Goal: Transaction & Acquisition: Purchase product/service

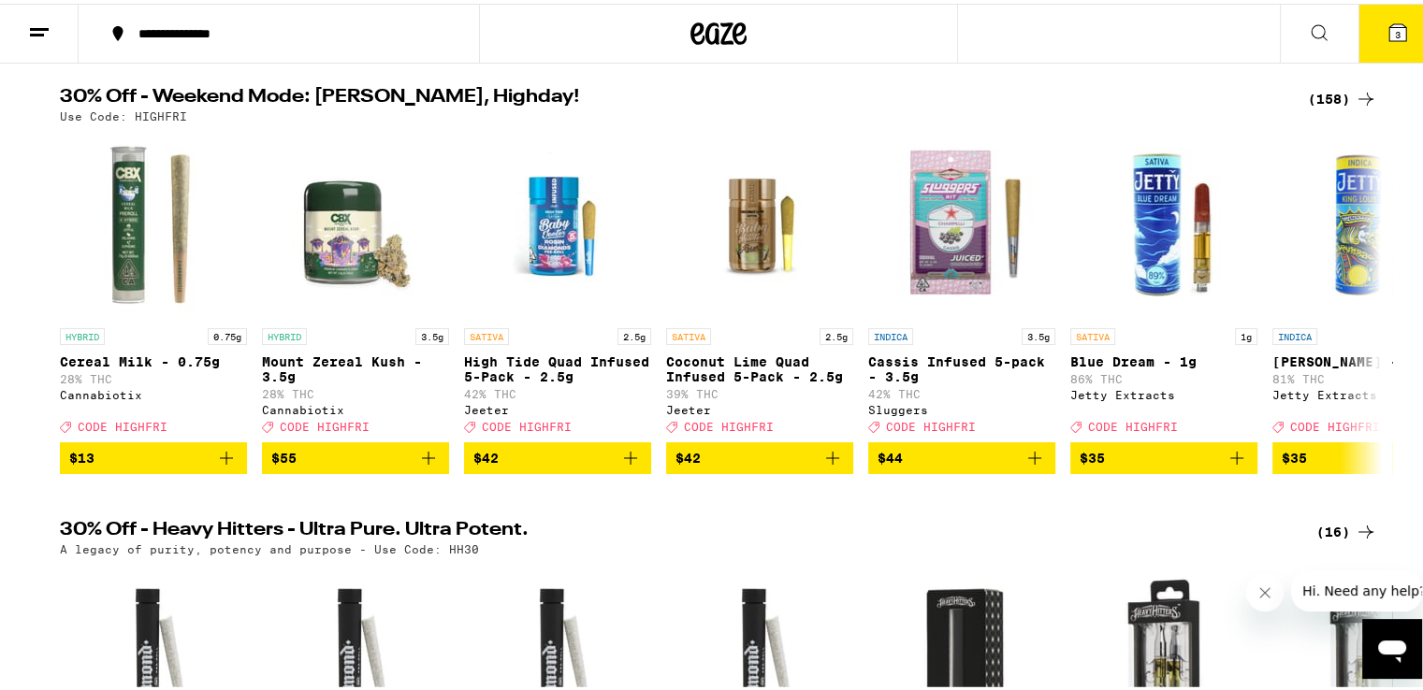
scroll to position [75, 0]
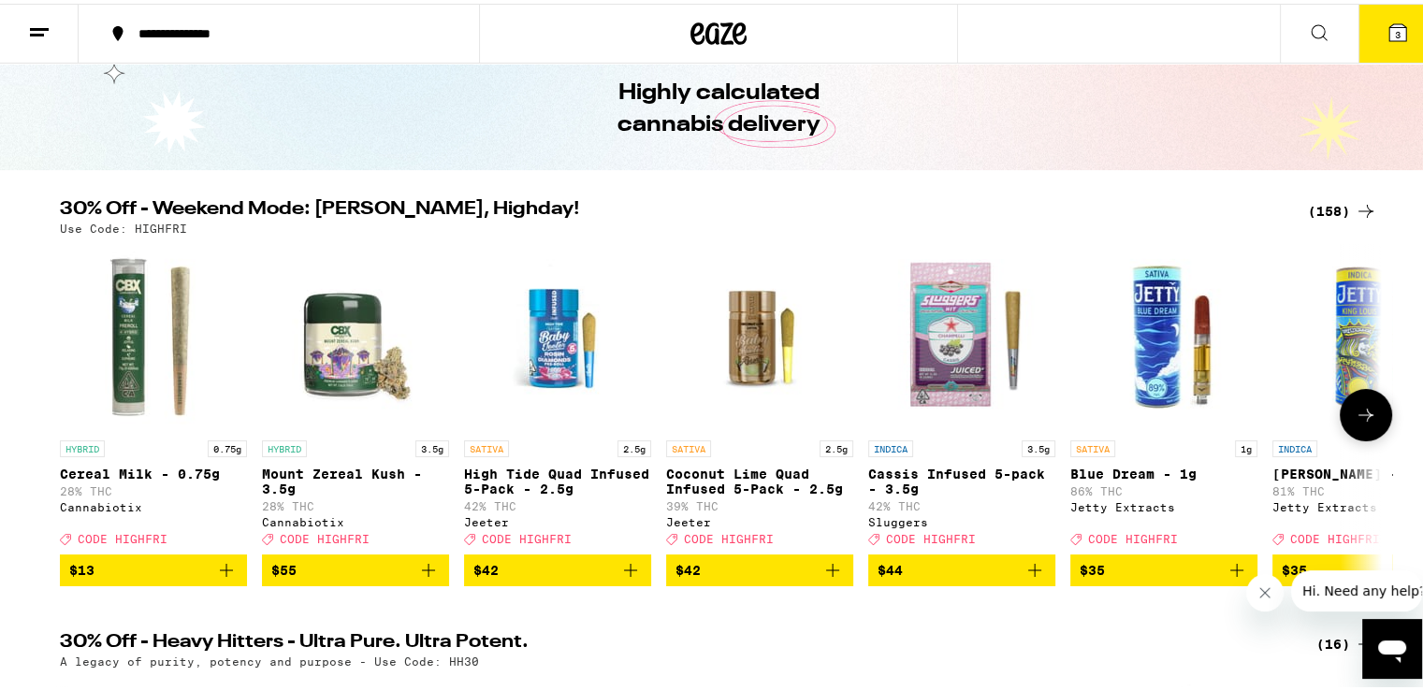
click at [767, 341] on img "Open page for Coconut Lime Quad Infused 5-Pack - 2.5g from Jeeter" at bounding box center [759, 333] width 187 height 187
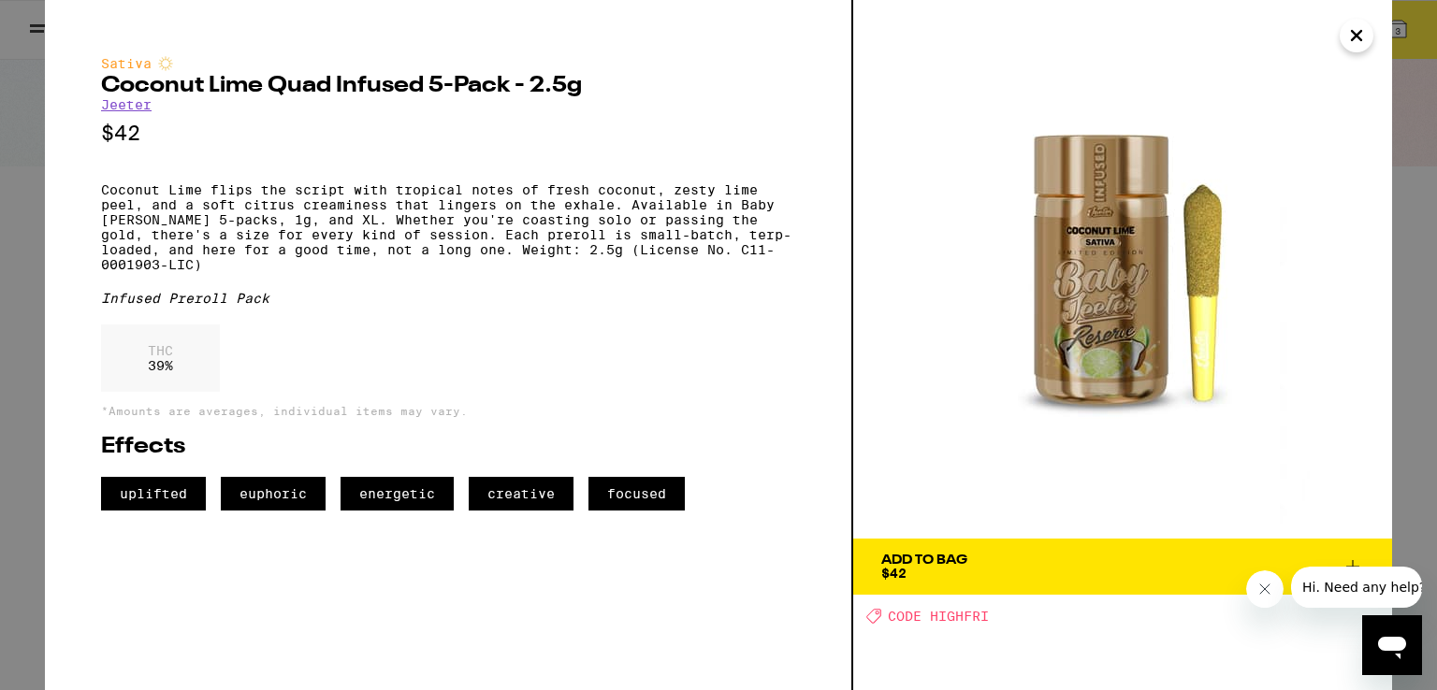
click at [1363, 30] on icon "Close" at bounding box center [1356, 36] width 22 height 28
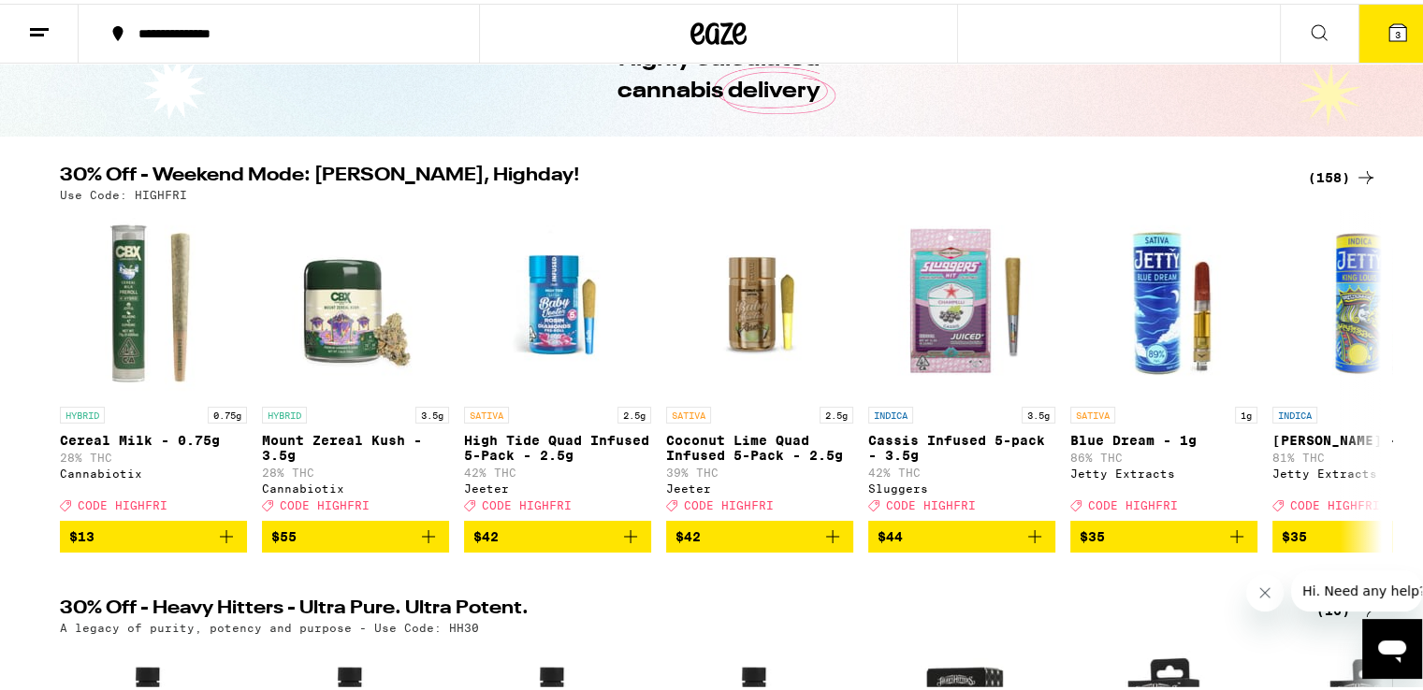
scroll to position [112, 0]
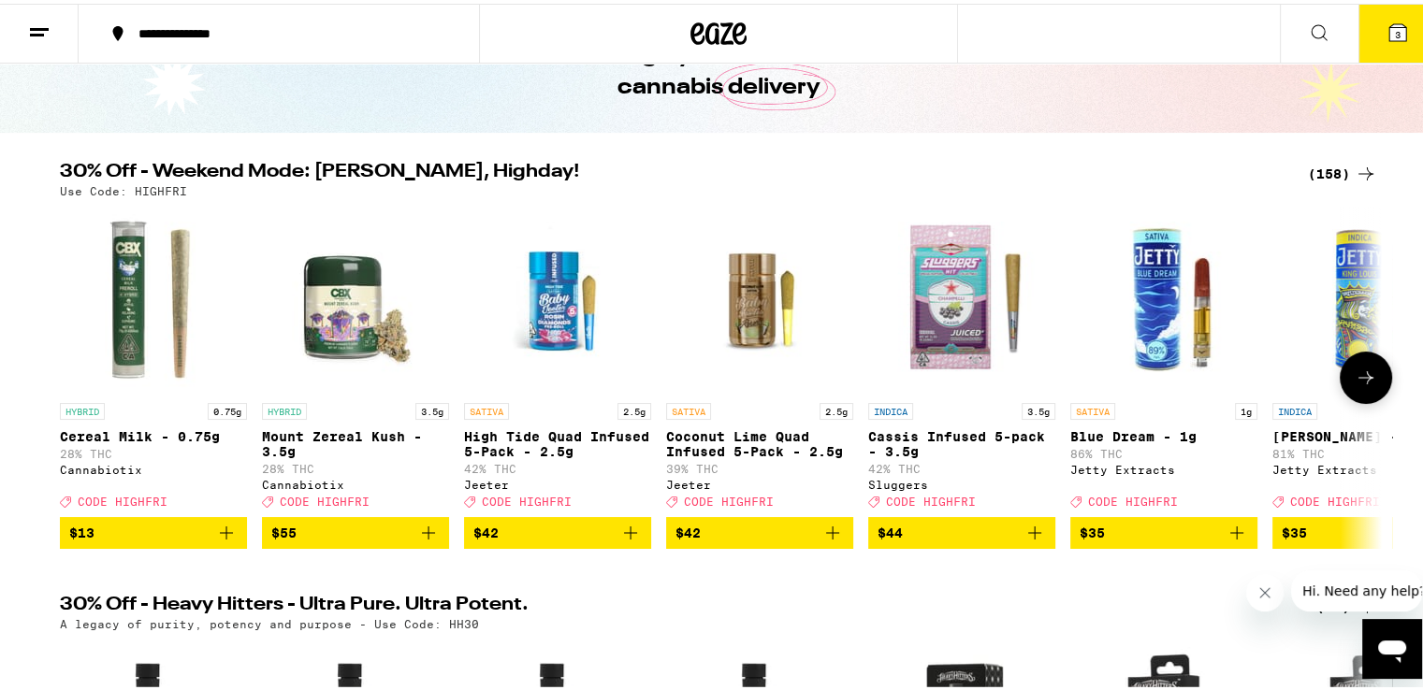
click at [1358, 395] on button at bounding box center [1366, 374] width 52 height 52
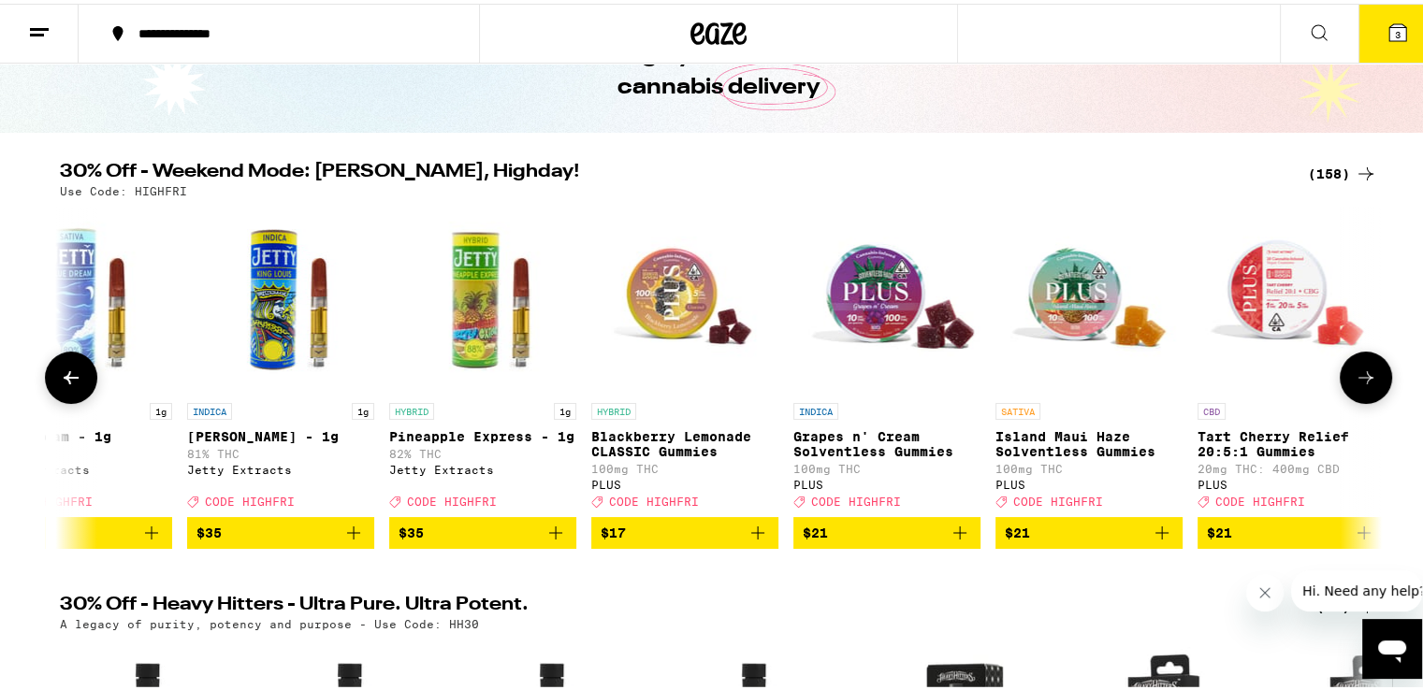
scroll to position [0, 1113]
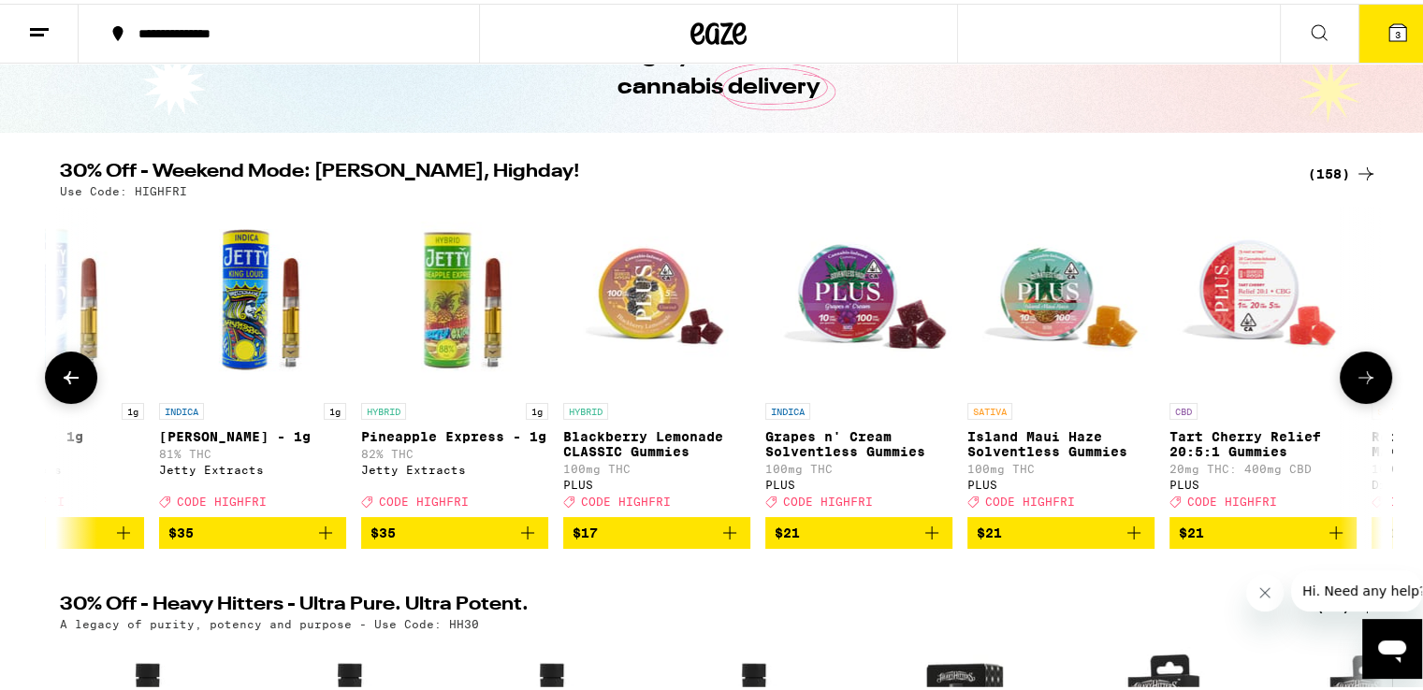
click at [1358, 395] on button at bounding box center [1366, 374] width 52 height 52
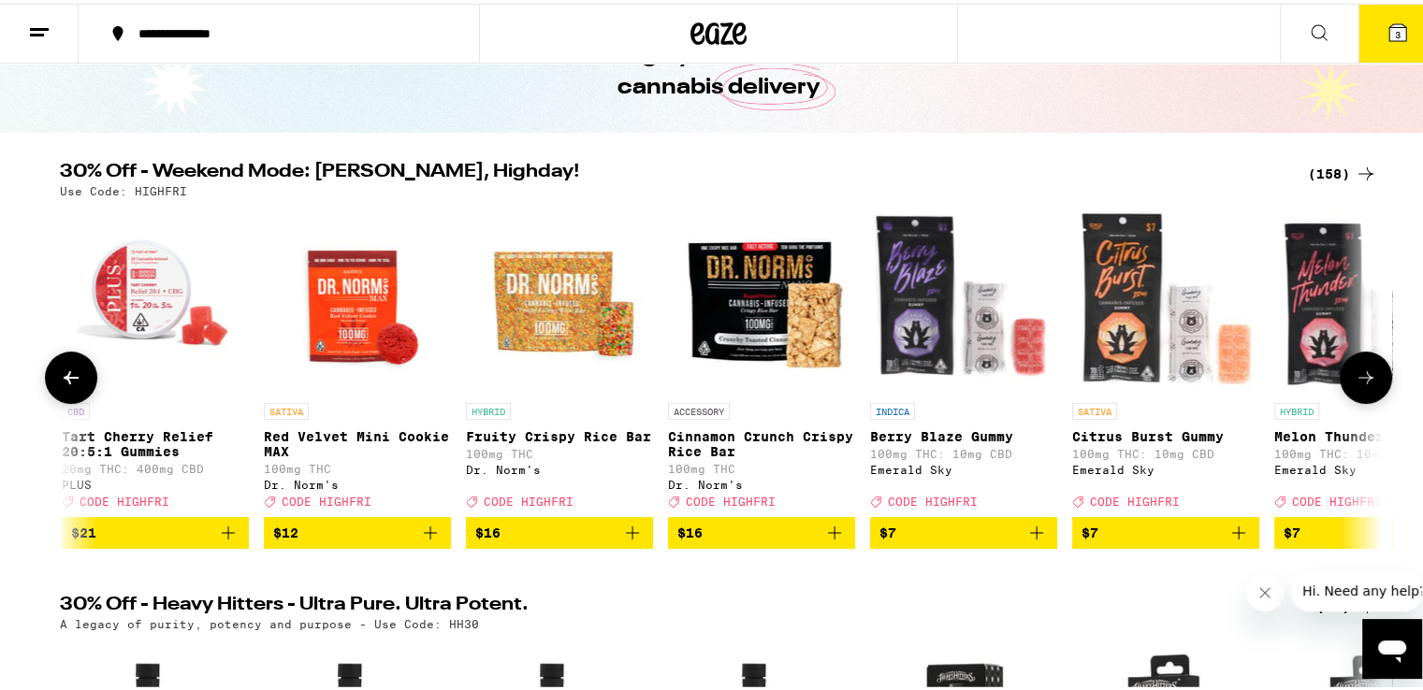
scroll to position [0, 2226]
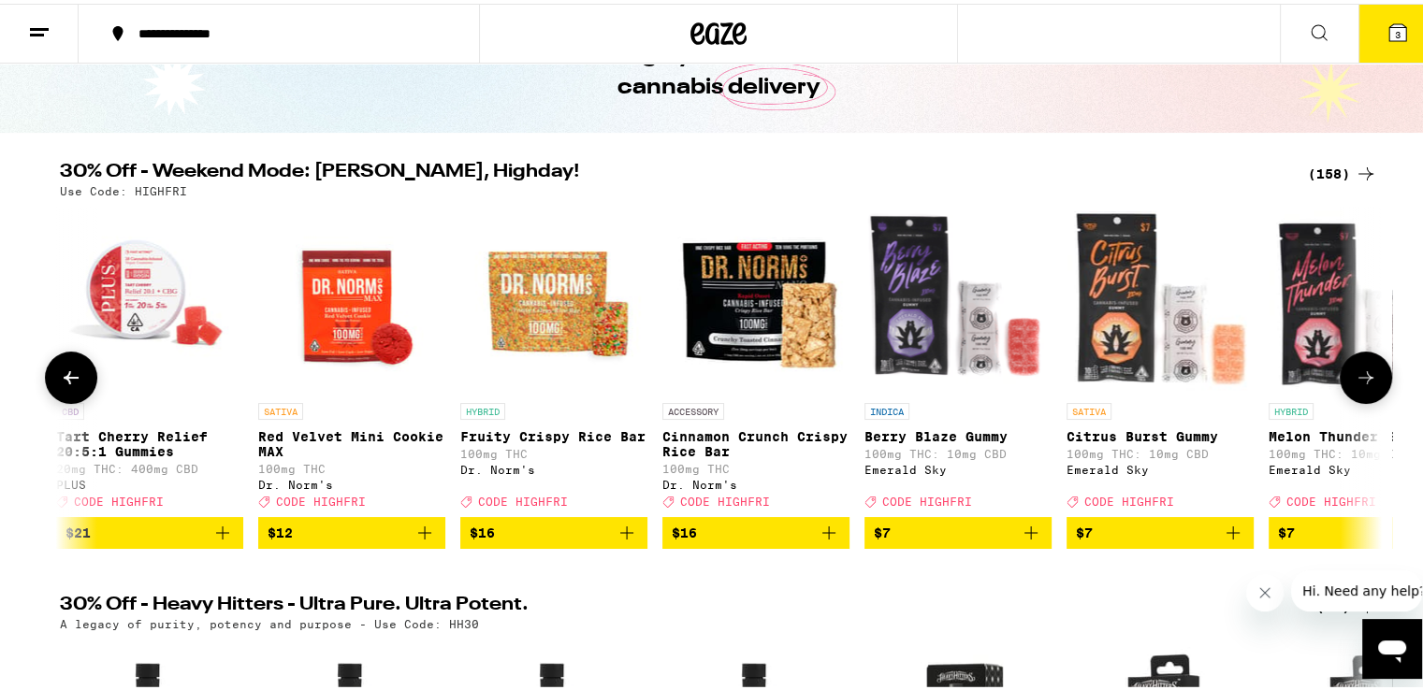
click at [1358, 395] on button at bounding box center [1366, 374] width 52 height 52
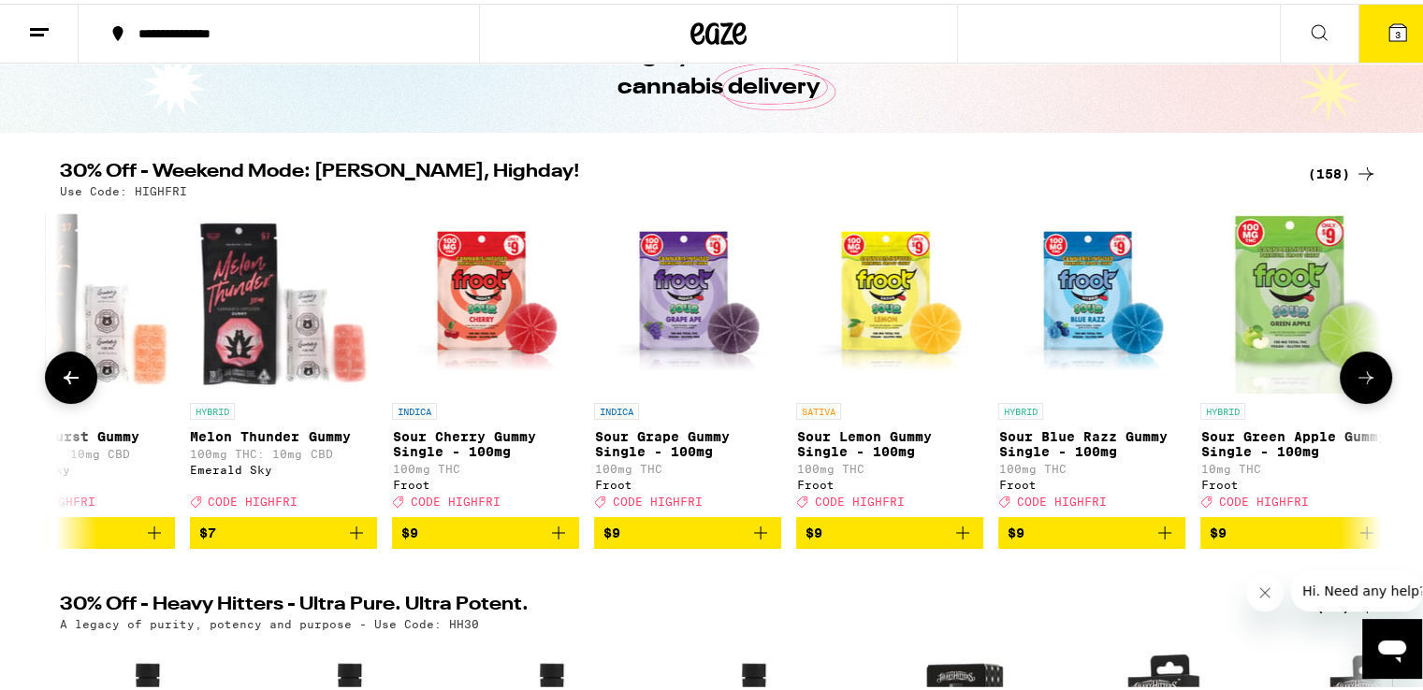
scroll to position [0, 3341]
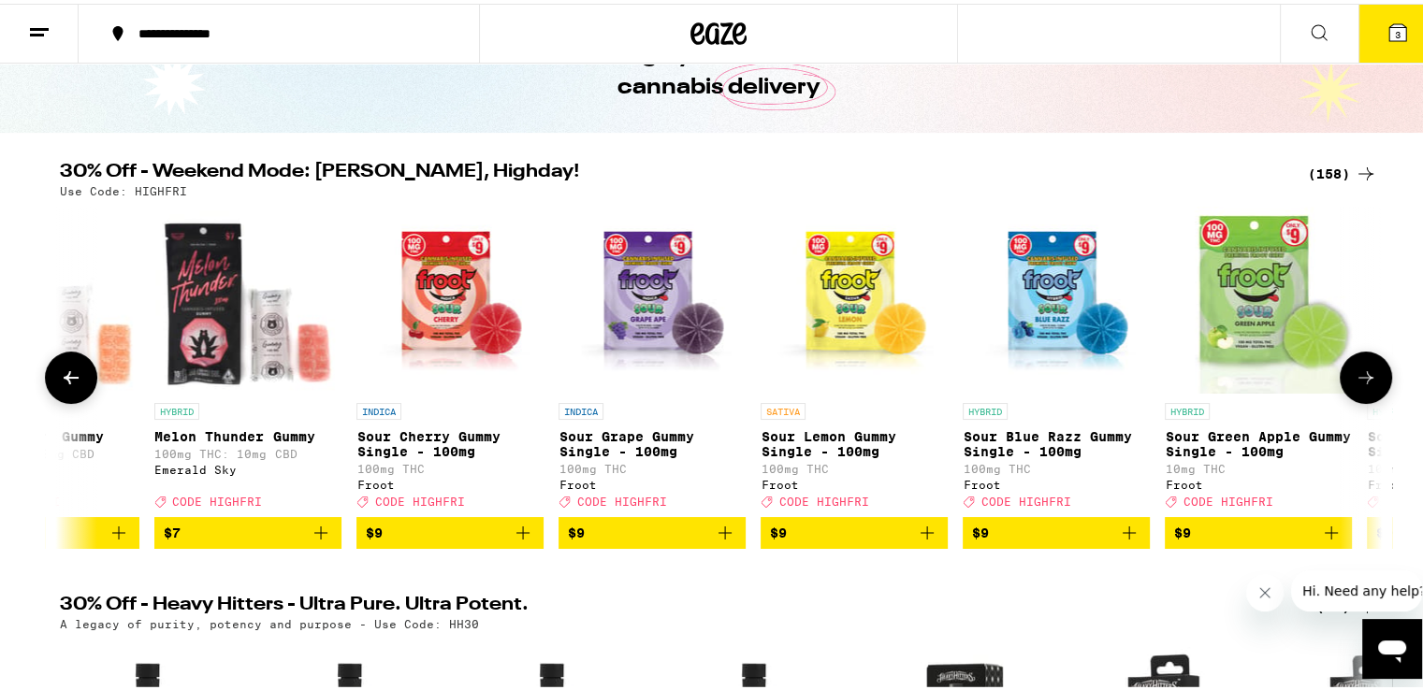
click at [1358, 395] on button at bounding box center [1366, 374] width 52 height 52
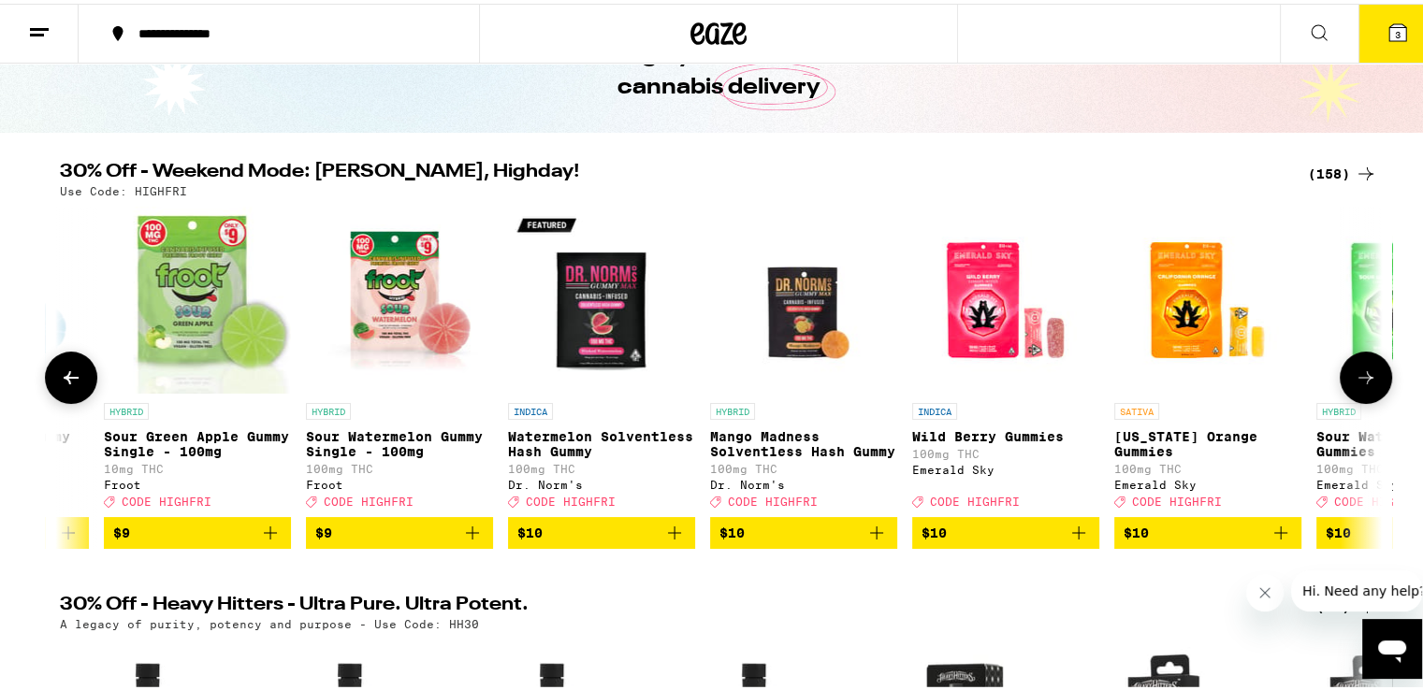
scroll to position [0, 4454]
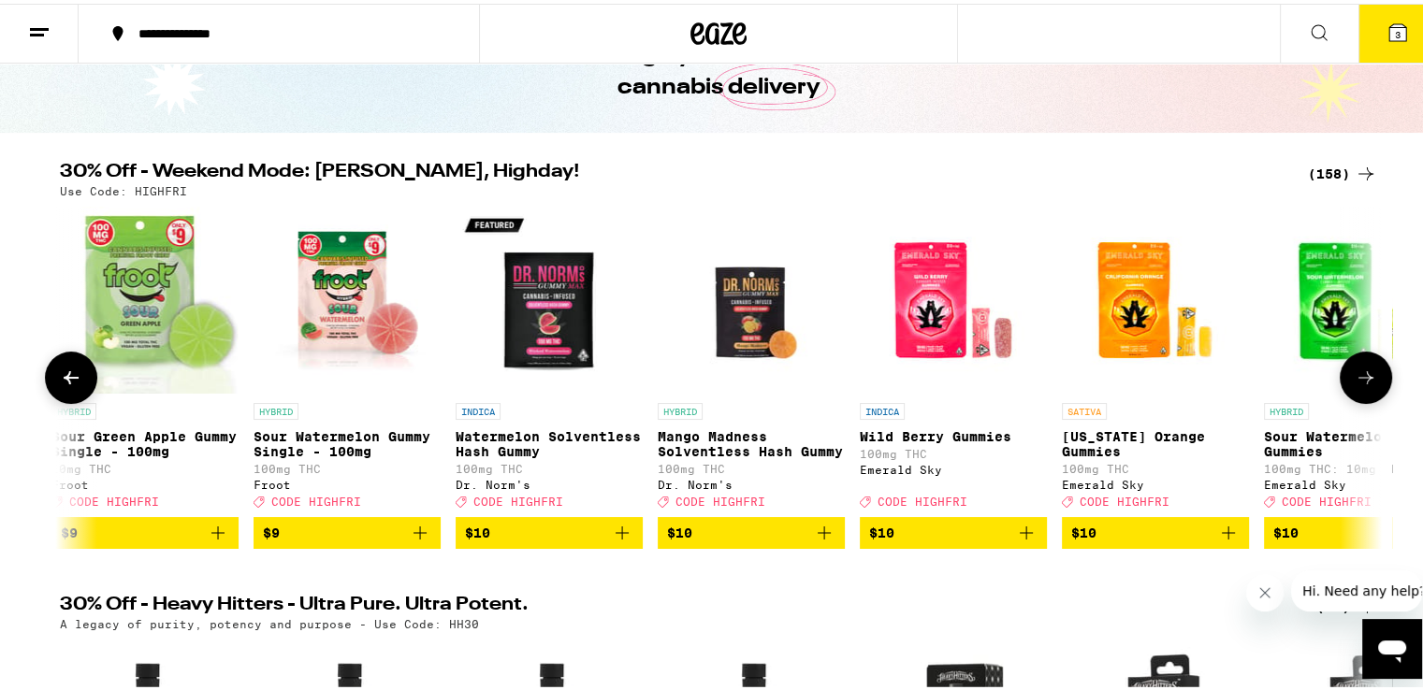
click at [1358, 395] on button at bounding box center [1366, 374] width 52 height 52
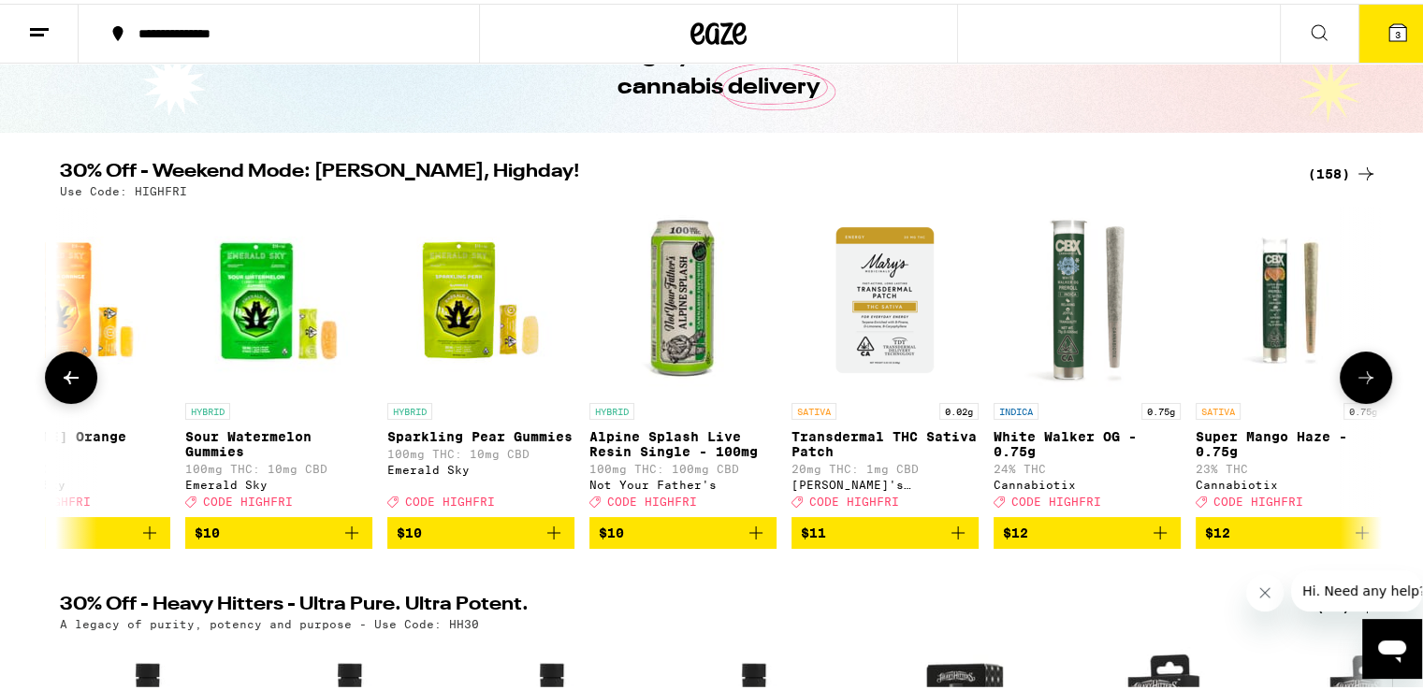
scroll to position [0, 5568]
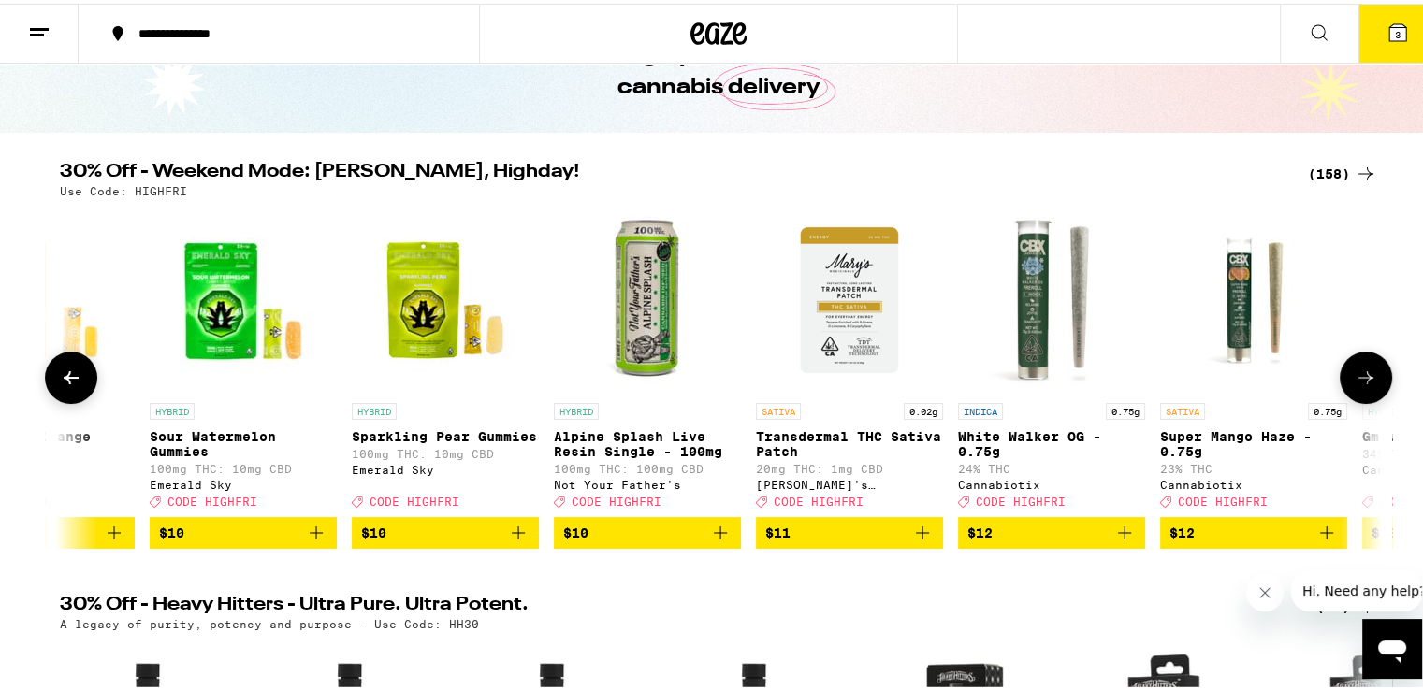
click at [1358, 395] on button at bounding box center [1366, 374] width 52 height 52
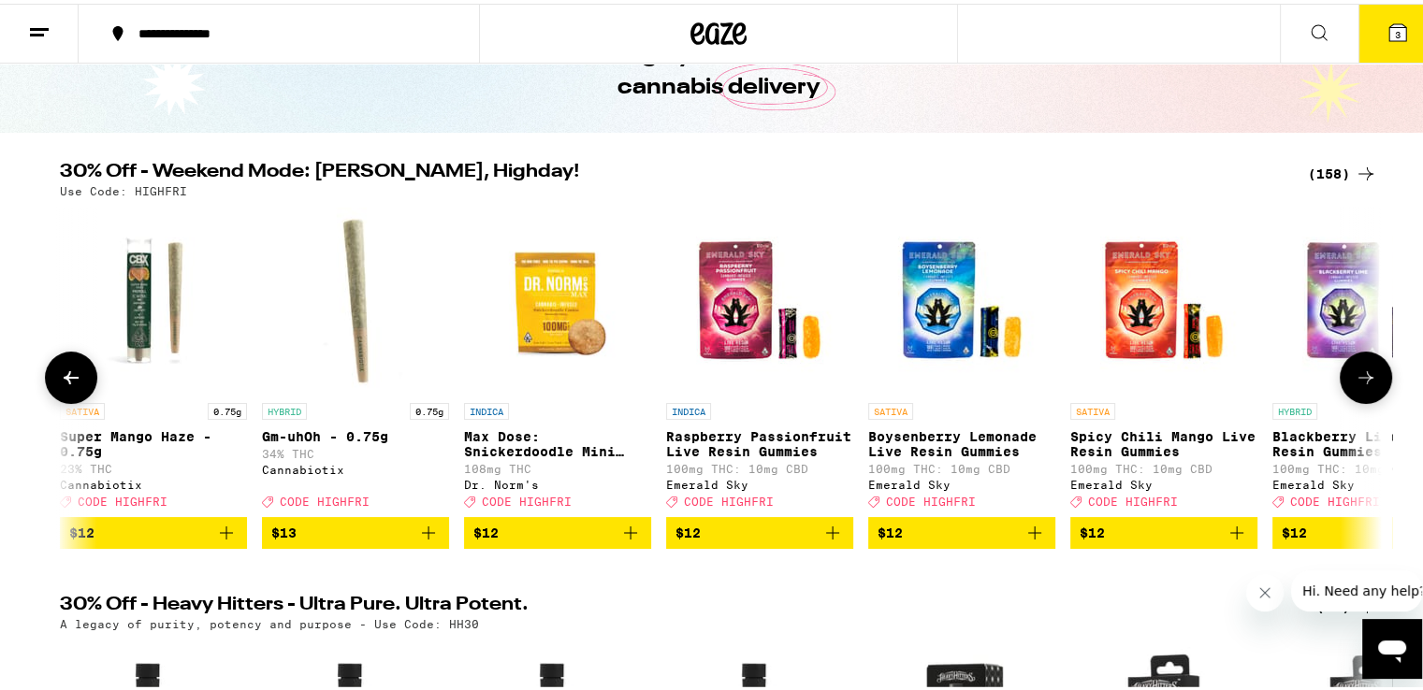
scroll to position [0, 6681]
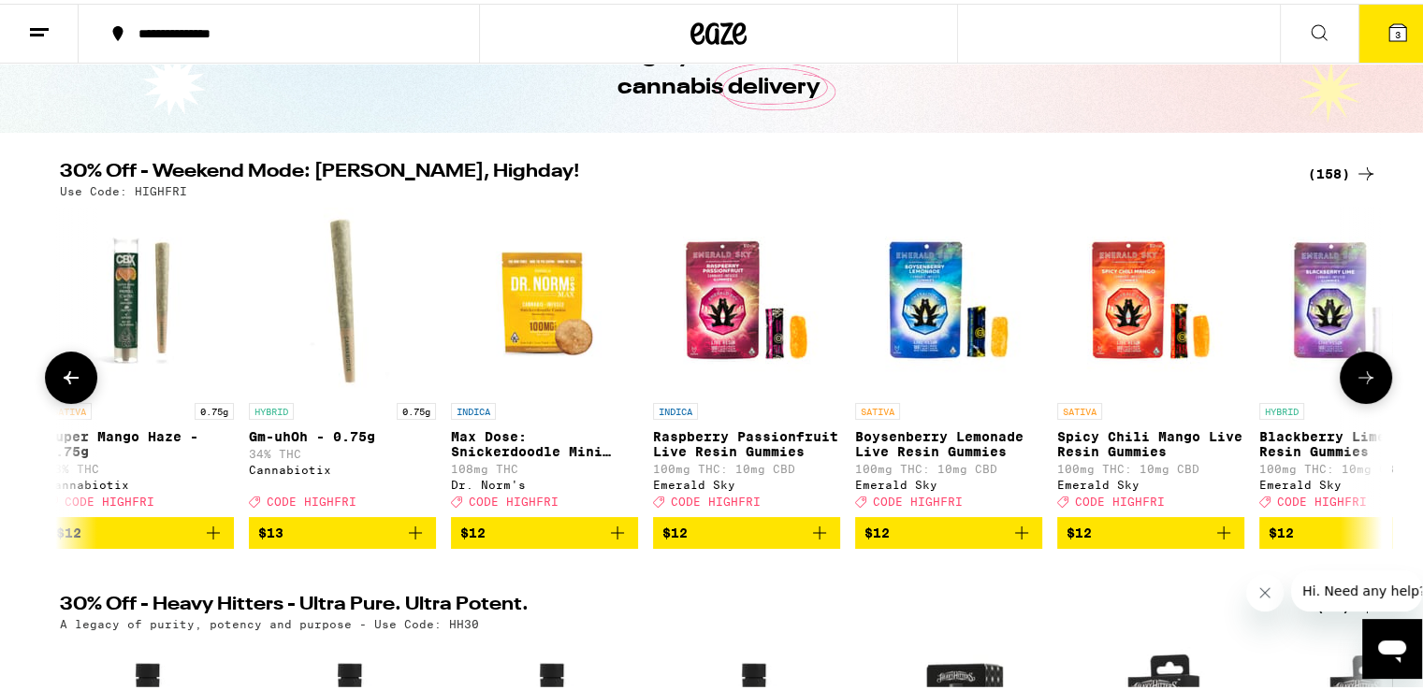
click at [1358, 395] on button at bounding box center [1366, 374] width 52 height 52
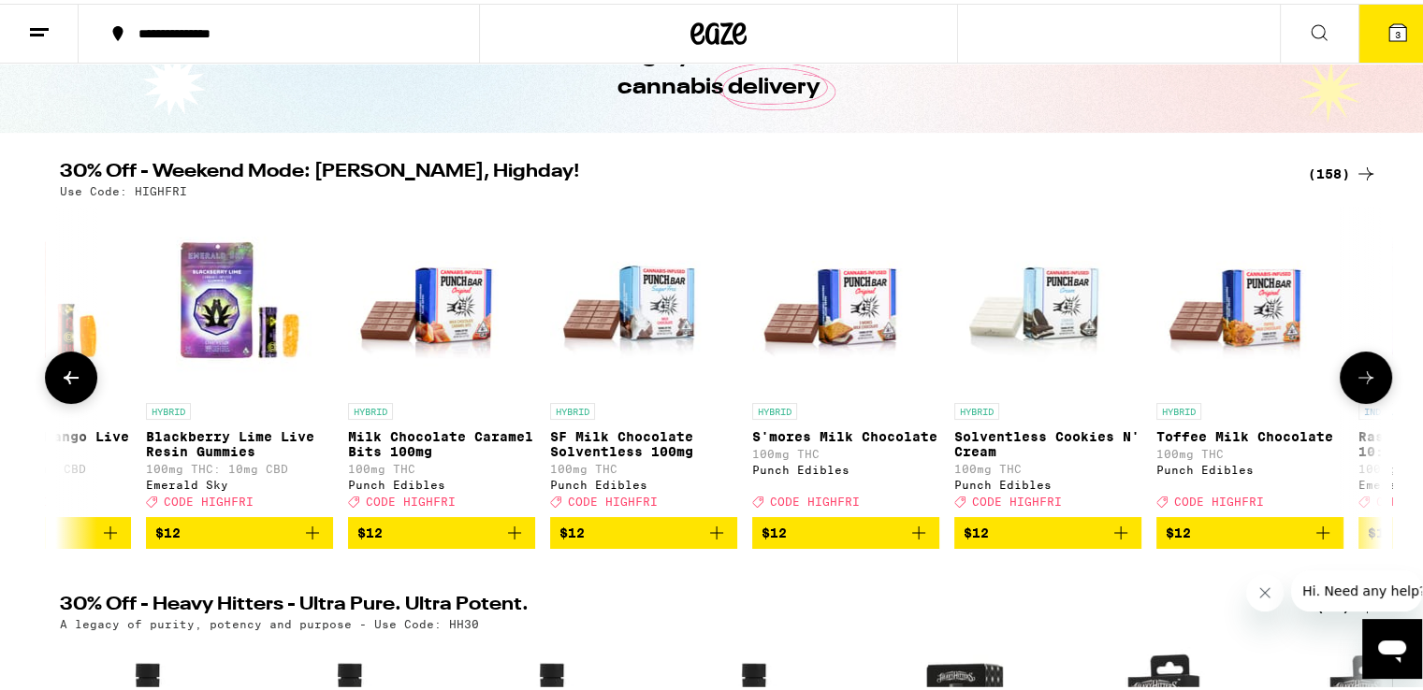
click at [1358, 395] on button at bounding box center [1366, 374] width 52 height 52
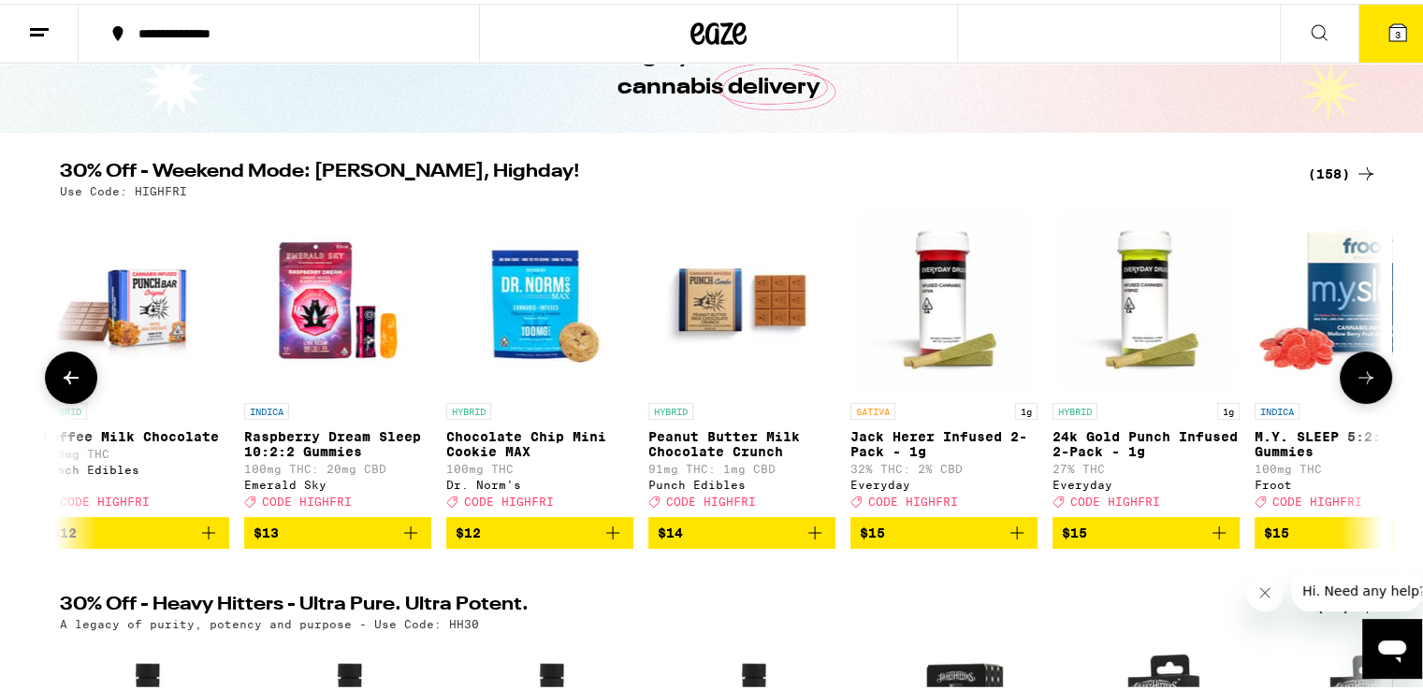
click at [1358, 395] on button at bounding box center [1366, 374] width 52 height 52
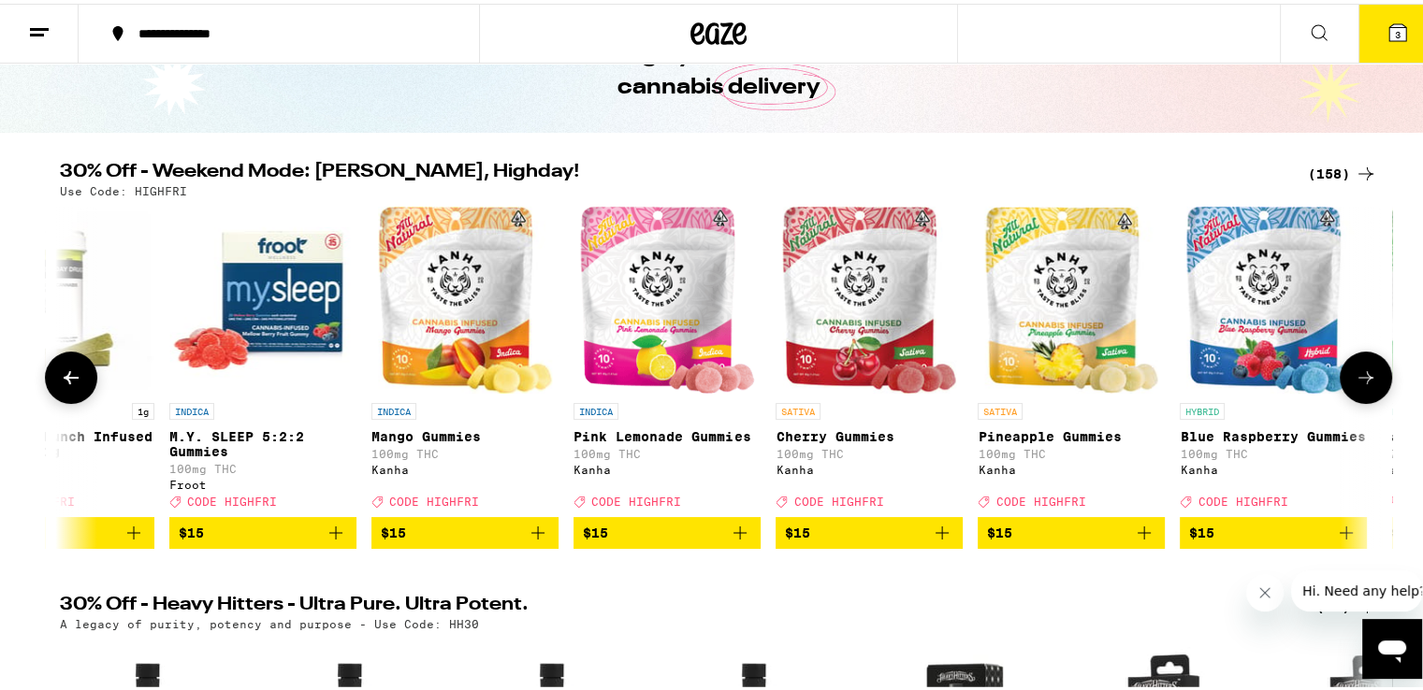
scroll to position [0, 10022]
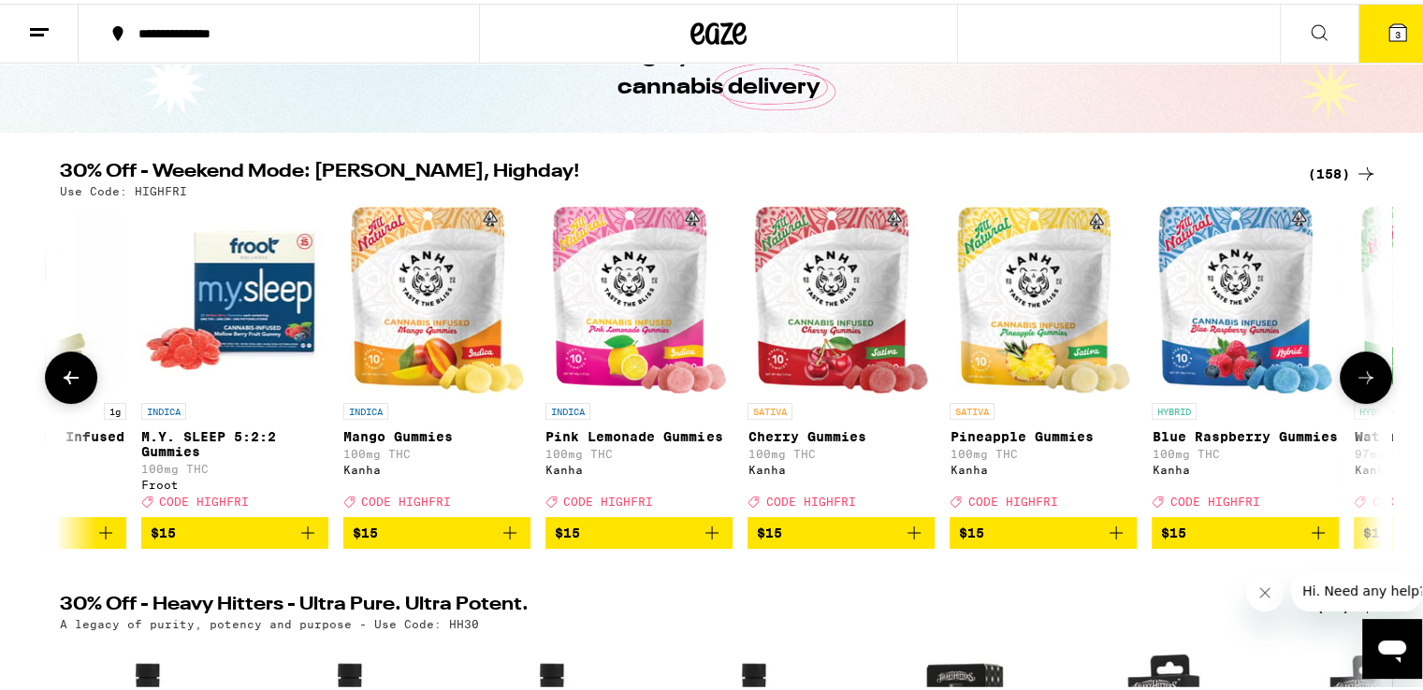
click at [67, 385] on icon at bounding box center [71, 374] width 22 height 22
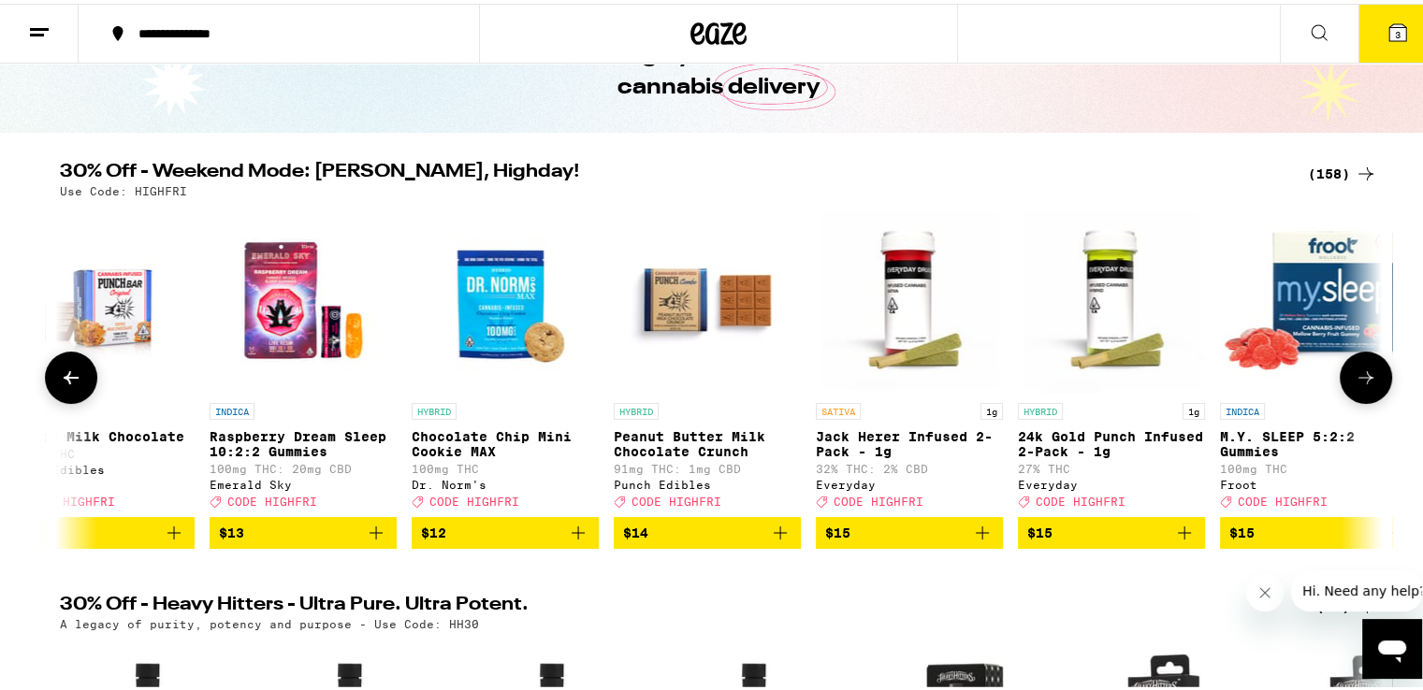
scroll to position [0, 8909]
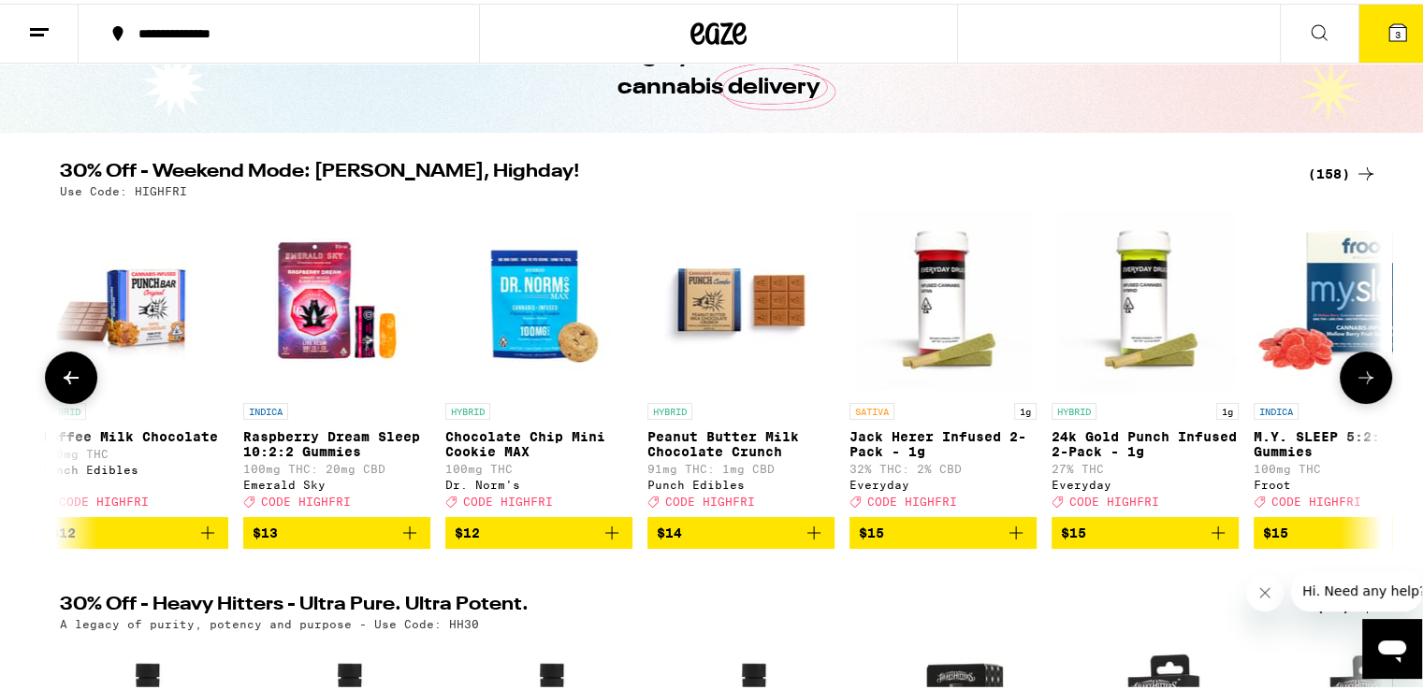
click at [1357, 376] on icon at bounding box center [1366, 374] width 22 height 22
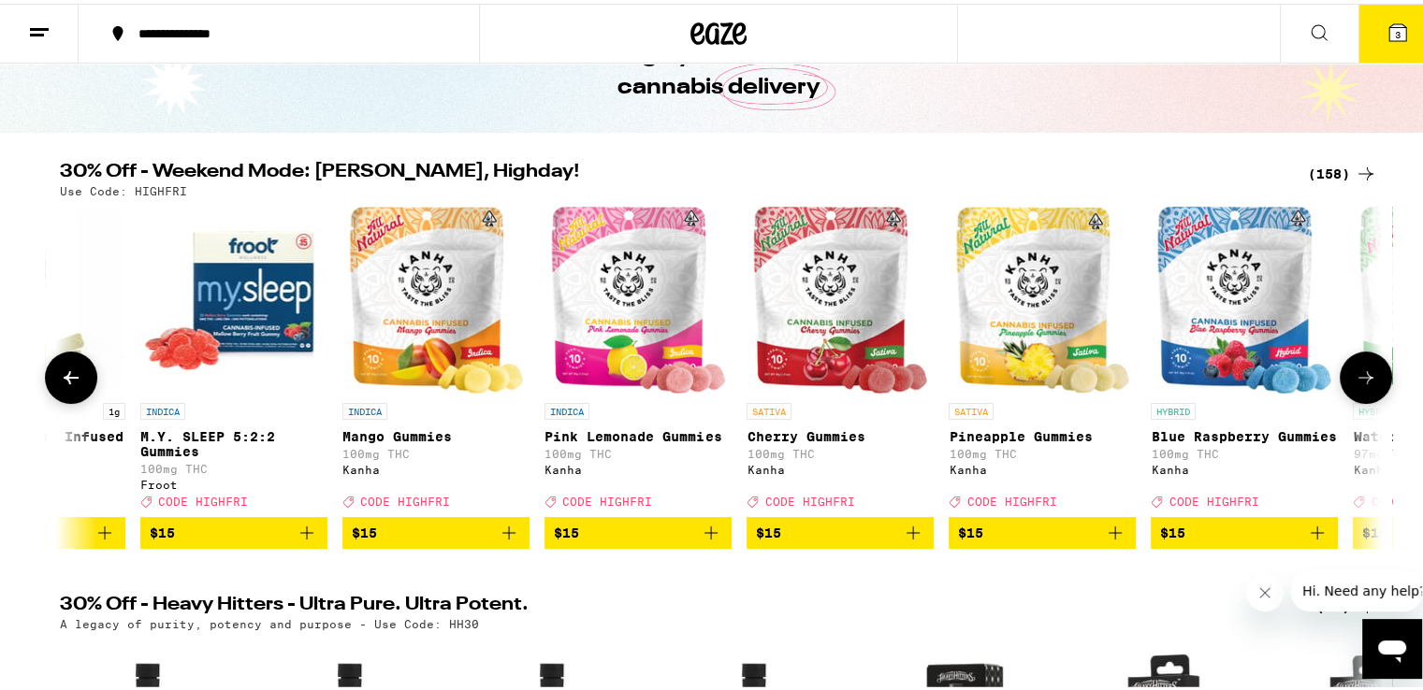
click at [1357, 376] on icon at bounding box center [1366, 374] width 22 height 22
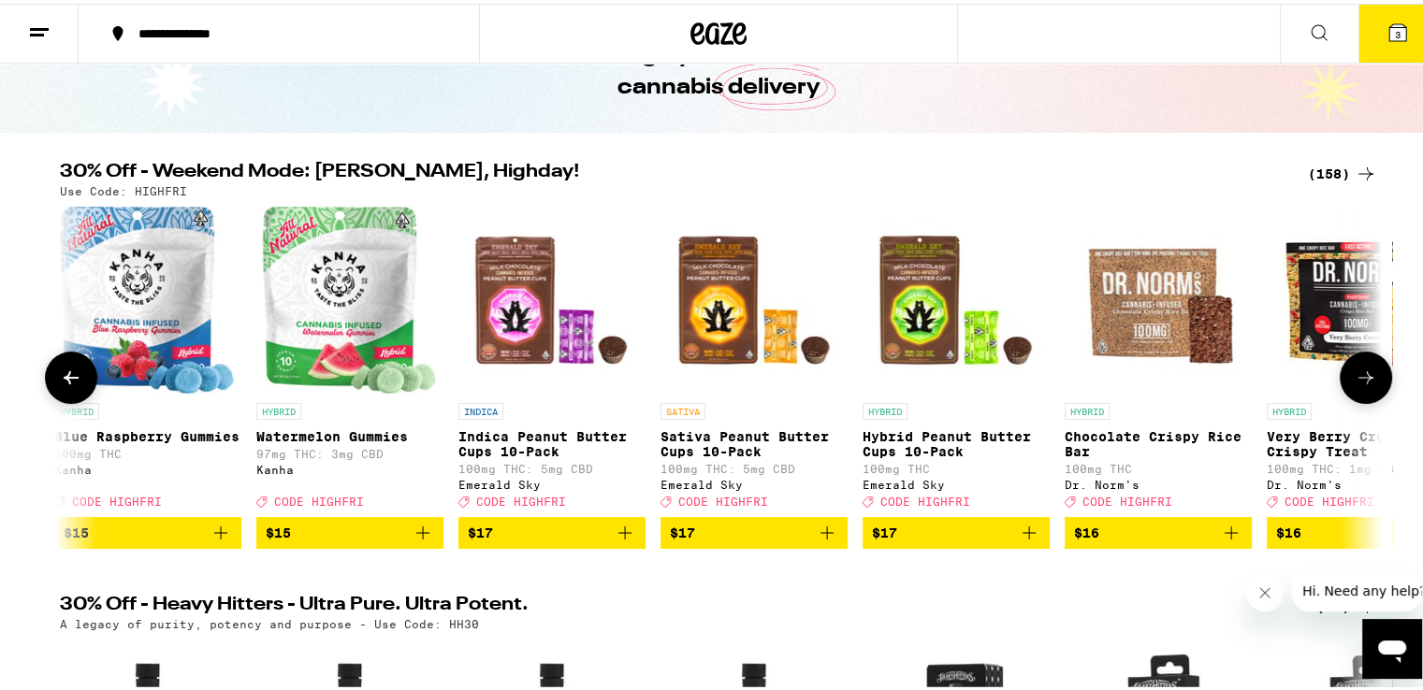
scroll to position [0, 11136]
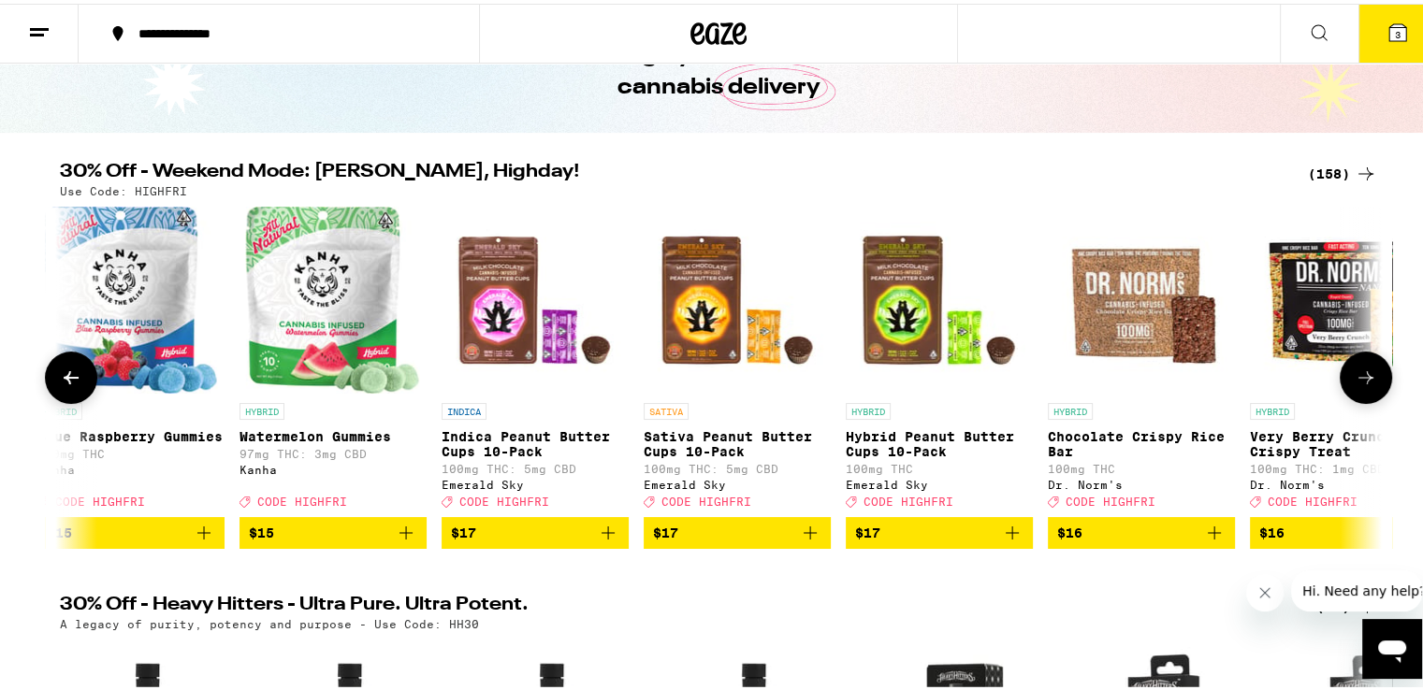
click at [1357, 376] on icon at bounding box center [1366, 374] width 22 height 22
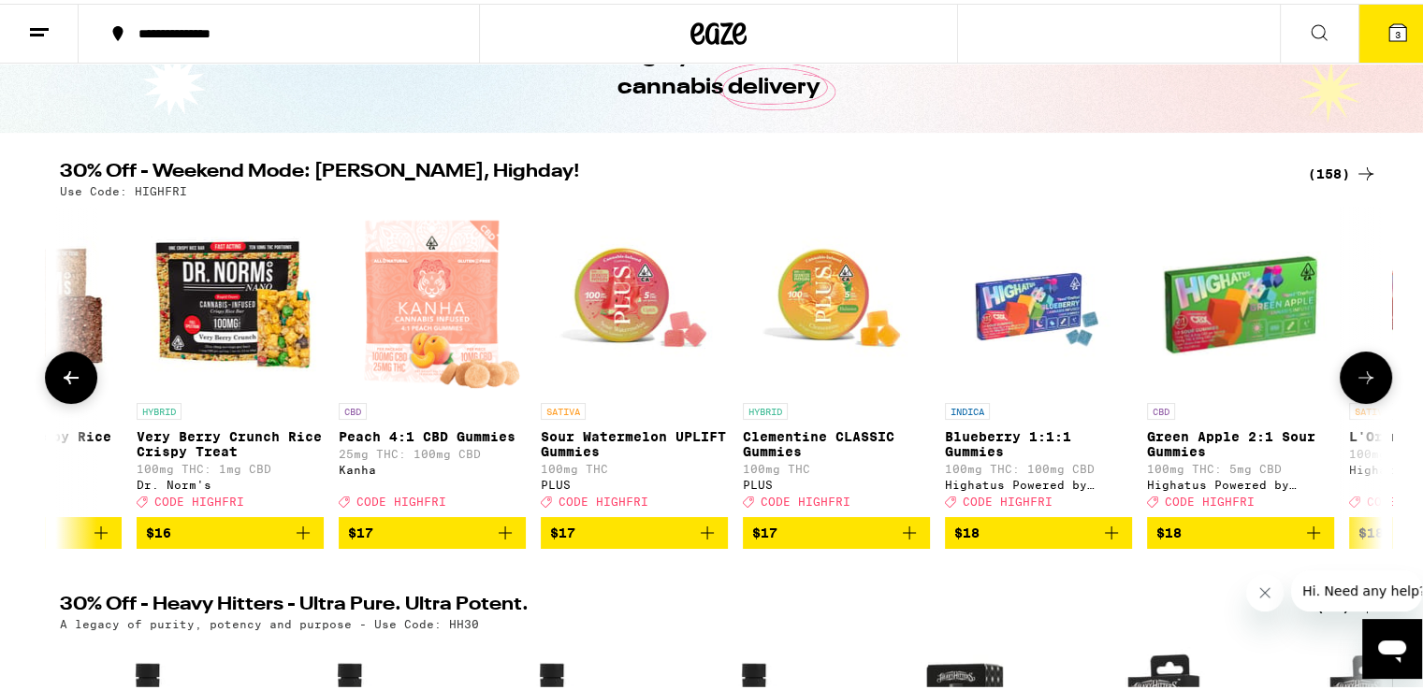
scroll to position [0, 12250]
click at [1357, 376] on icon at bounding box center [1366, 374] width 22 height 22
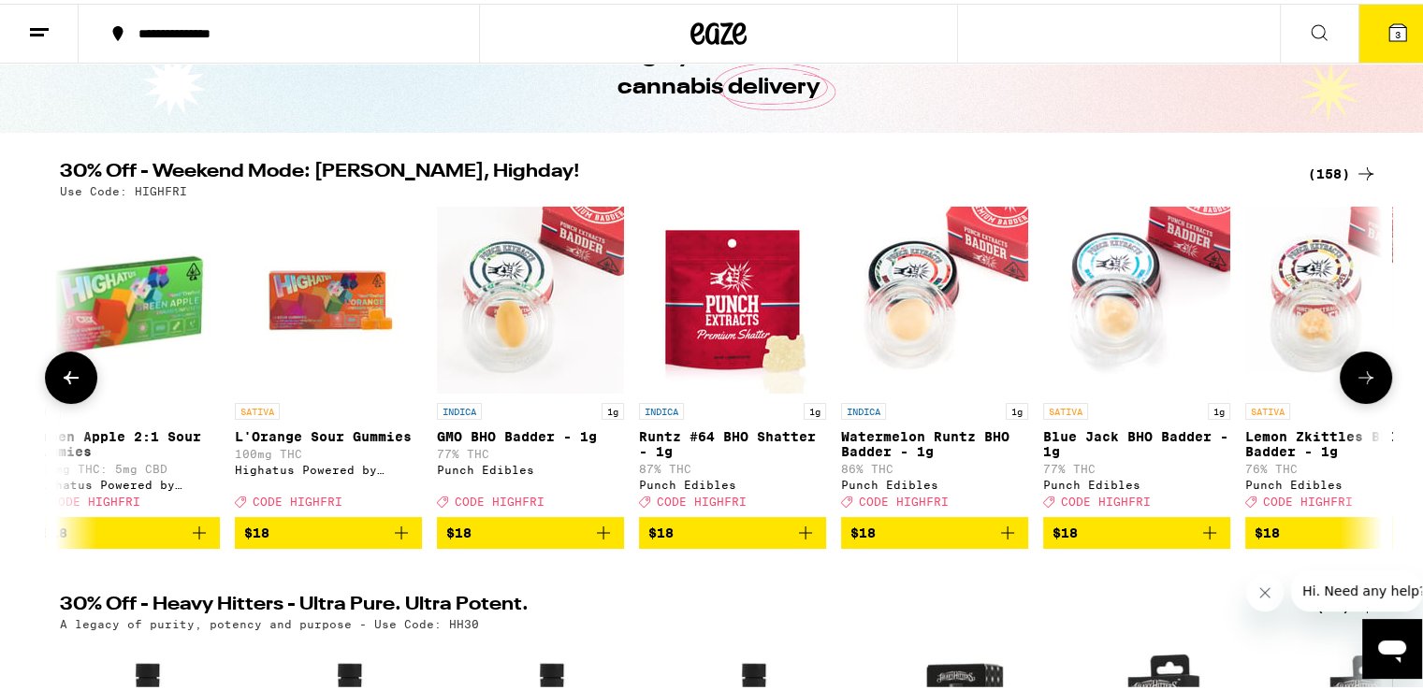
click at [1357, 376] on icon at bounding box center [1366, 374] width 22 height 22
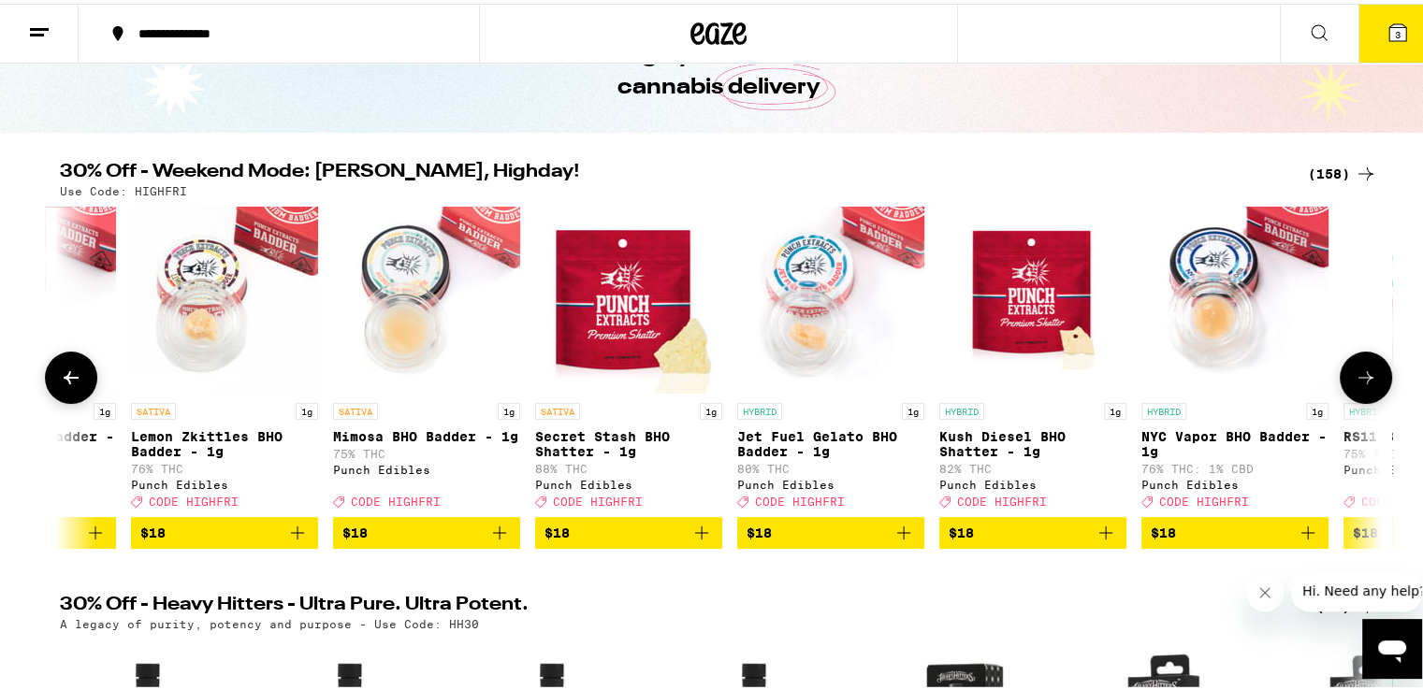
click at [1357, 376] on icon at bounding box center [1366, 374] width 22 height 22
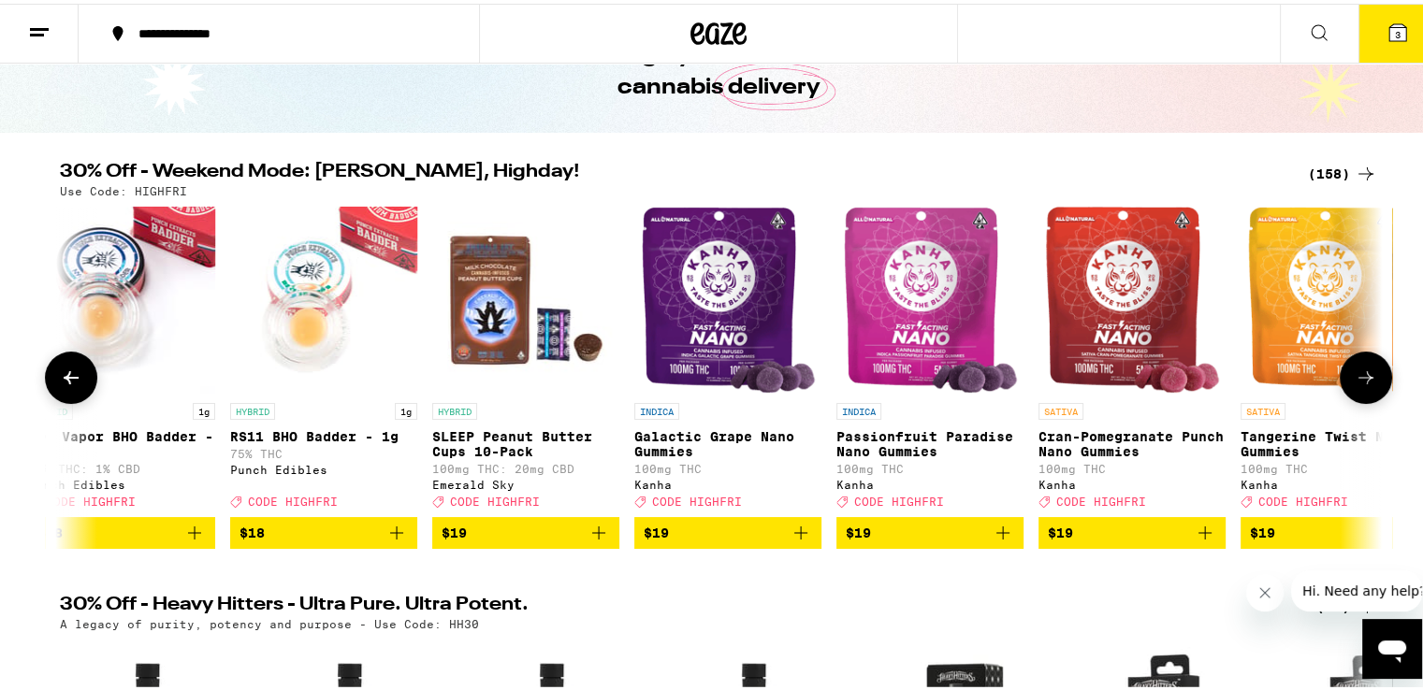
click at [1357, 376] on icon at bounding box center [1366, 374] width 22 height 22
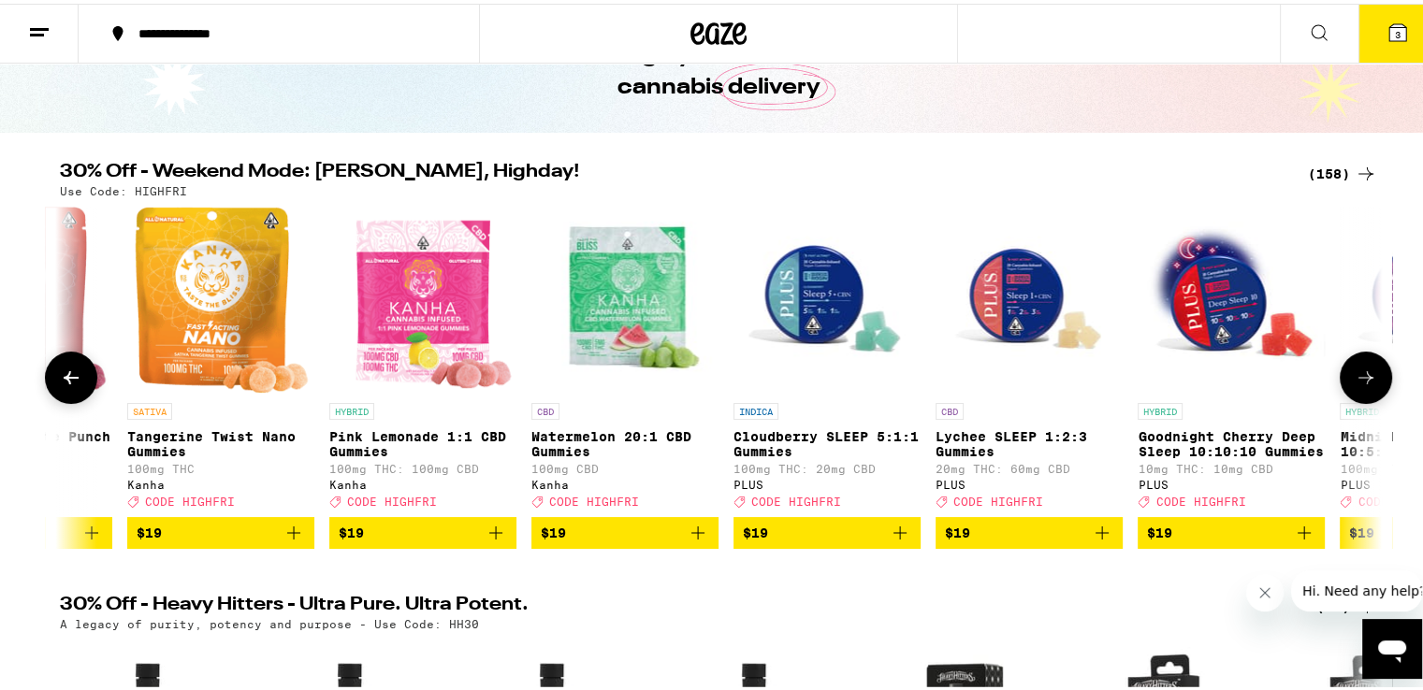
click at [1357, 376] on icon at bounding box center [1366, 374] width 22 height 22
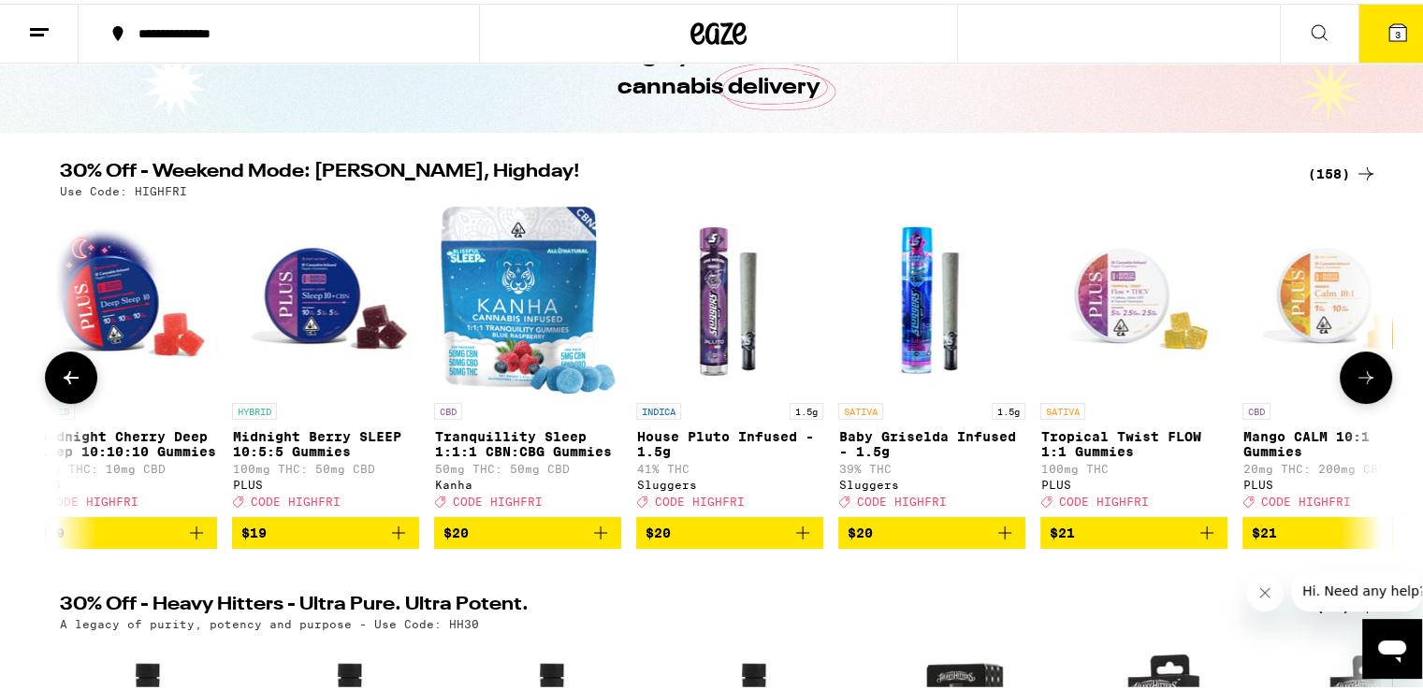
scroll to position [0, 17818]
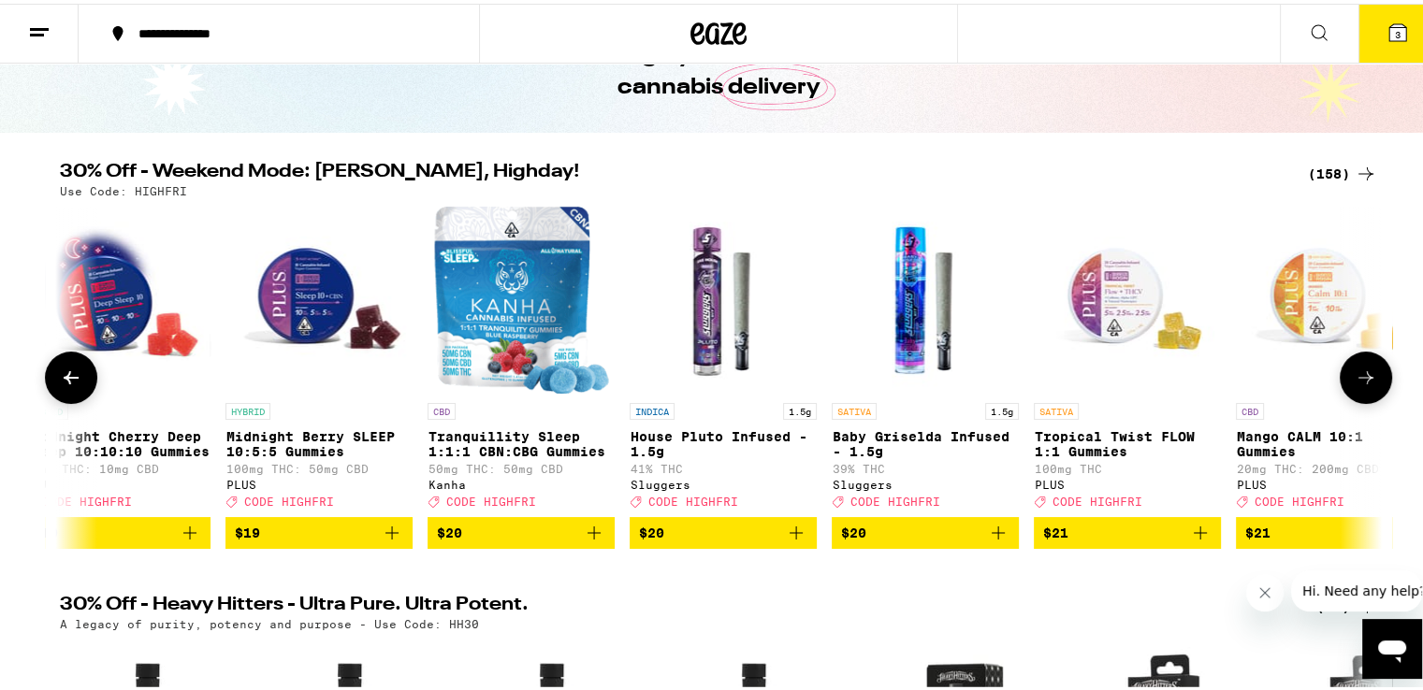
click at [1357, 376] on icon at bounding box center [1366, 374] width 22 height 22
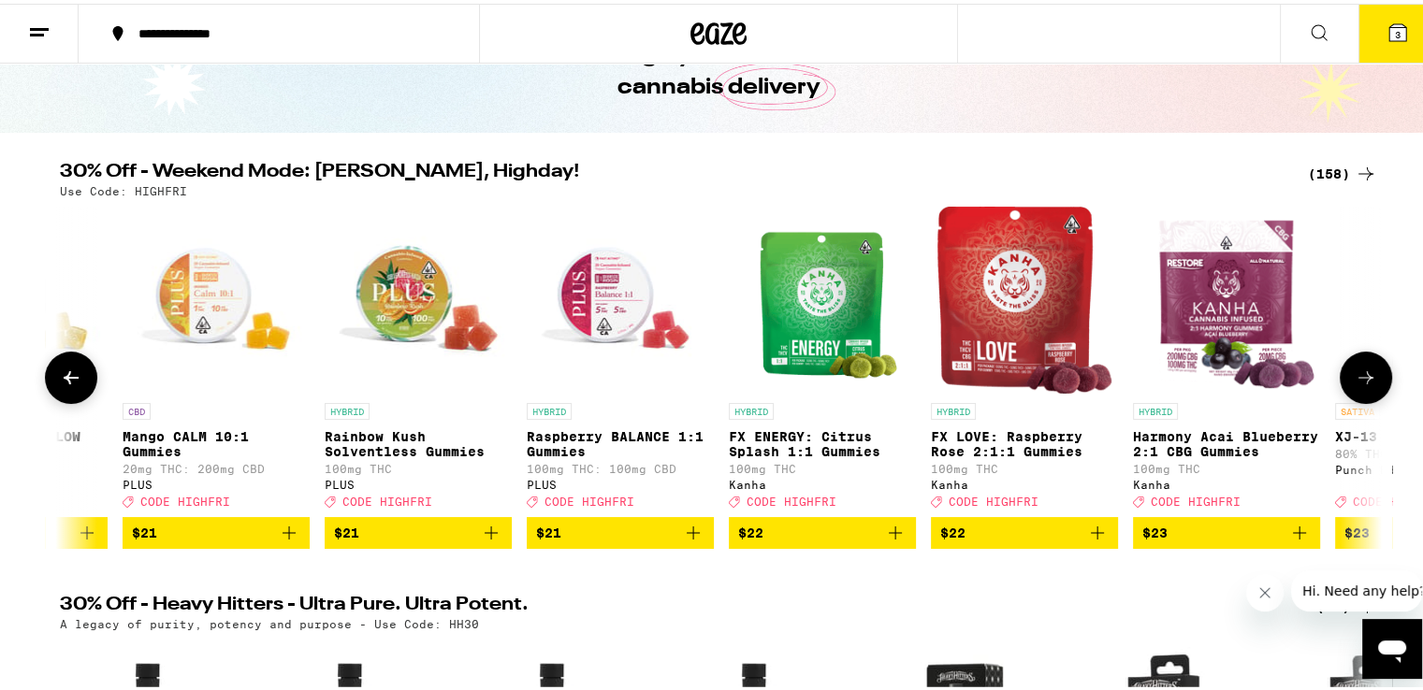
click at [1357, 376] on icon at bounding box center [1366, 374] width 22 height 22
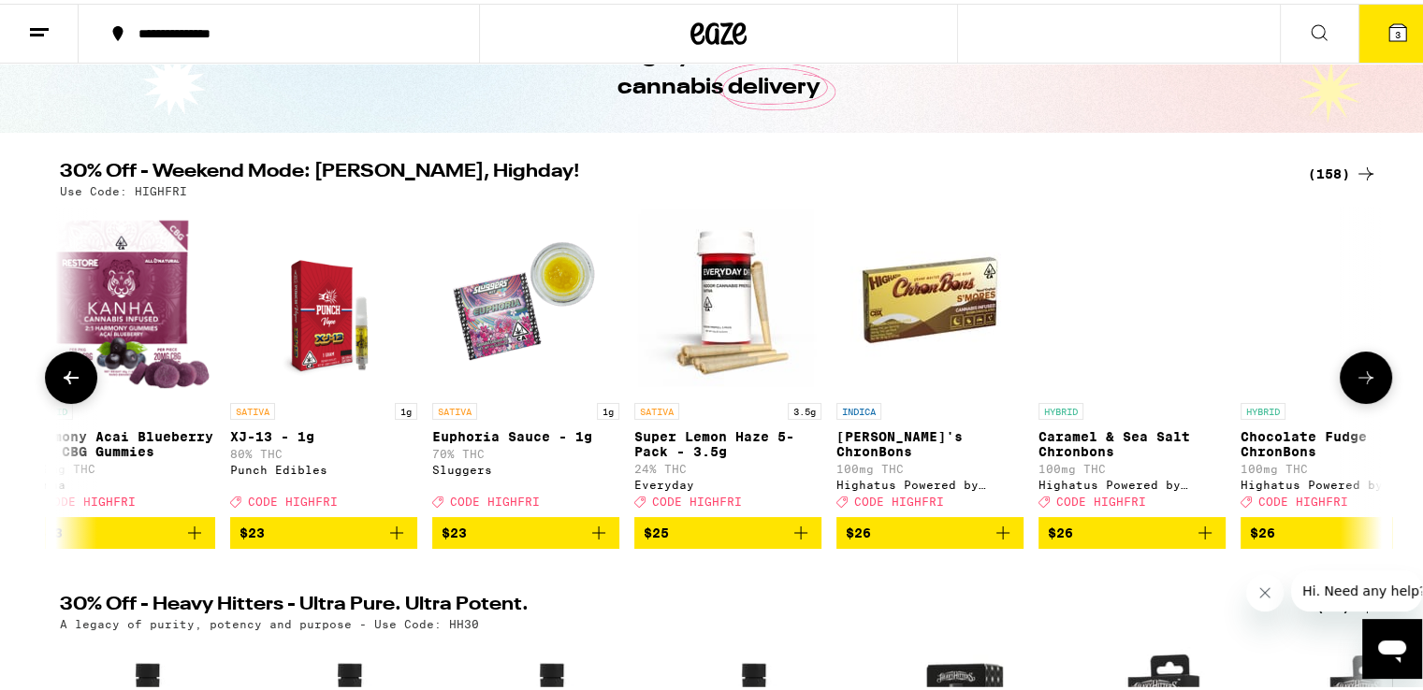
scroll to position [0, 20045]
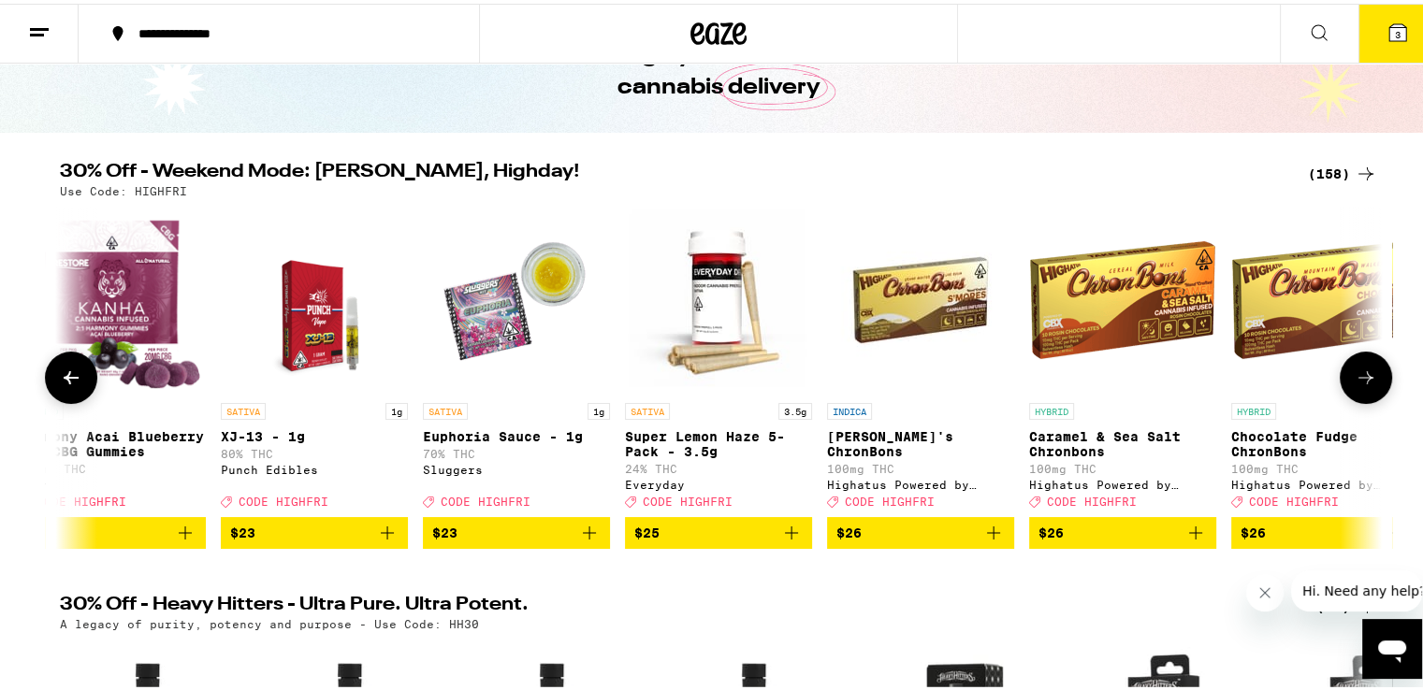
click at [715, 284] on img "Open page for Super Lemon Haze 5-Pack - 3.5g from Everyday" at bounding box center [718, 296] width 187 height 187
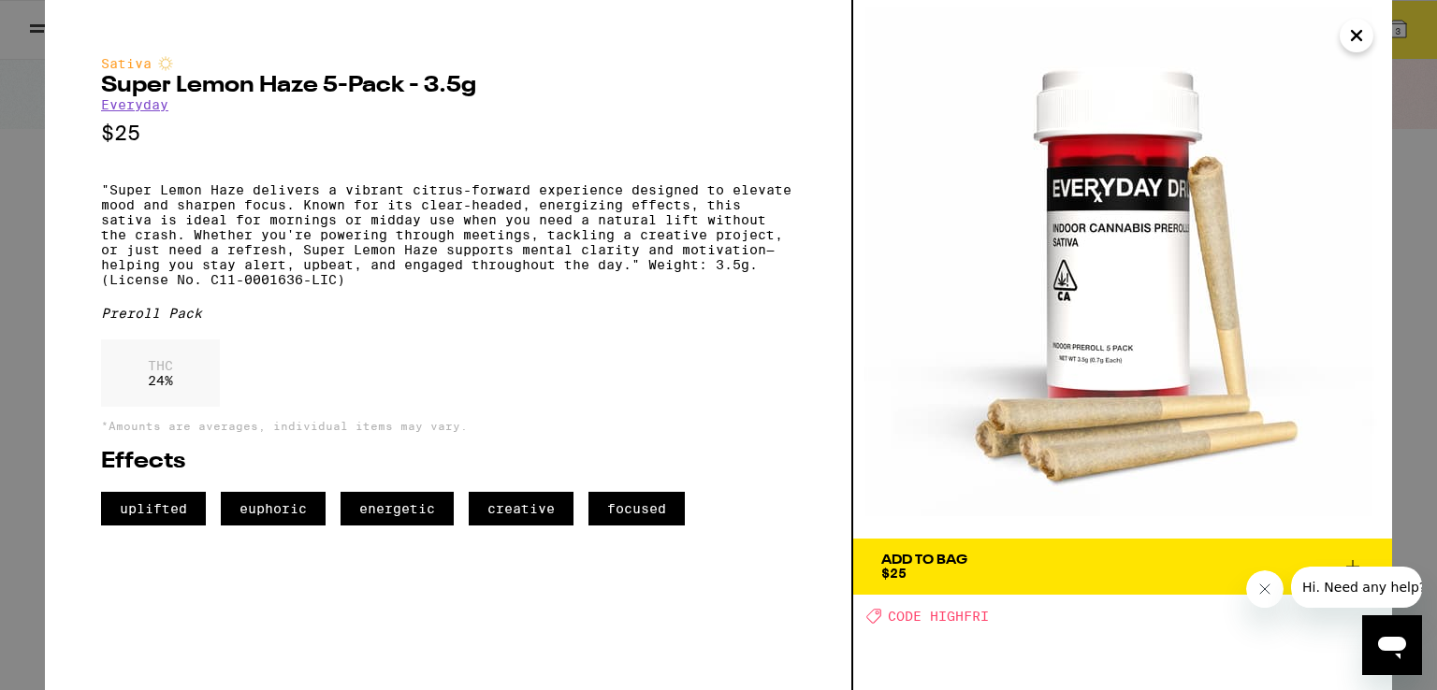
click at [1357, 42] on icon "Close" at bounding box center [1356, 36] width 22 height 28
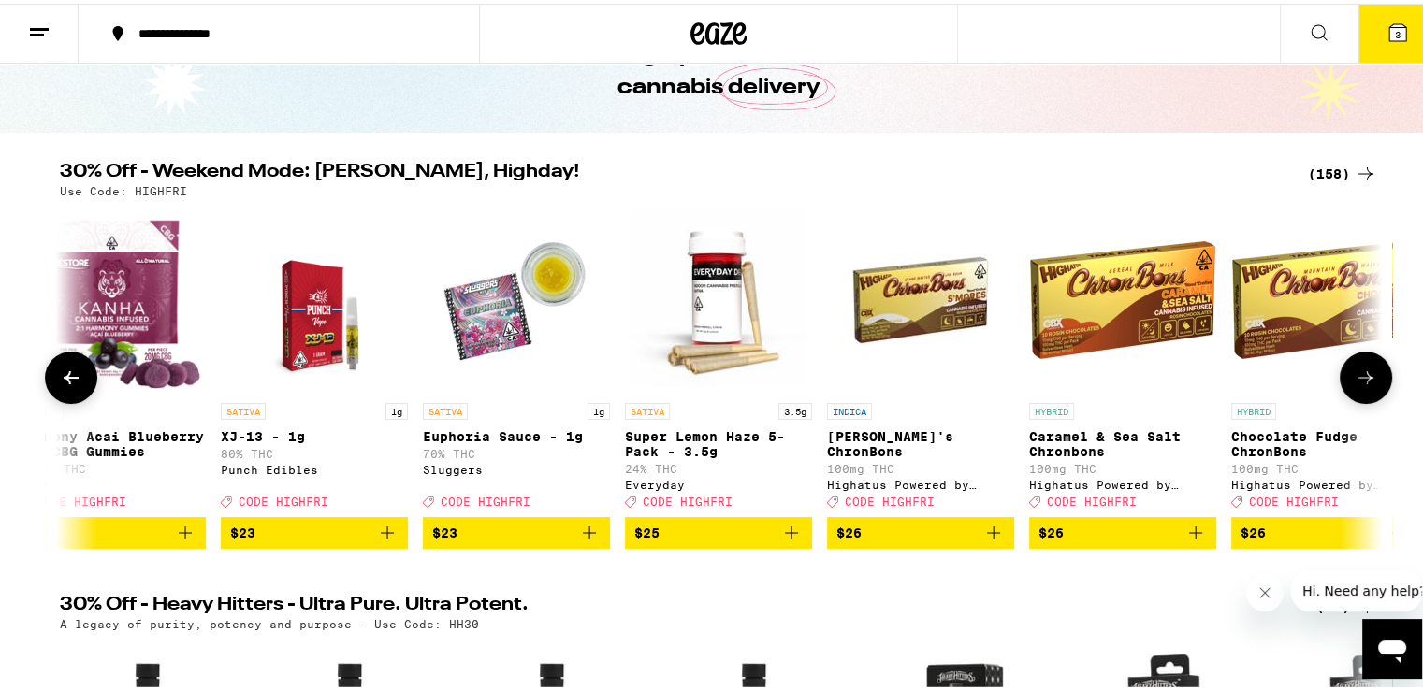
click at [1345, 385] on button at bounding box center [1366, 374] width 52 height 52
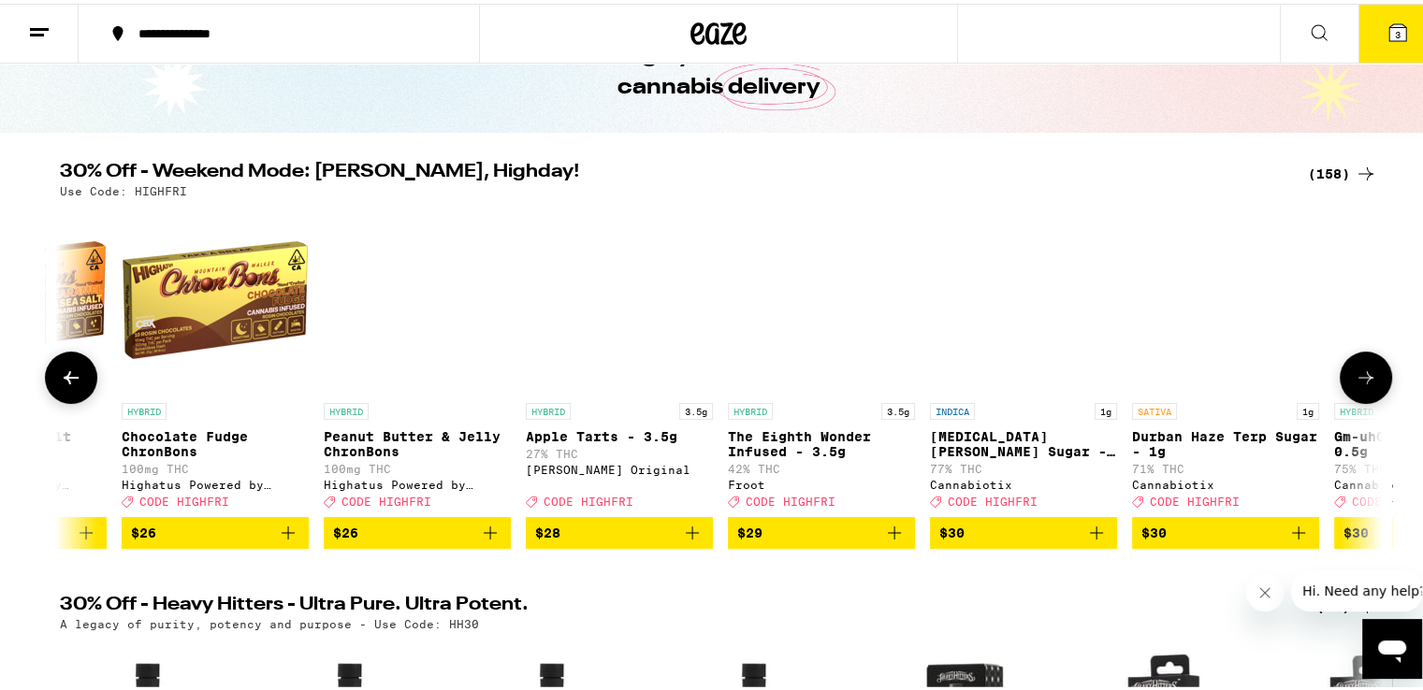
scroll to position [0, 21158]
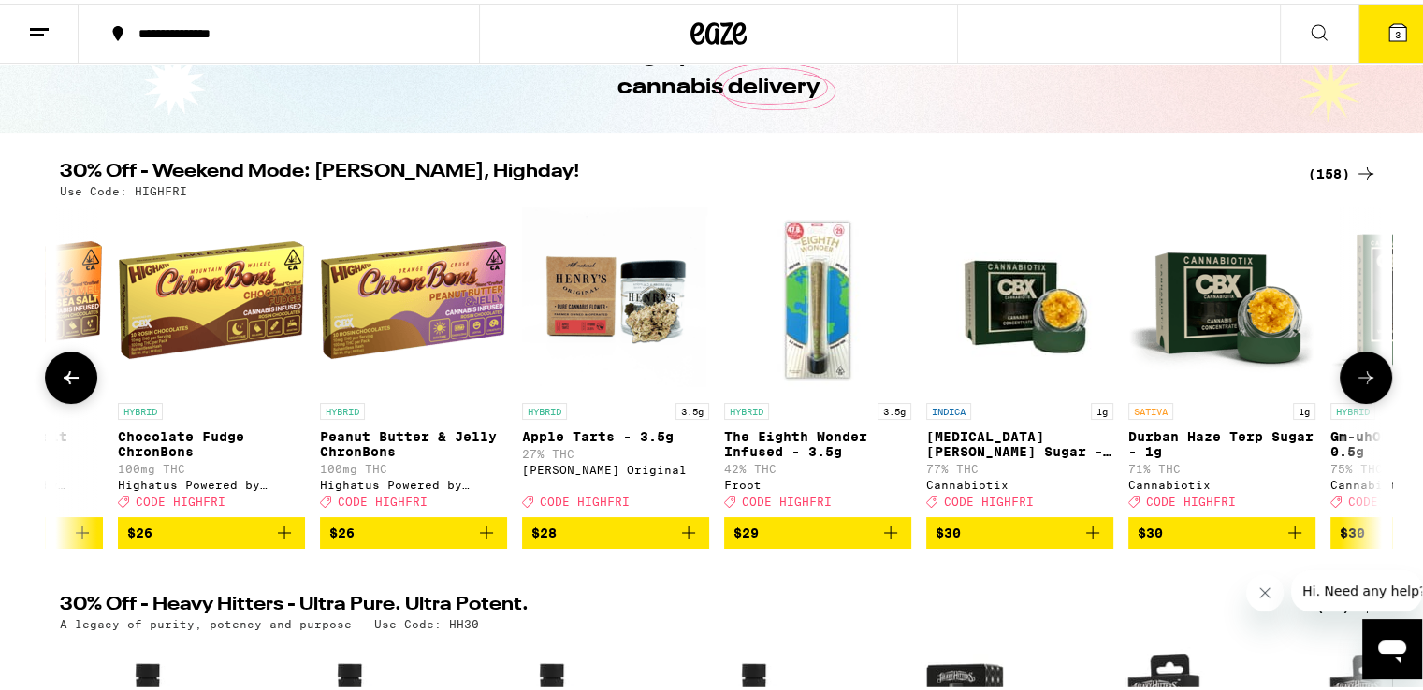
click at [1345, 385] on button at bounding box center [1366, 374] width 52 height 52
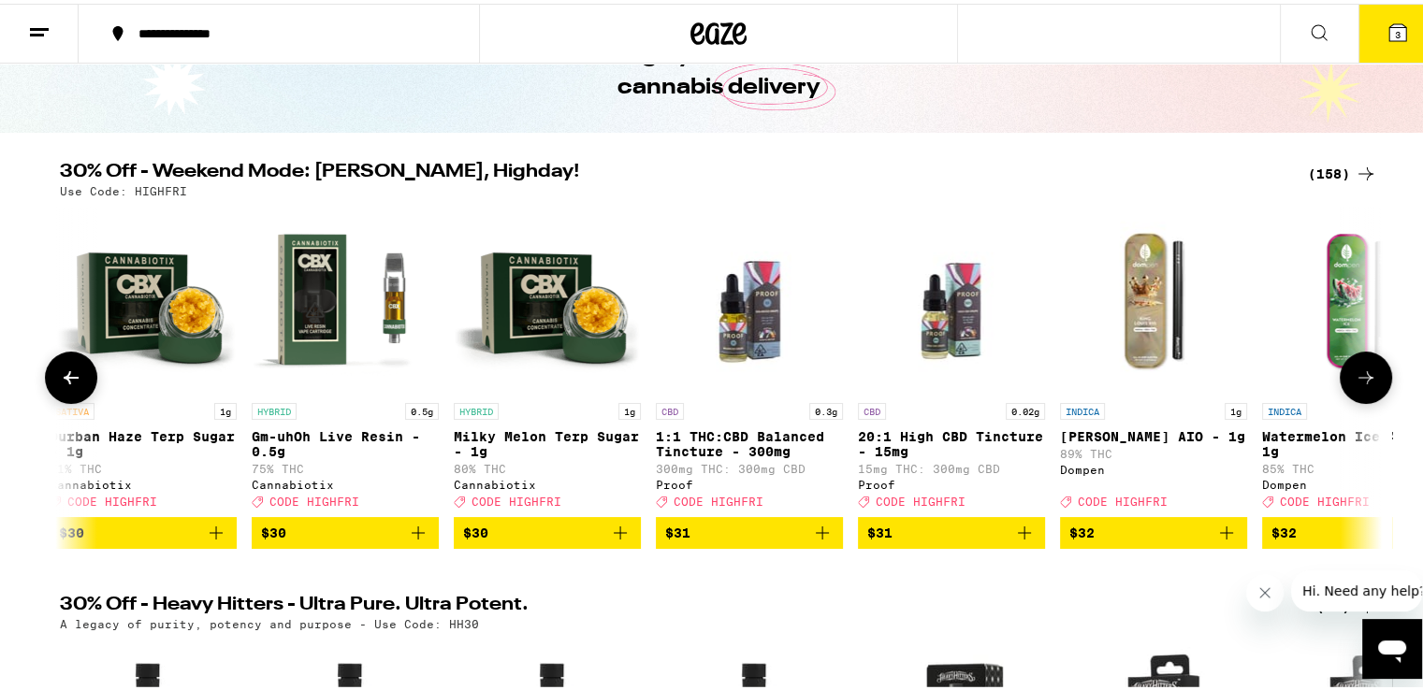
scroll to position [0, 22271]
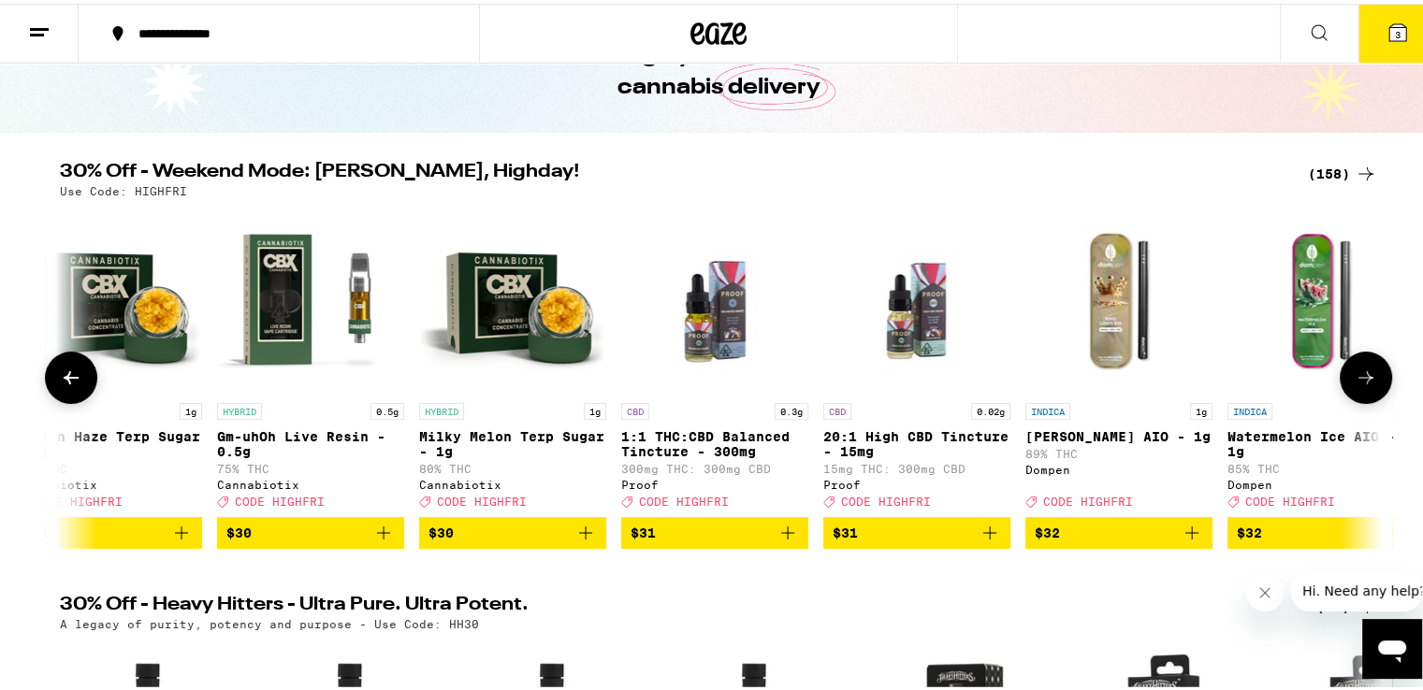
click at [1366, 385] on icon at bounding box center [1366, 374] width 22 height 22
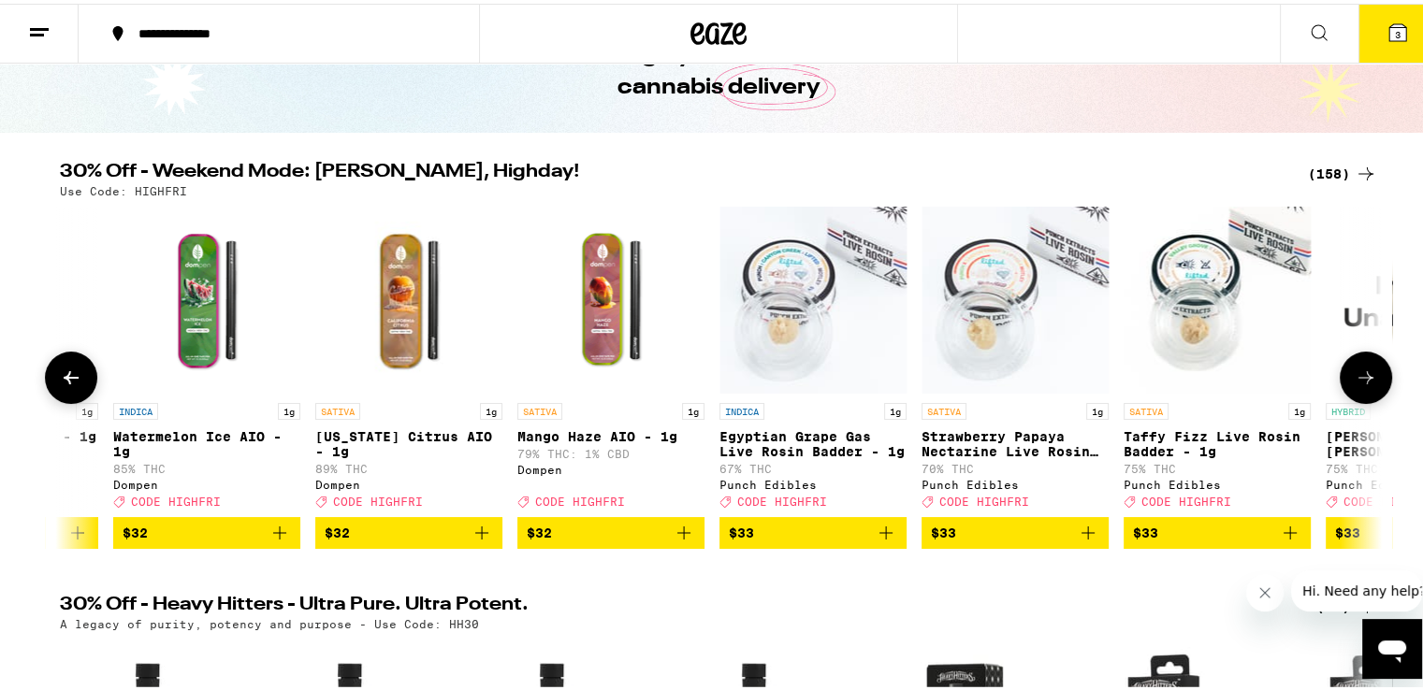
click at [1366, 385] on icon at bounding box center [1366, 374] width 22 height 22
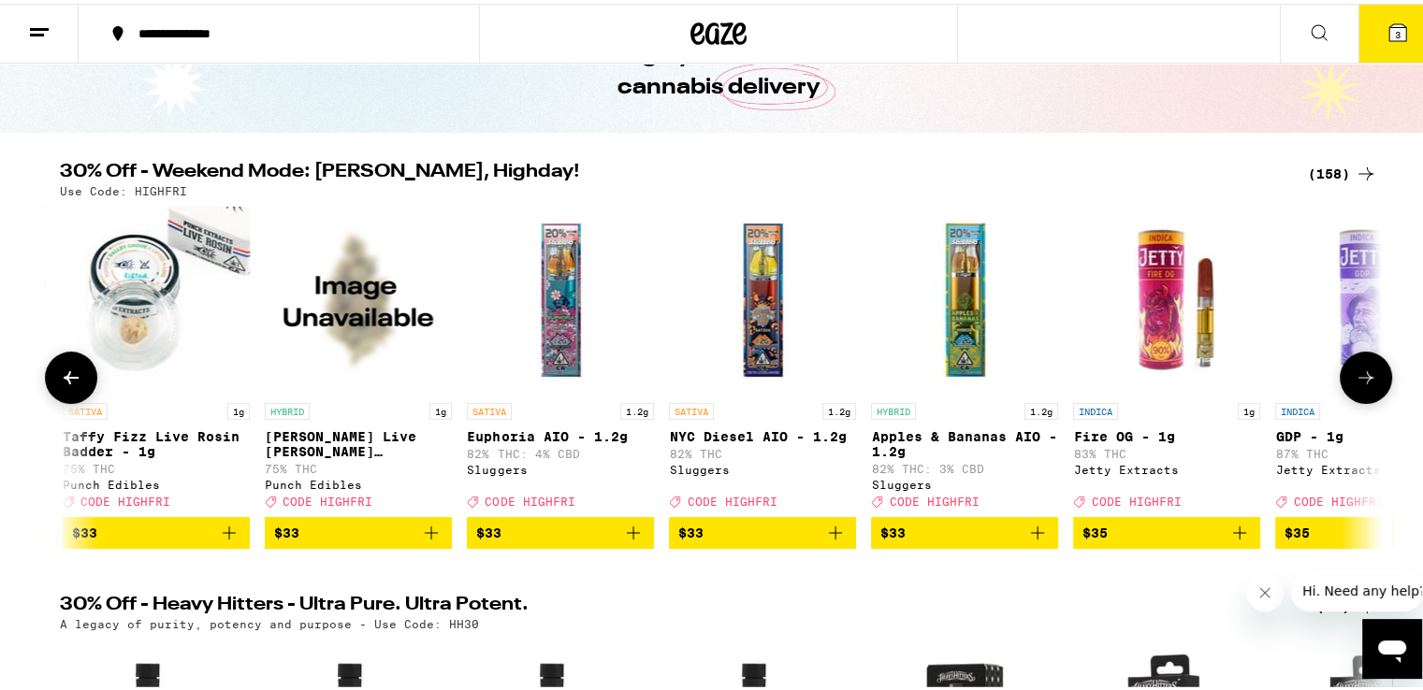
scroll to position [0, 24499]
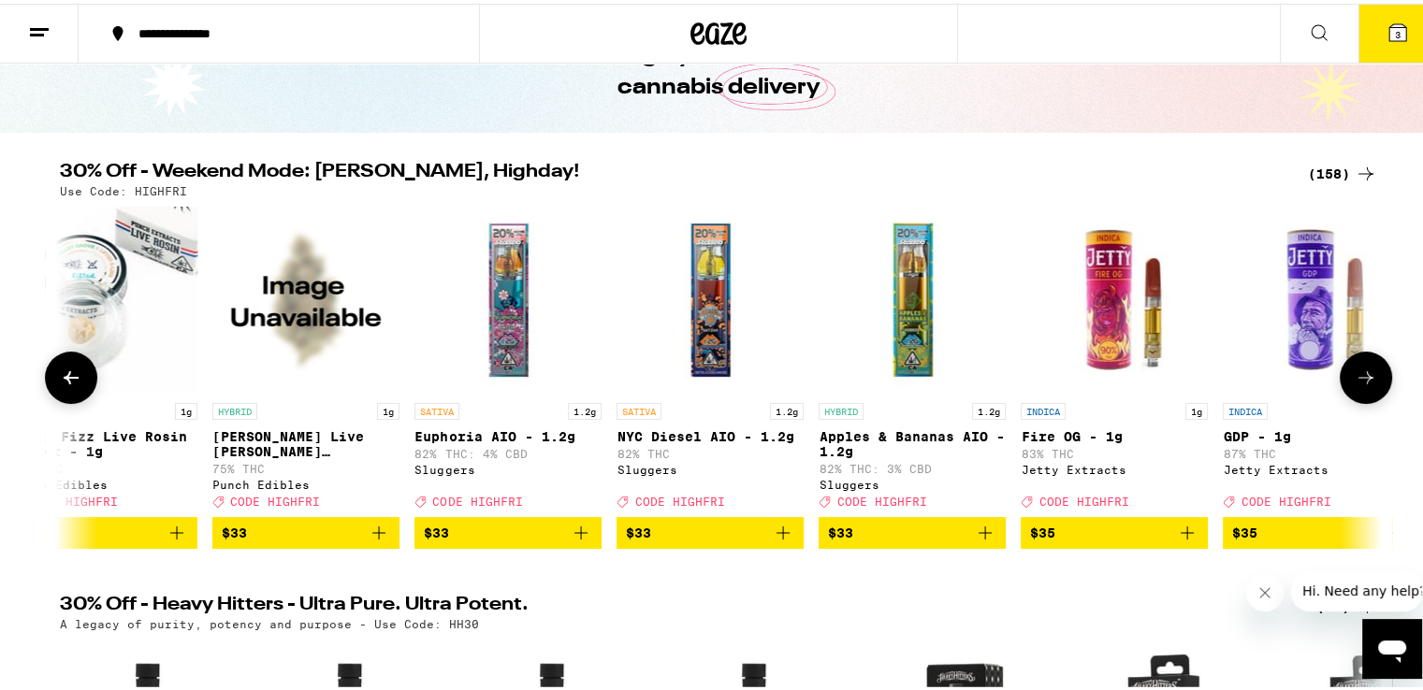
click at [1366, 385] on icon at bounding box center [1366, 374] width 22 height 22
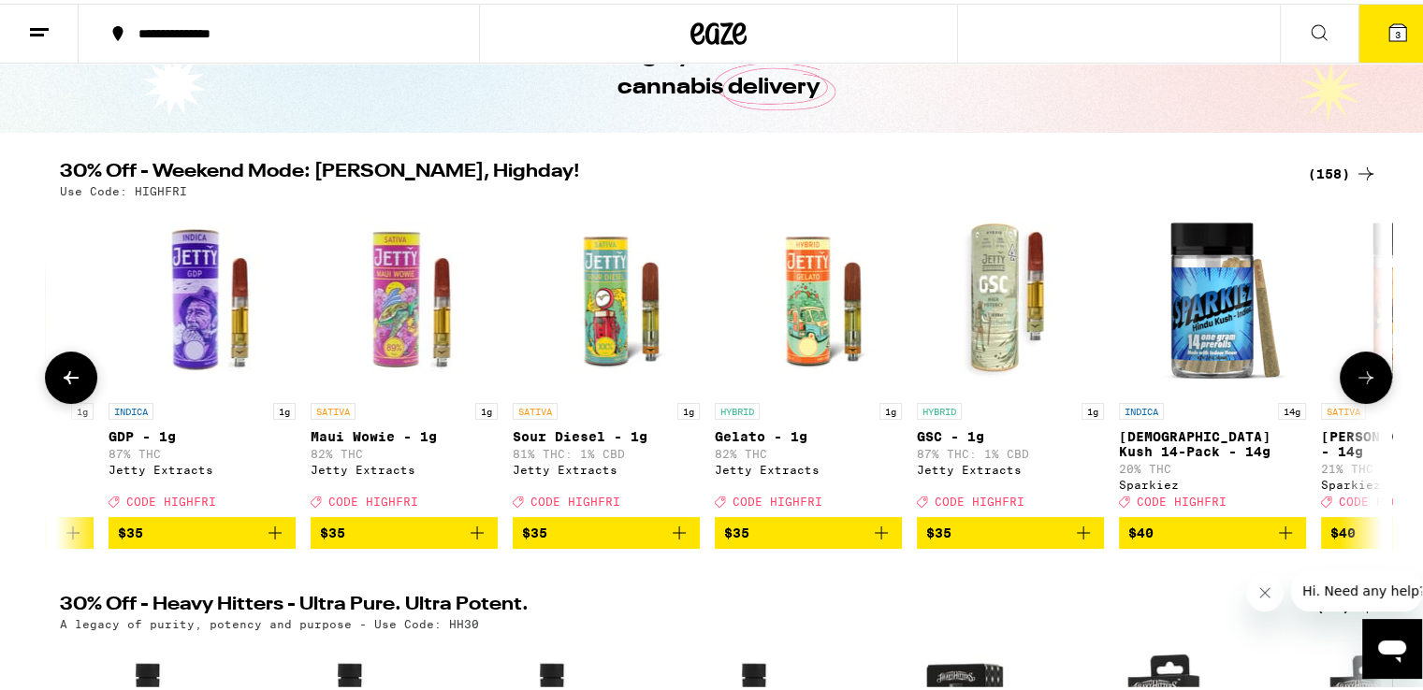
click at [1366, 385] on icon at bounding box center [1366, 374] width 22 height 22
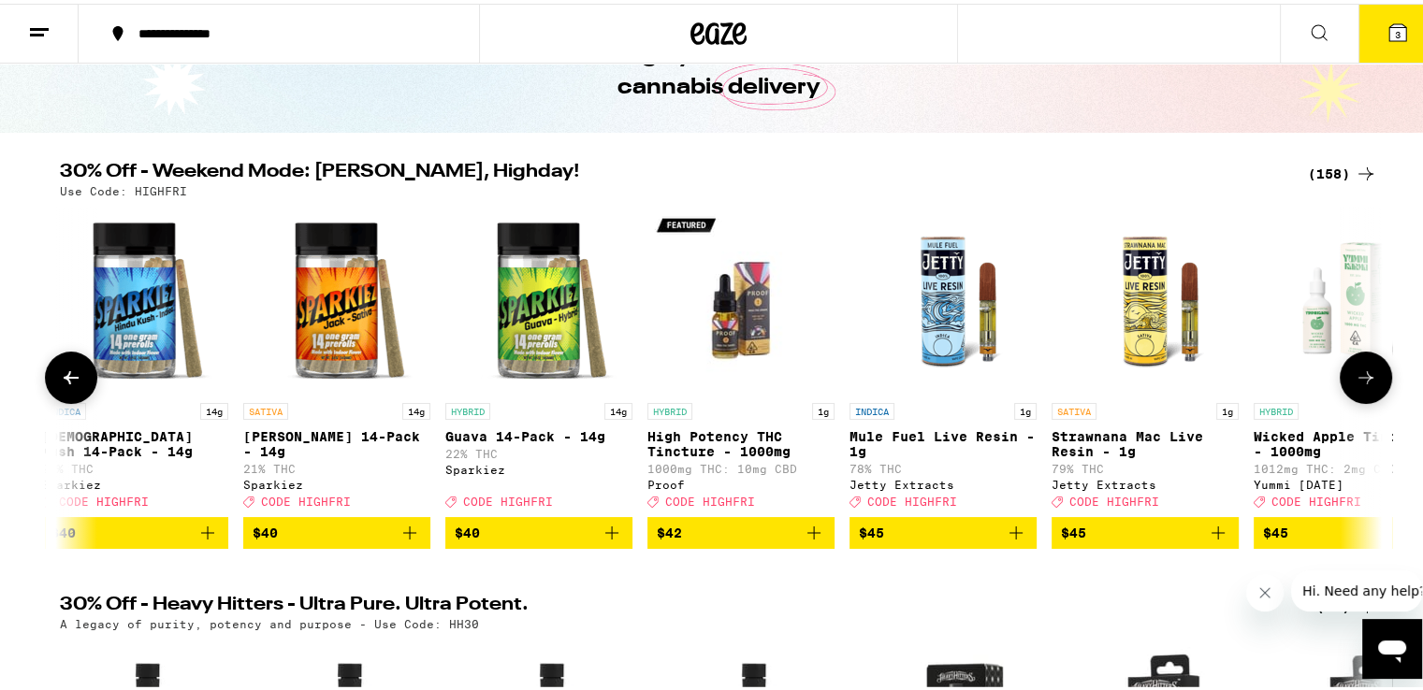
scroll to position [0, 26726]
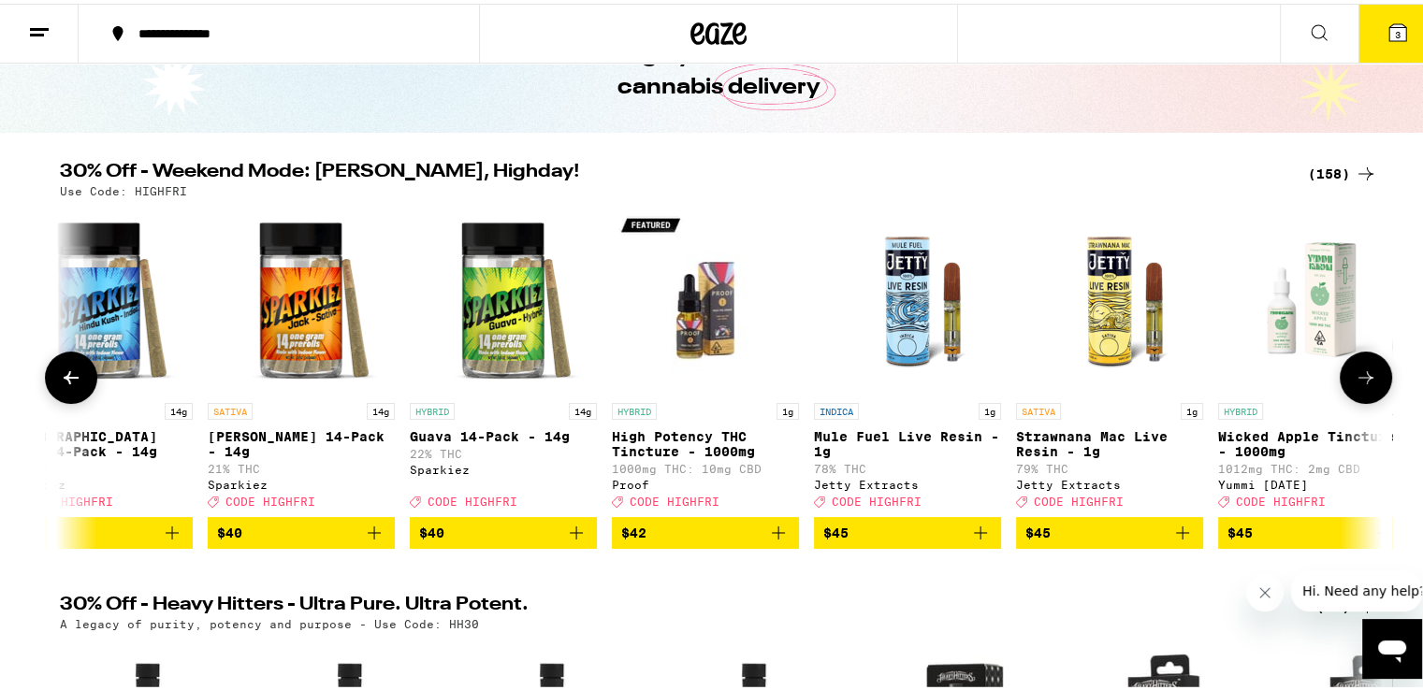
click at [531, 296] on img "Open page for Guava 14-Pack - 14g from Sparkiez" at bounding box center [503, 296] width 187 height 187
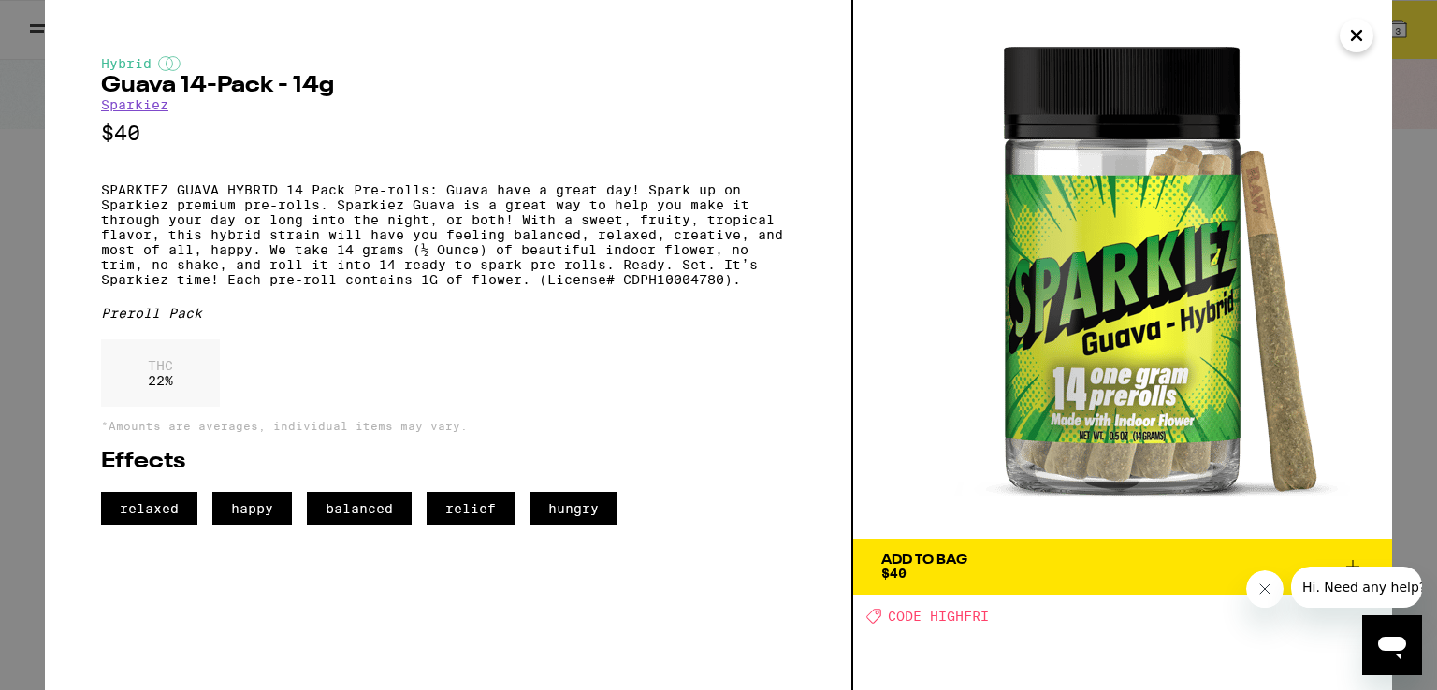
click at [1358, 28] on icon "Close" at bounding box center [1356, 36] width 22 height 28
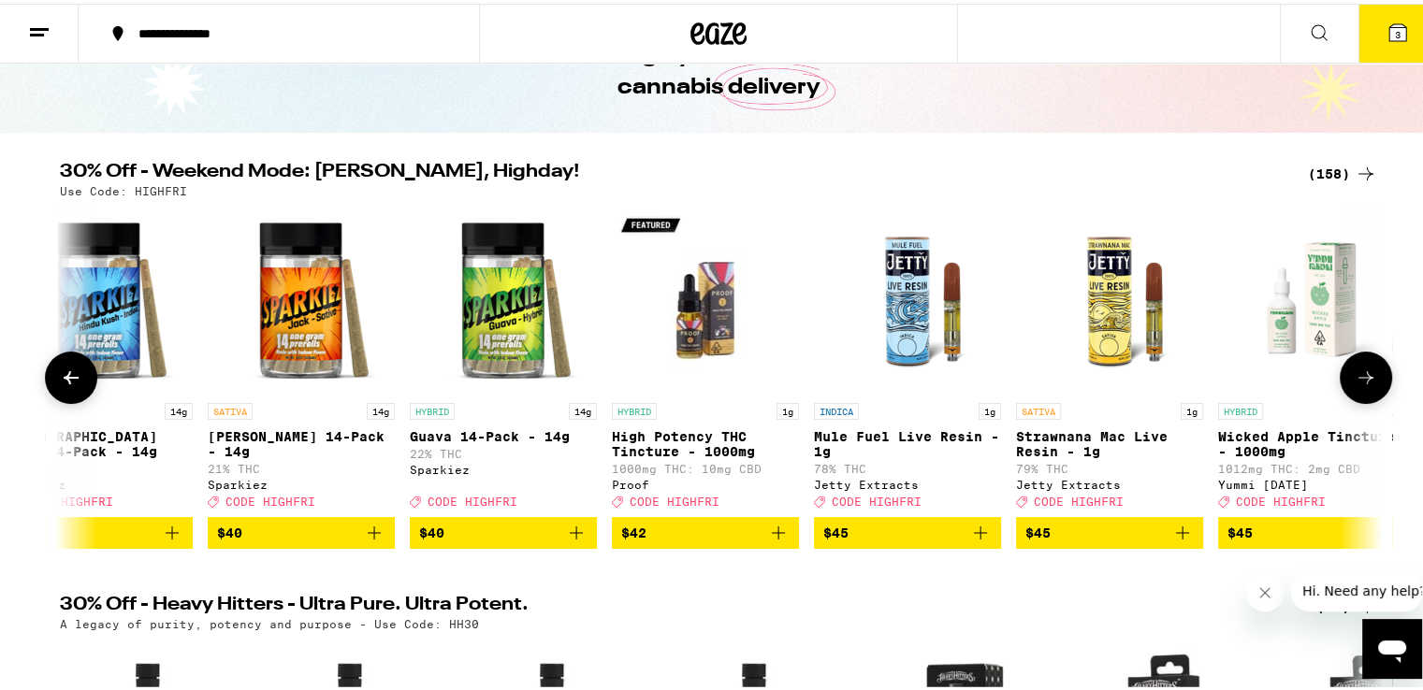
click at [1366, 383] on icon at bounding box center [1366, 374] width 22 height 22
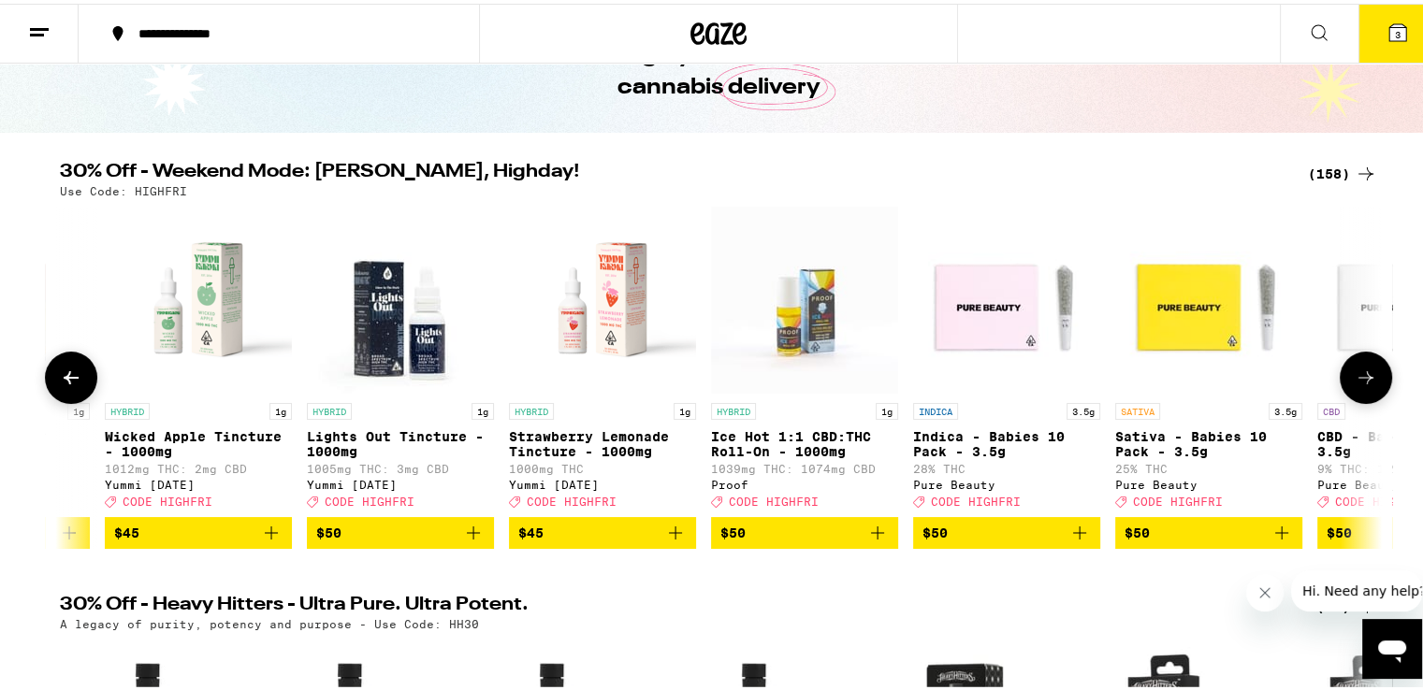
click at [1366, 383] on icon at bounding box center [1366, 374] width 22 height 22
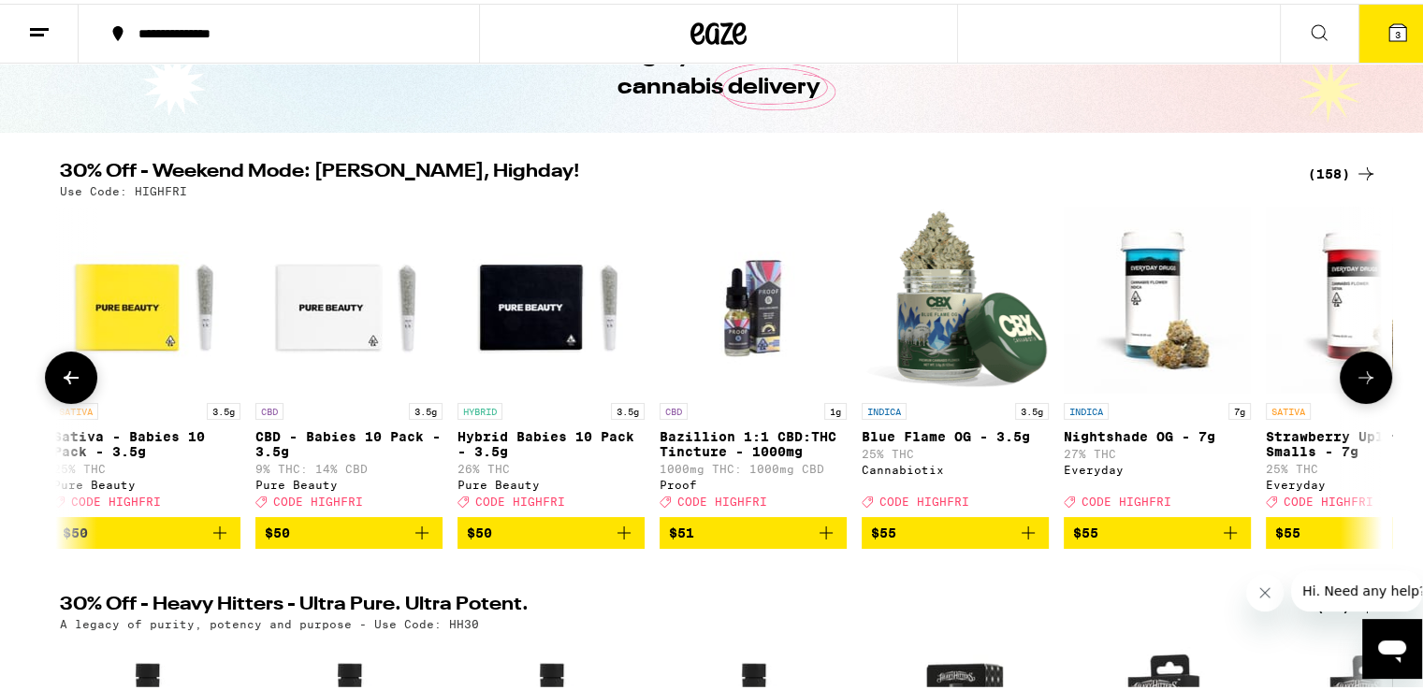
scroll to position [0, 28953]
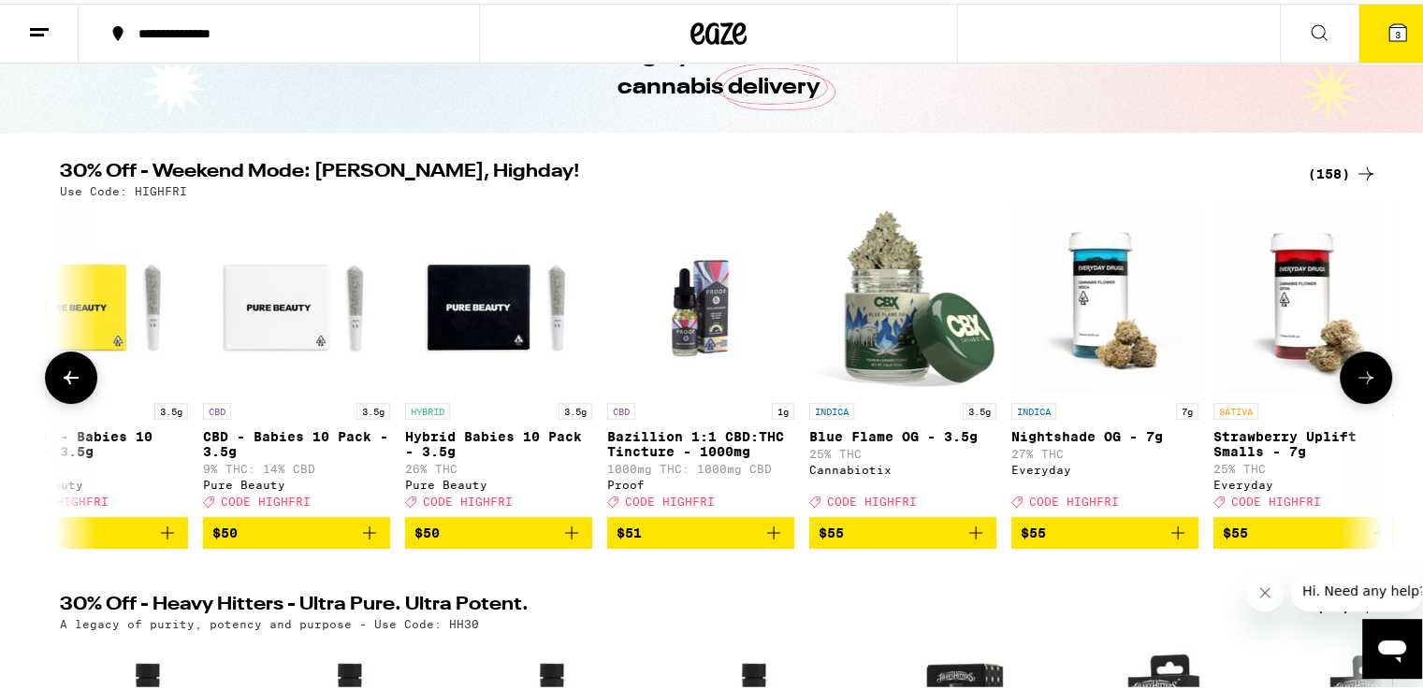
click at [1366, 383] on icon at bounding box center [1366, 374] width 22 height 22
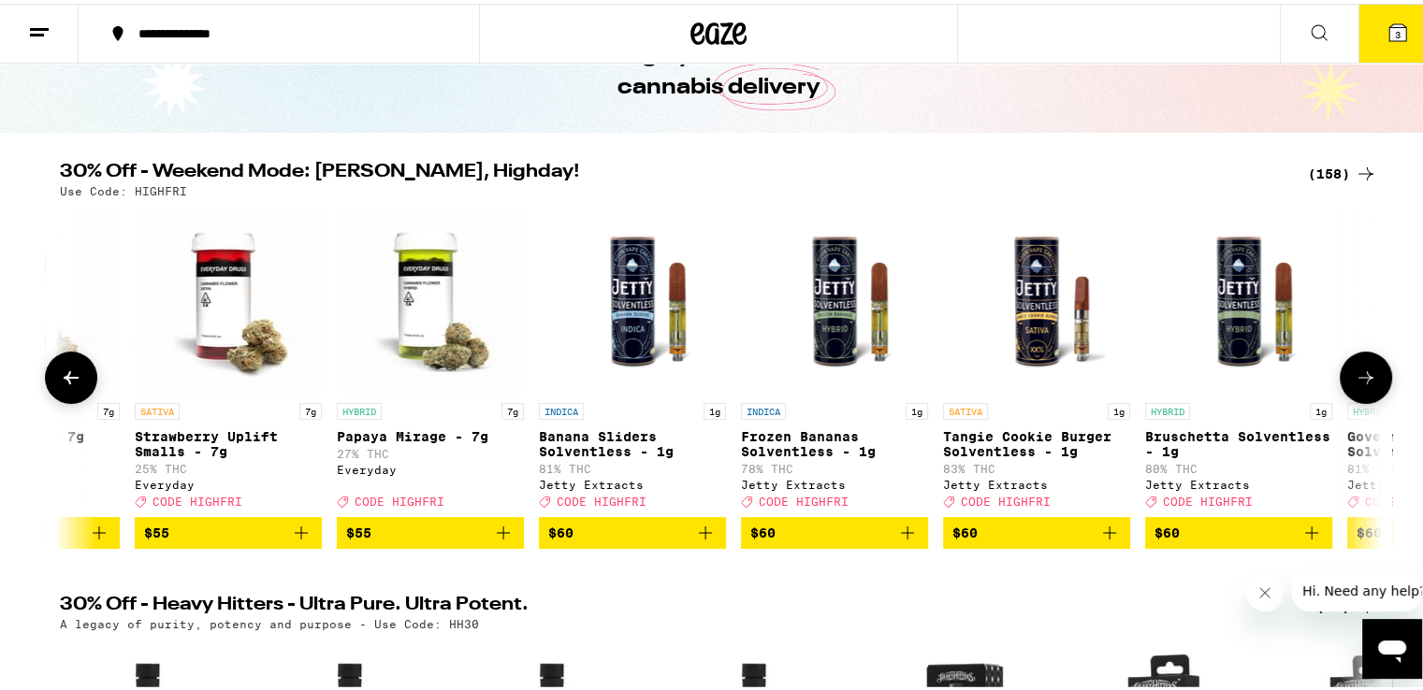
scroll to position [0, 30067]
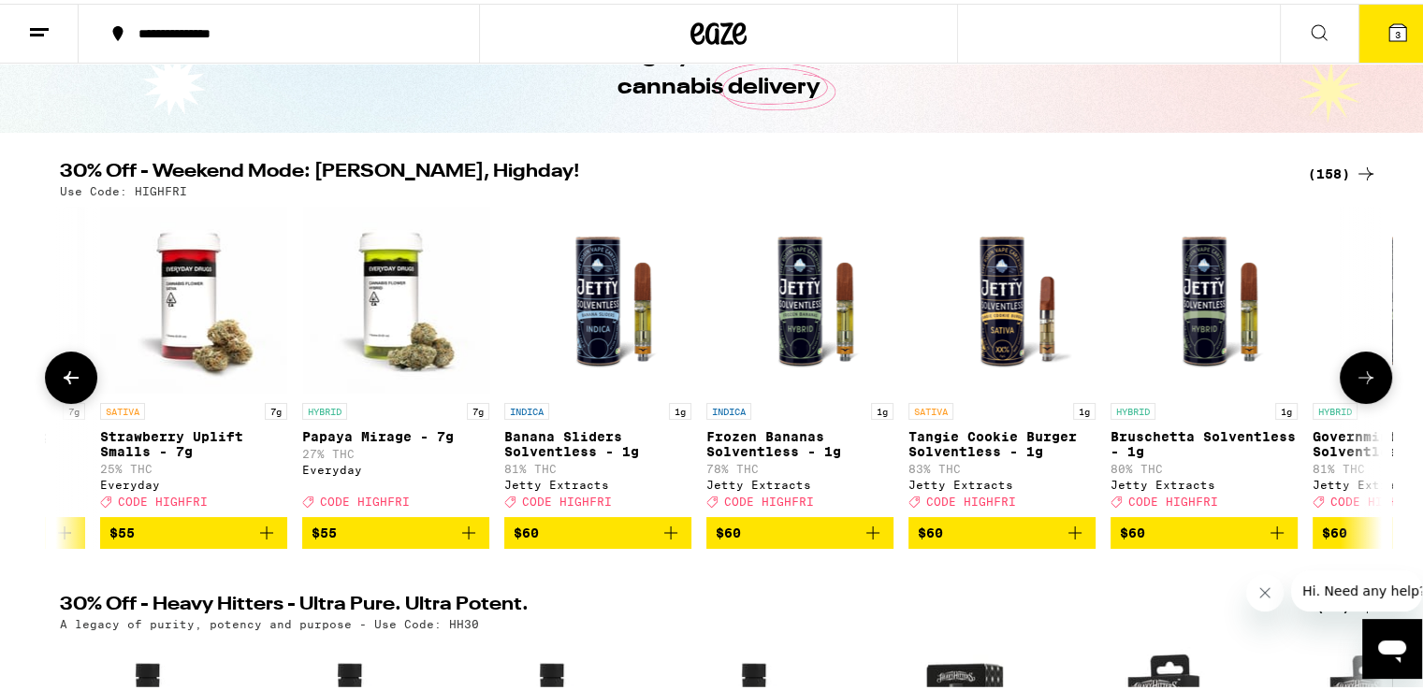
click at [1366, 383] on icon at bounding box center [1366, 374] width 22 height 22
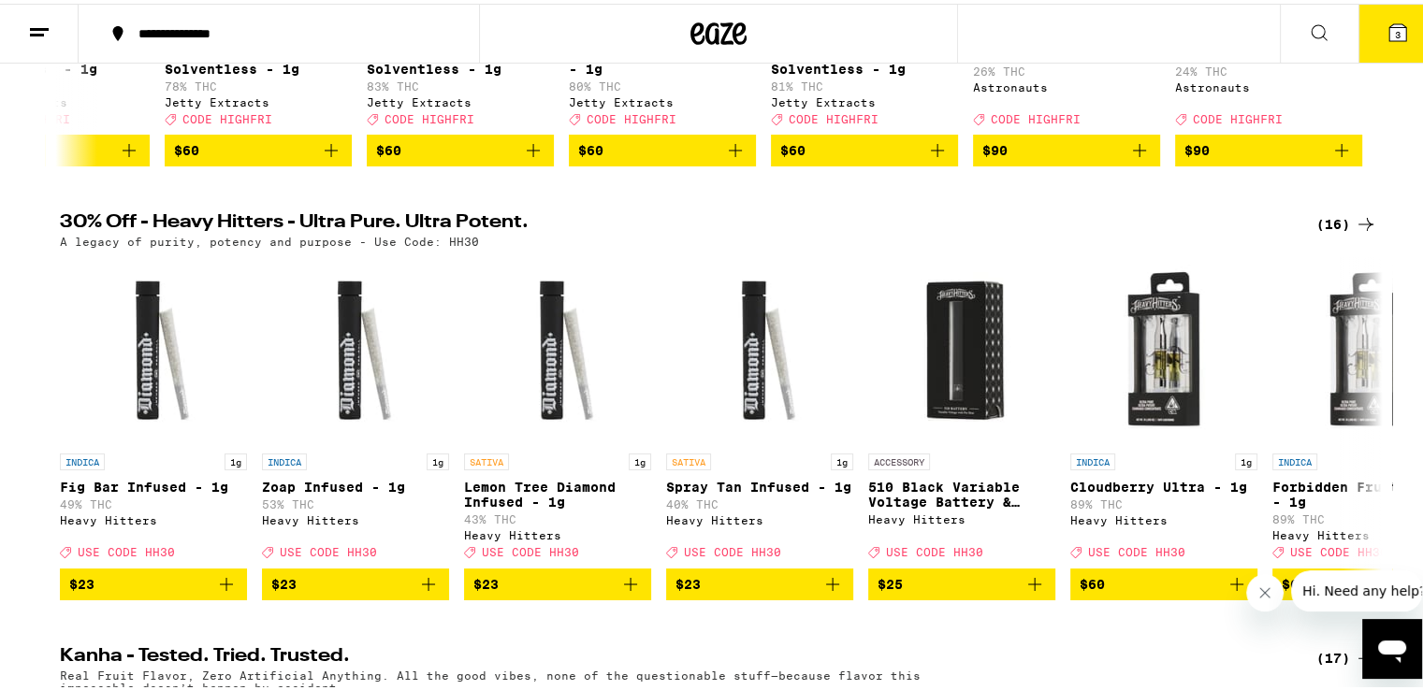
scroll to position [529, 0]
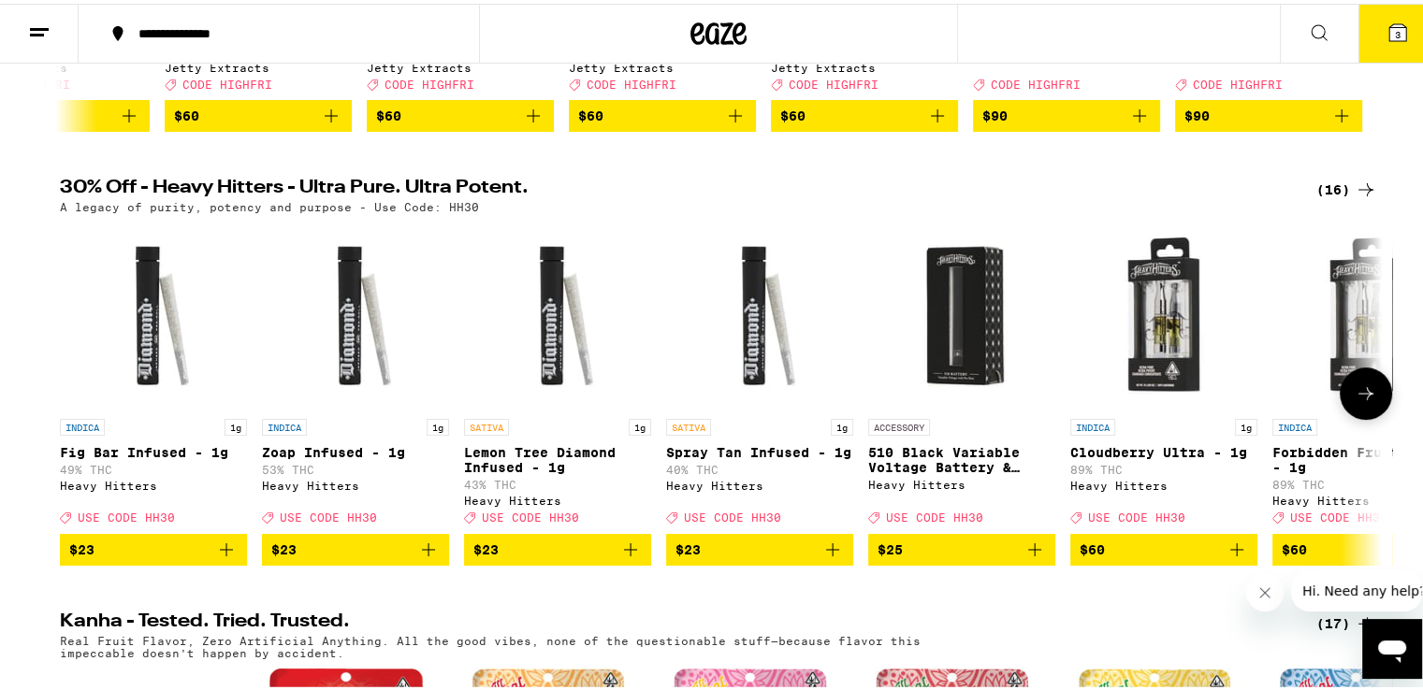
click at [1369, 401] on icon at bounding box center [1366, 390] width 22 height 22
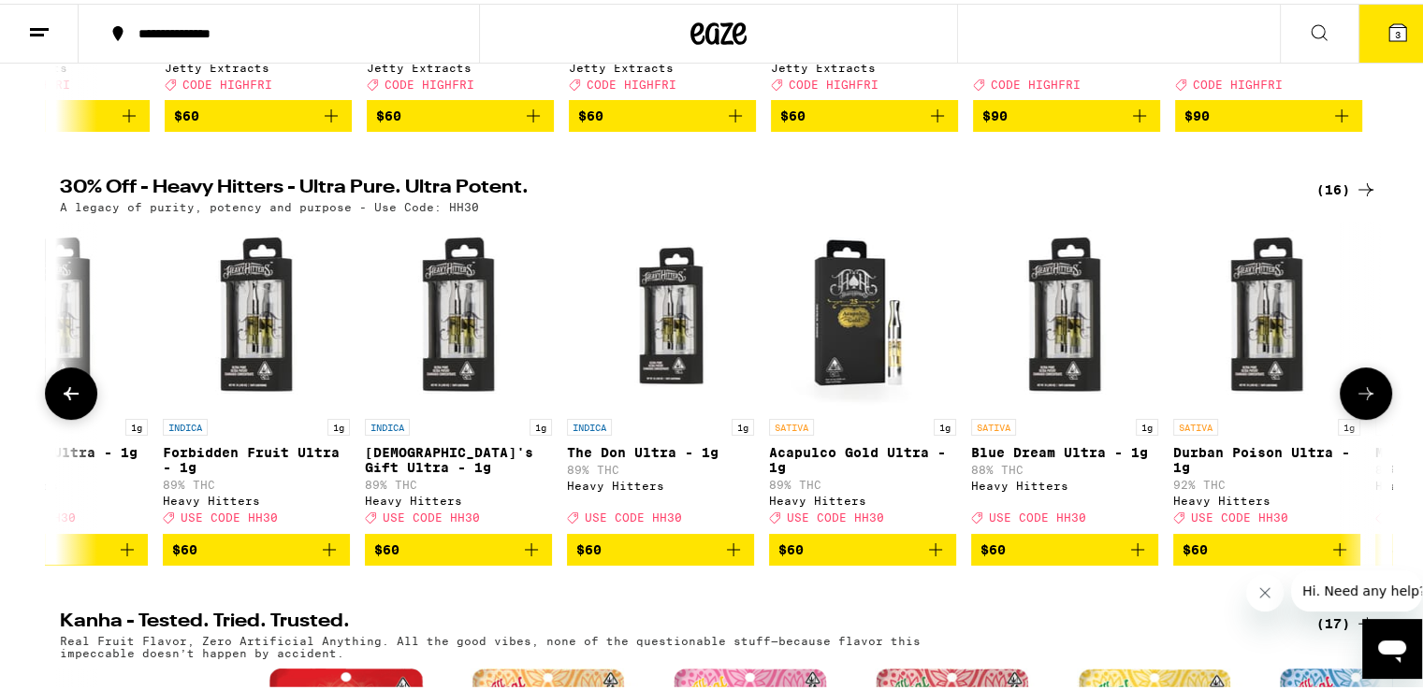
scroll to position [0, 1113]
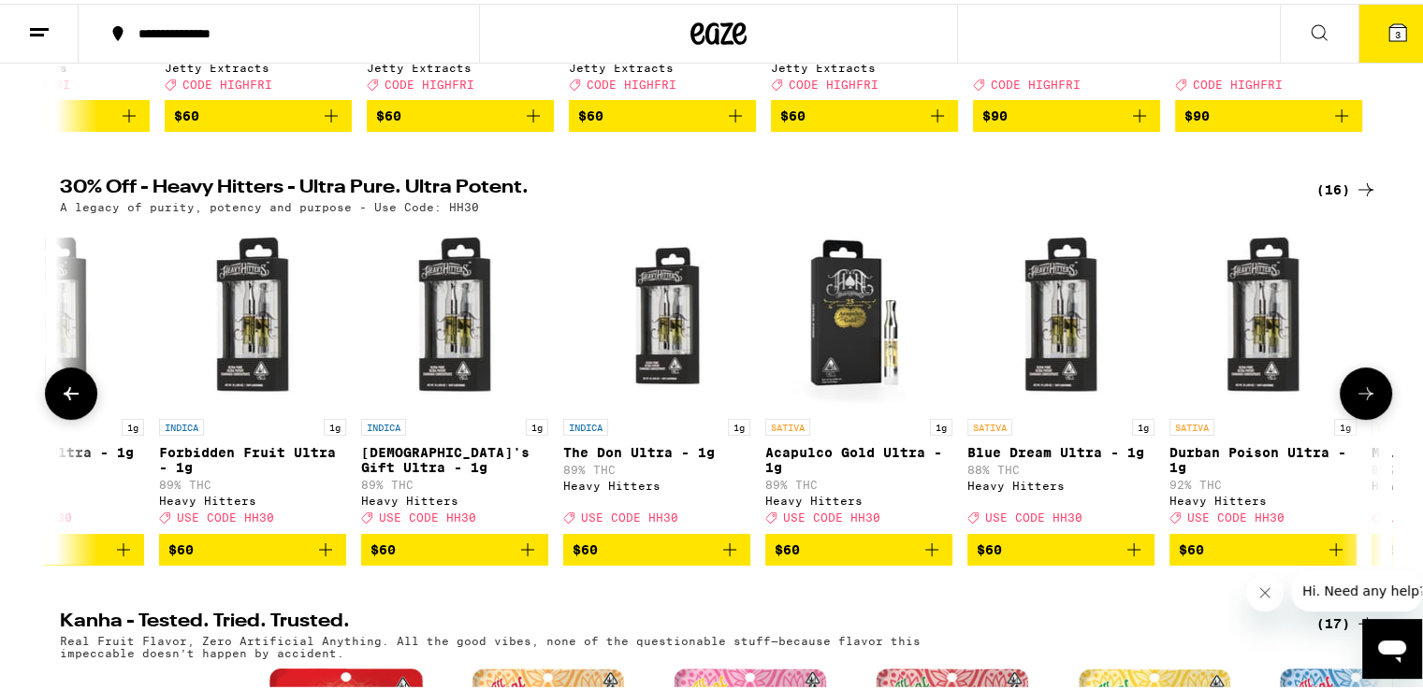
click at [1369, 401] on icon at bounding box center [1366, 390] width 22 height 22
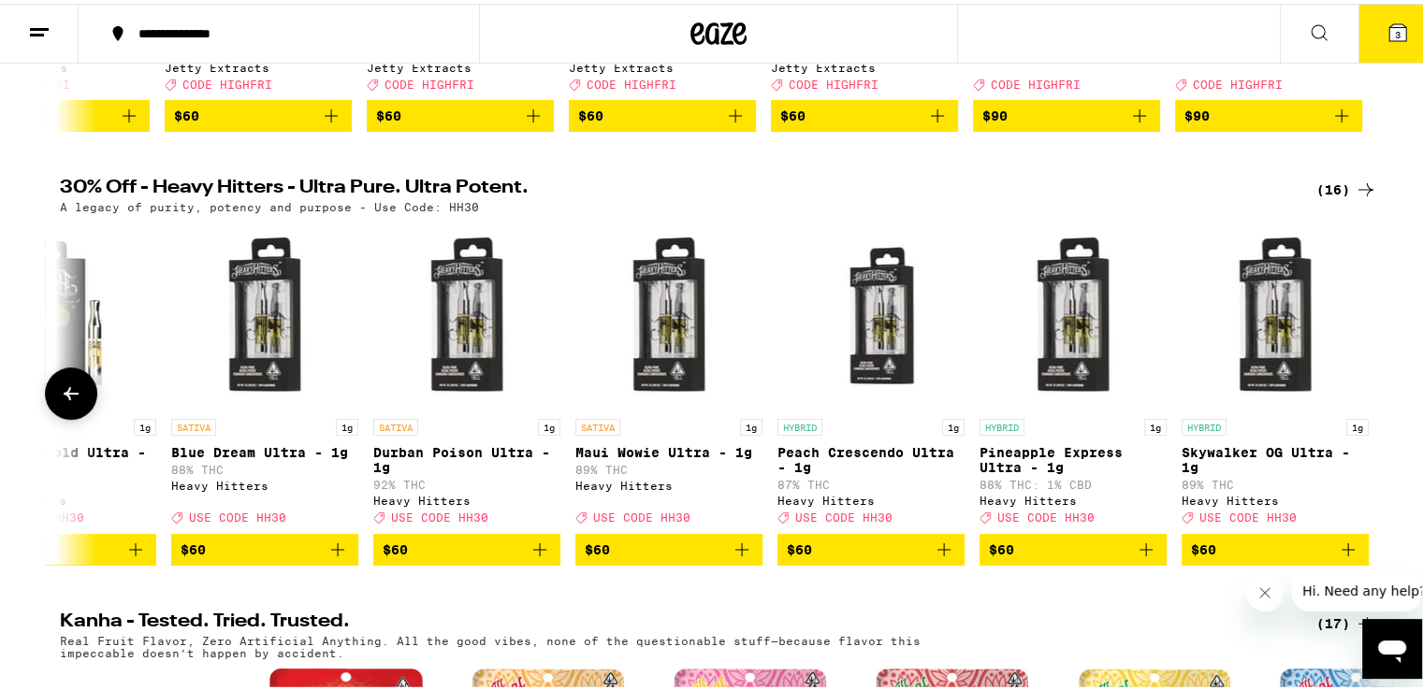
scroll to position [0, 1916]
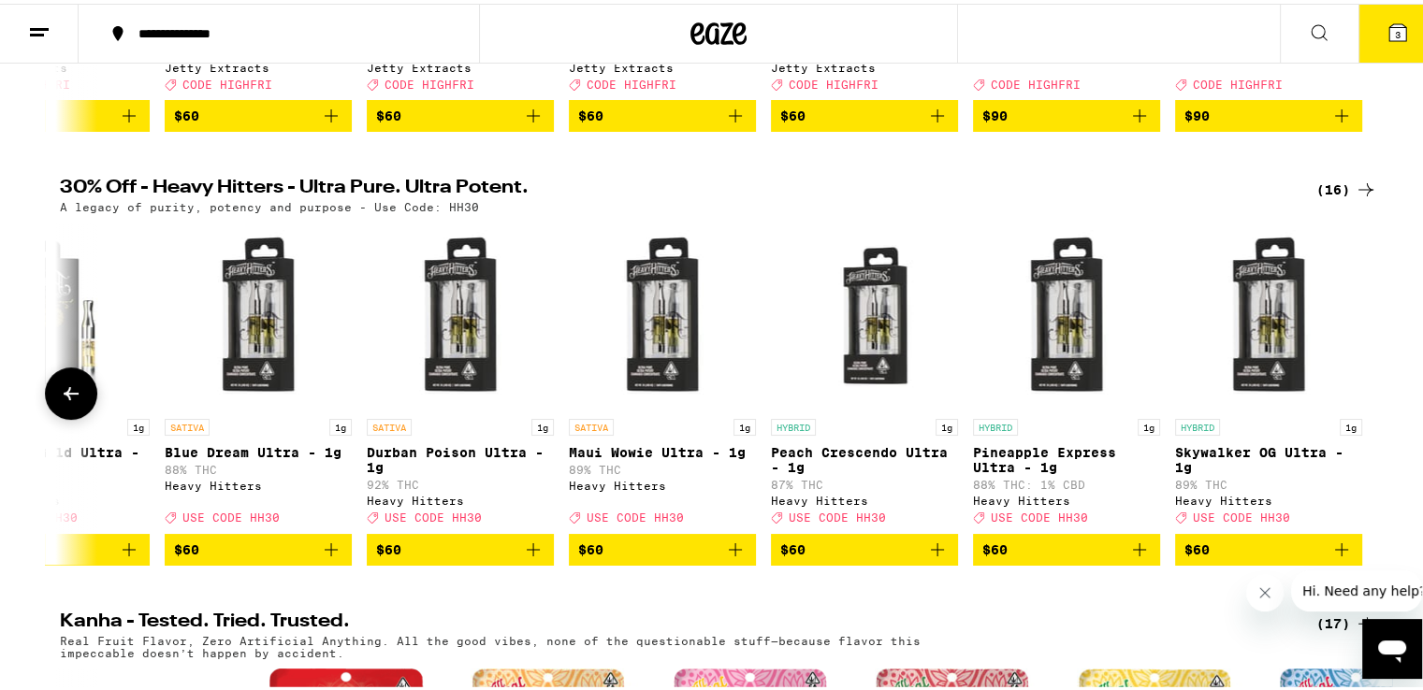
click at [1369, 416] on div at bounding box center [1366, 390] width 52 height 52
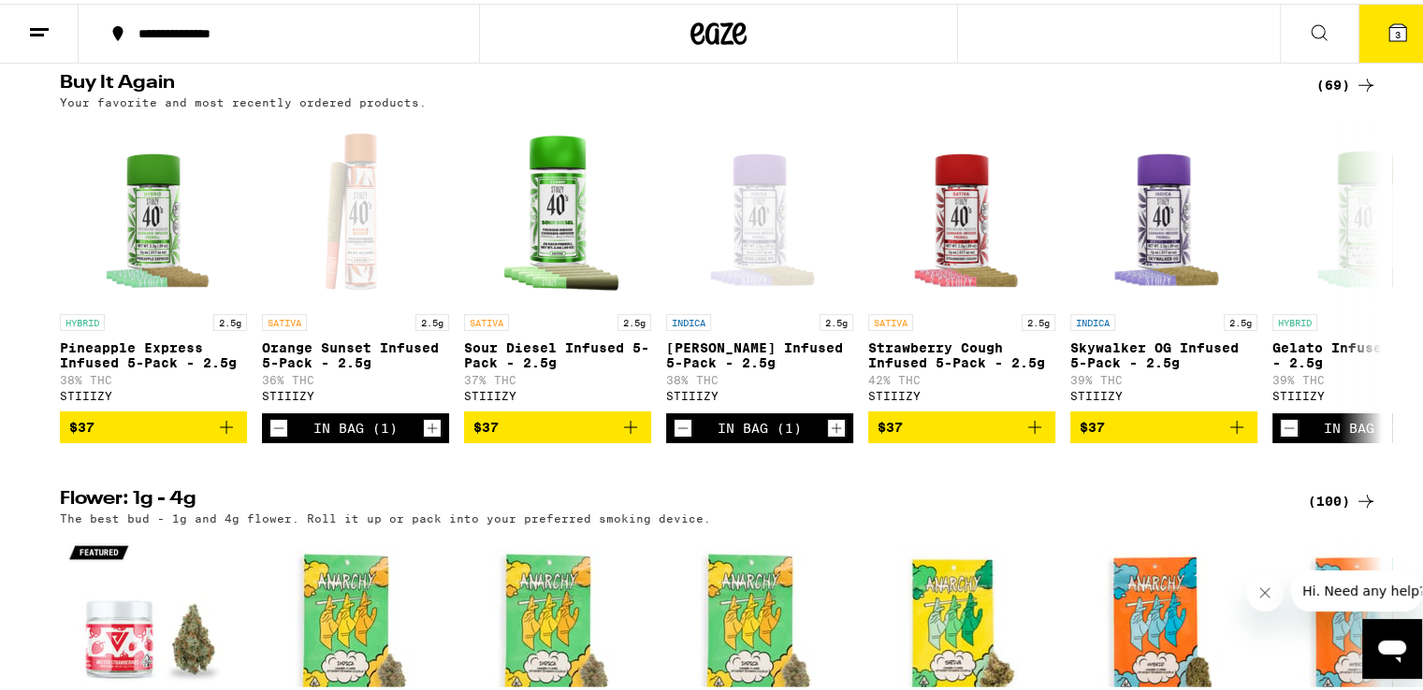
scroll to position [2015, 0]
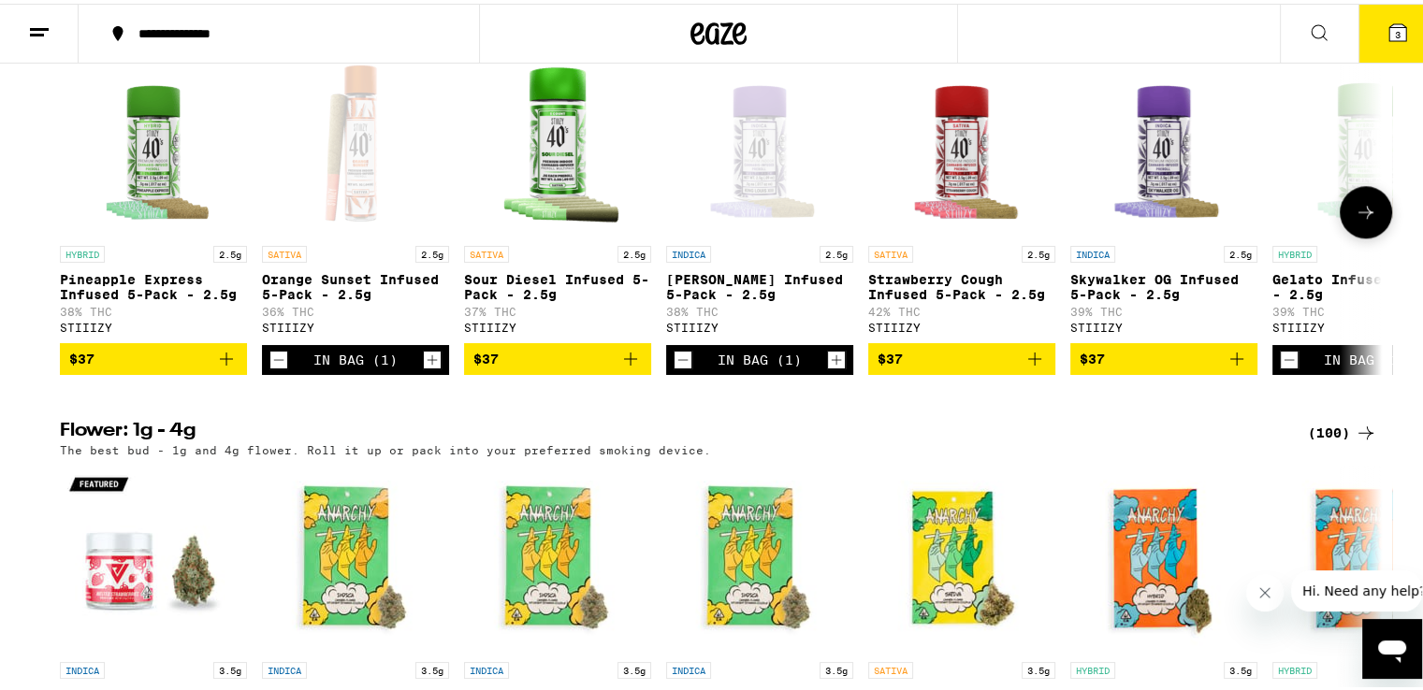
click at [1365, 215] on icon at bounding box center [1365, 208] width 15 height 13
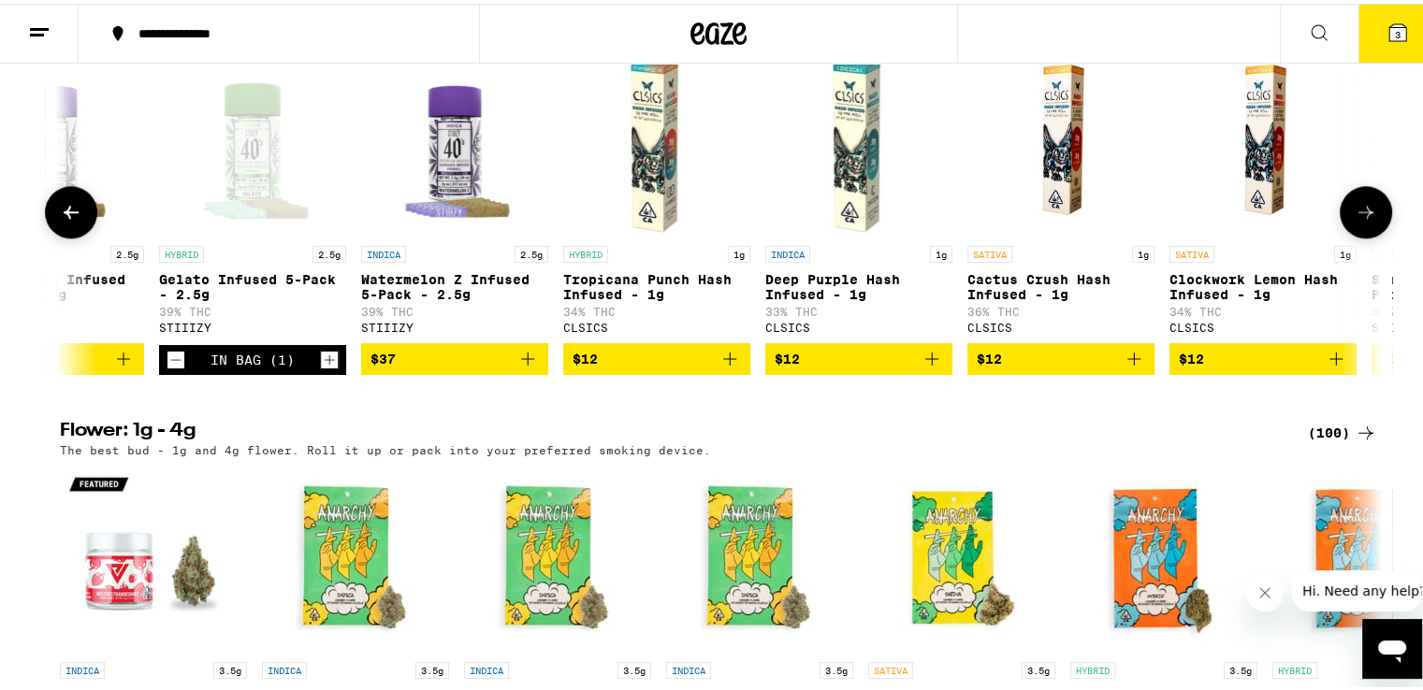
click at [1365, 215] on icon at bounding box center [1365, 208] width 15 height 13
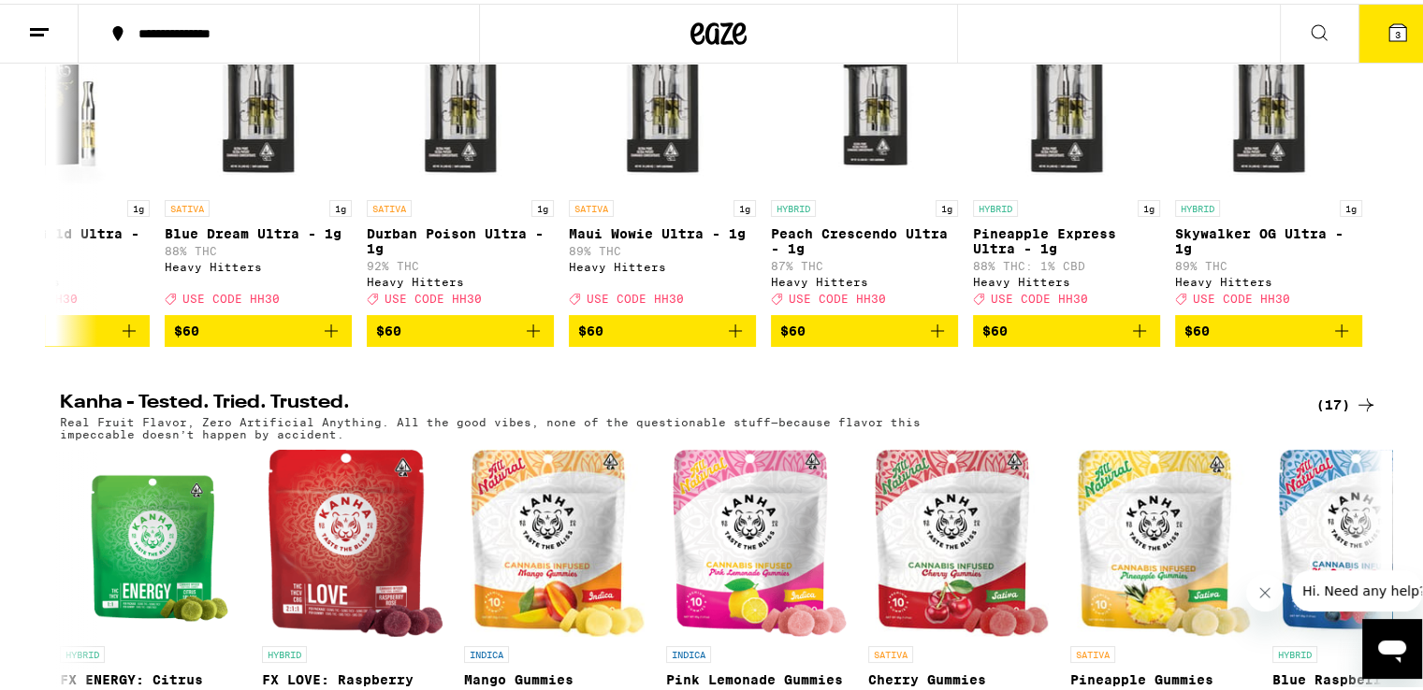
scroll to position [0, 0]
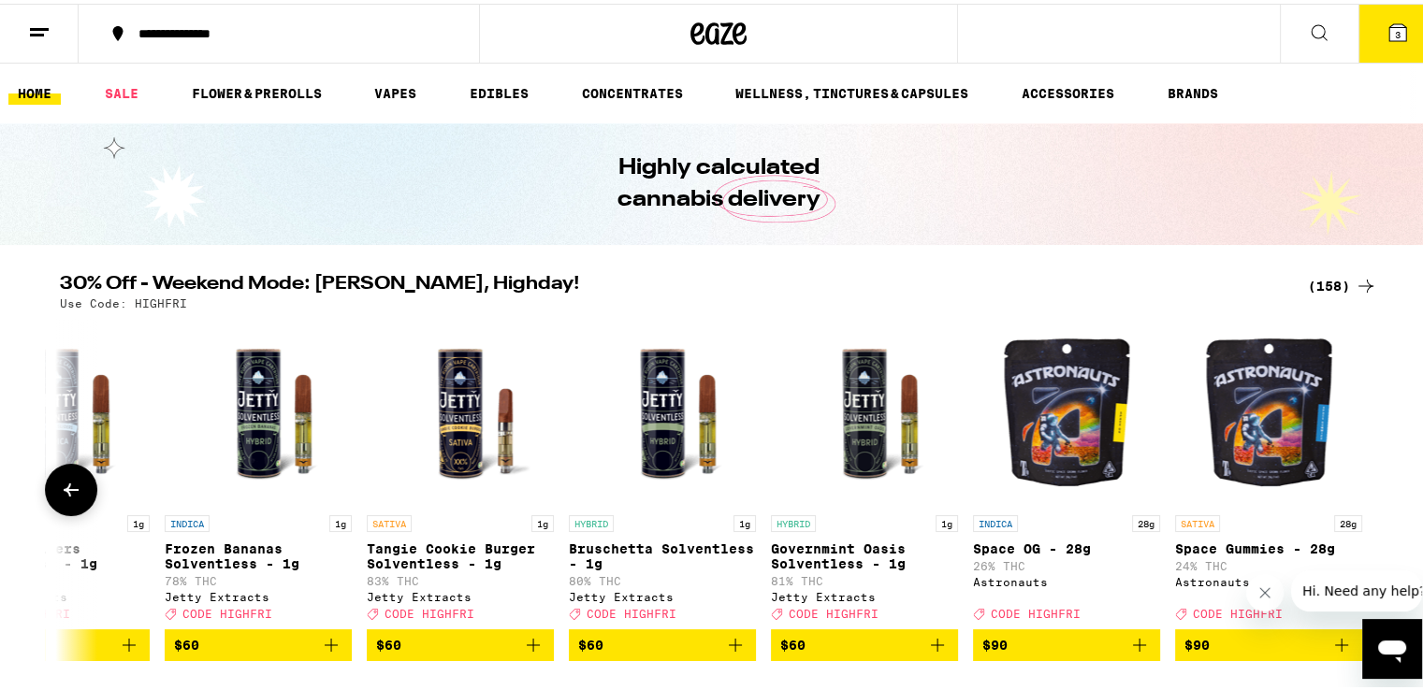
click at [60, 489] on icon at bounding box center [71, 486] width 22 height 22
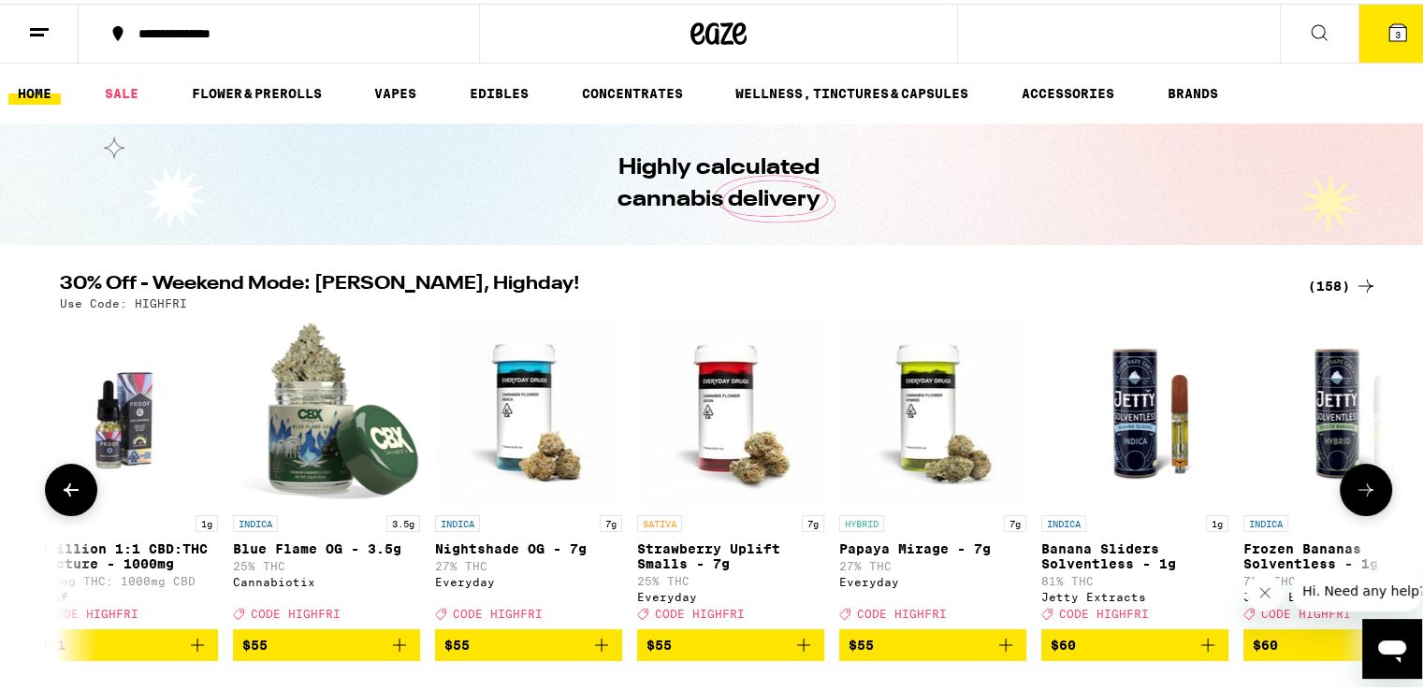
click at [60, 489] on icon at bounding box center [71, 486] width 22 height 22
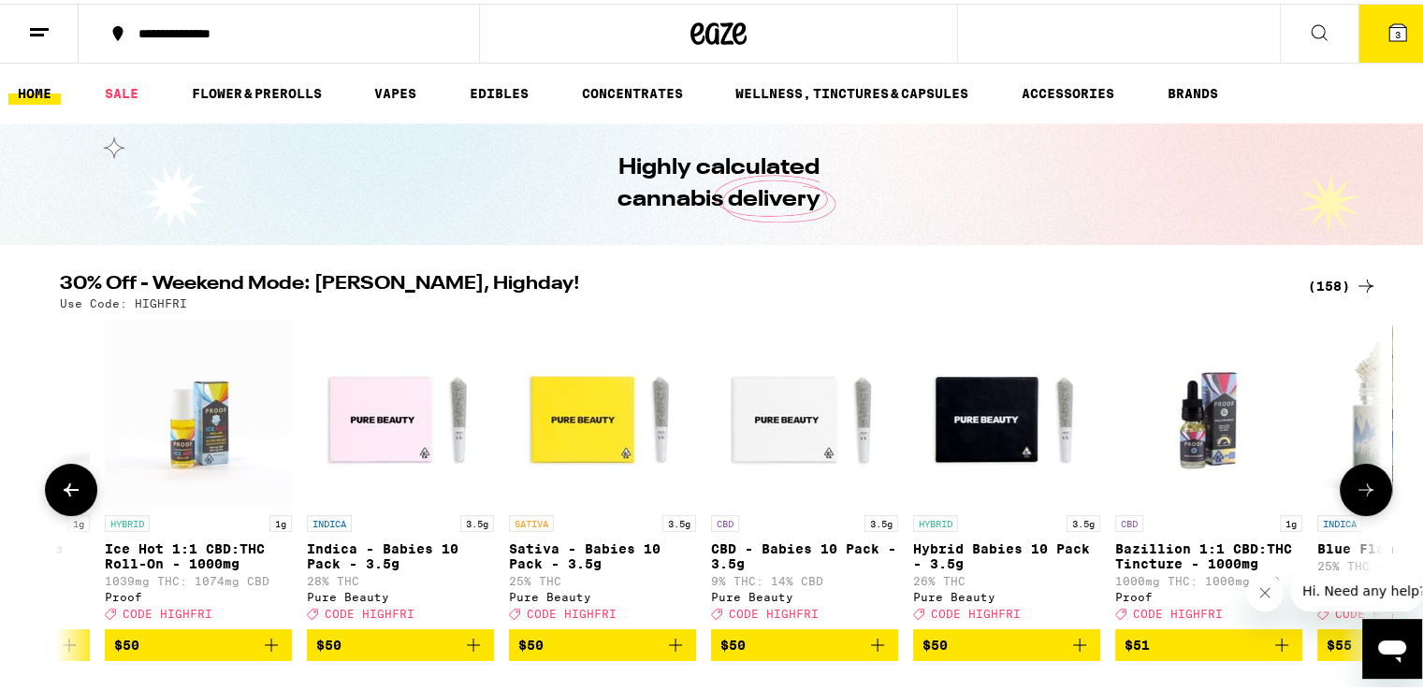
click at [60, 489] on icon at bounding box center [71, 486] width 22 height 22
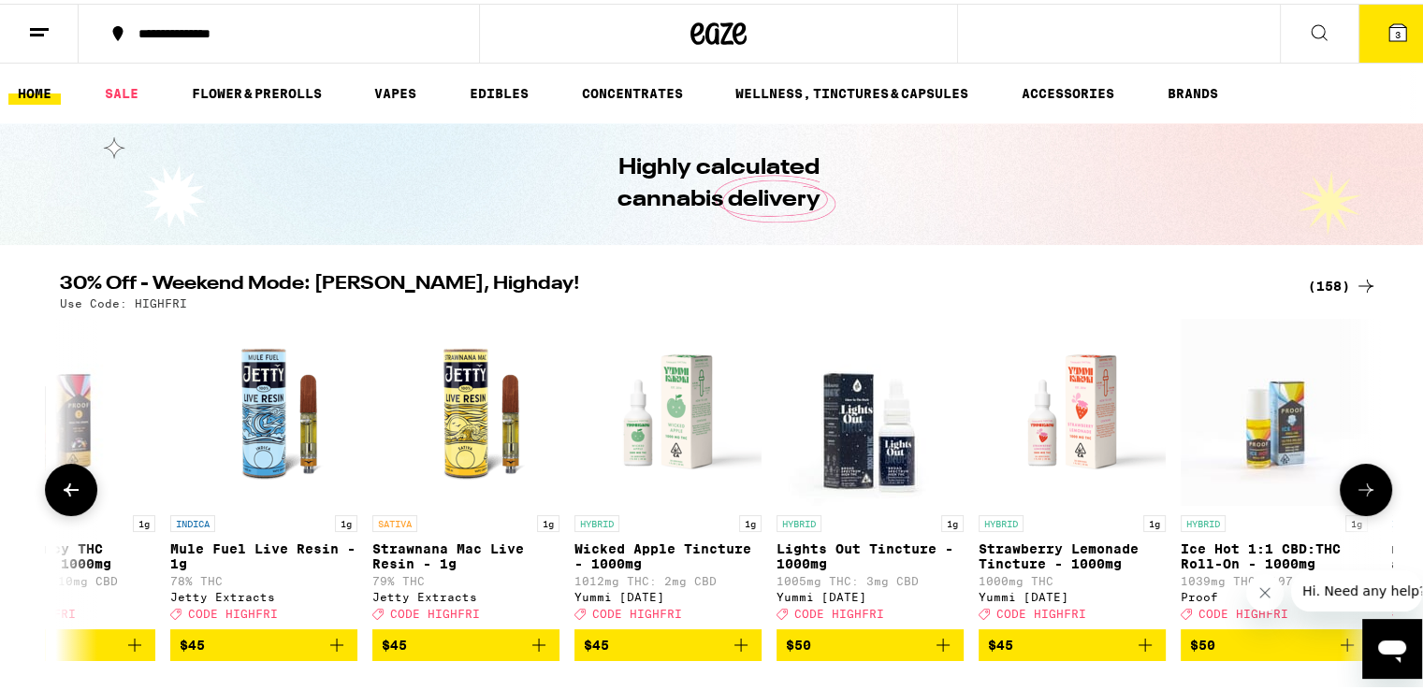
click at [60, 489] on icon at bounding box center [71, 486] width 22 height 22
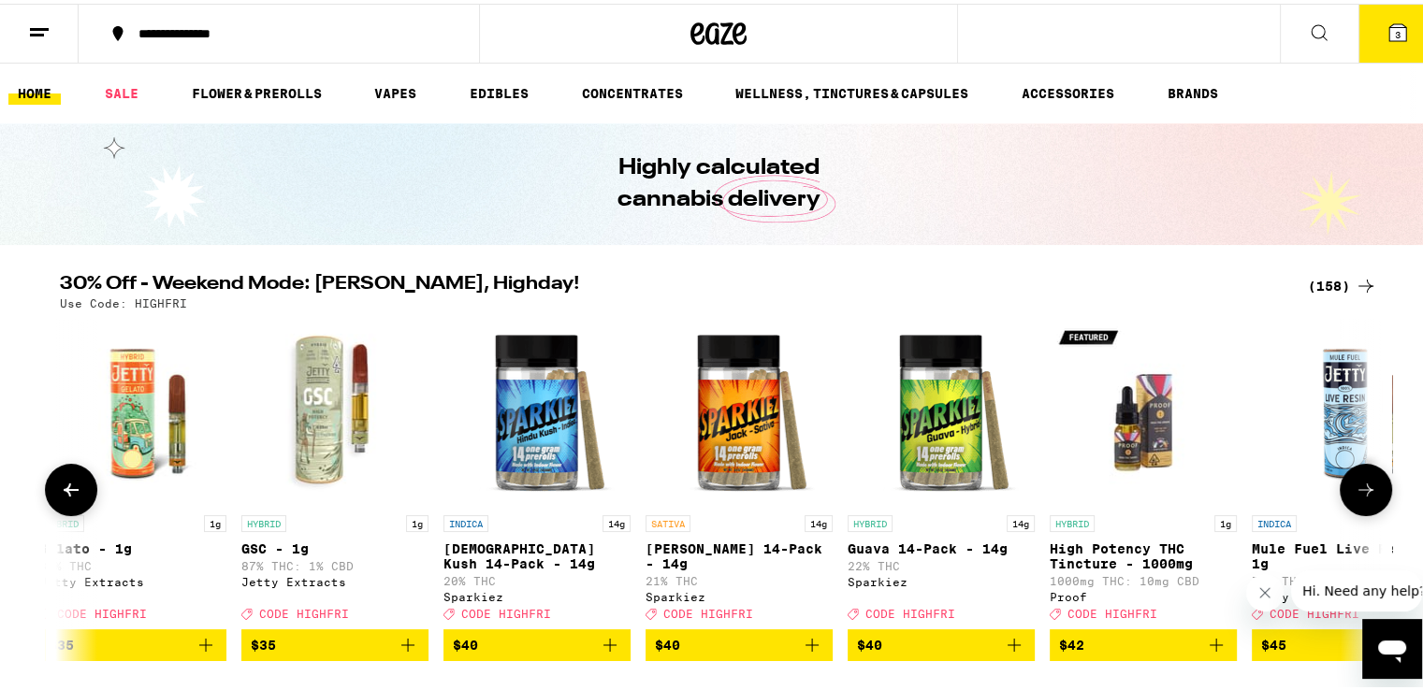
click at [60, 489] on icon at bounding box center [71, 486] width 22 height 22
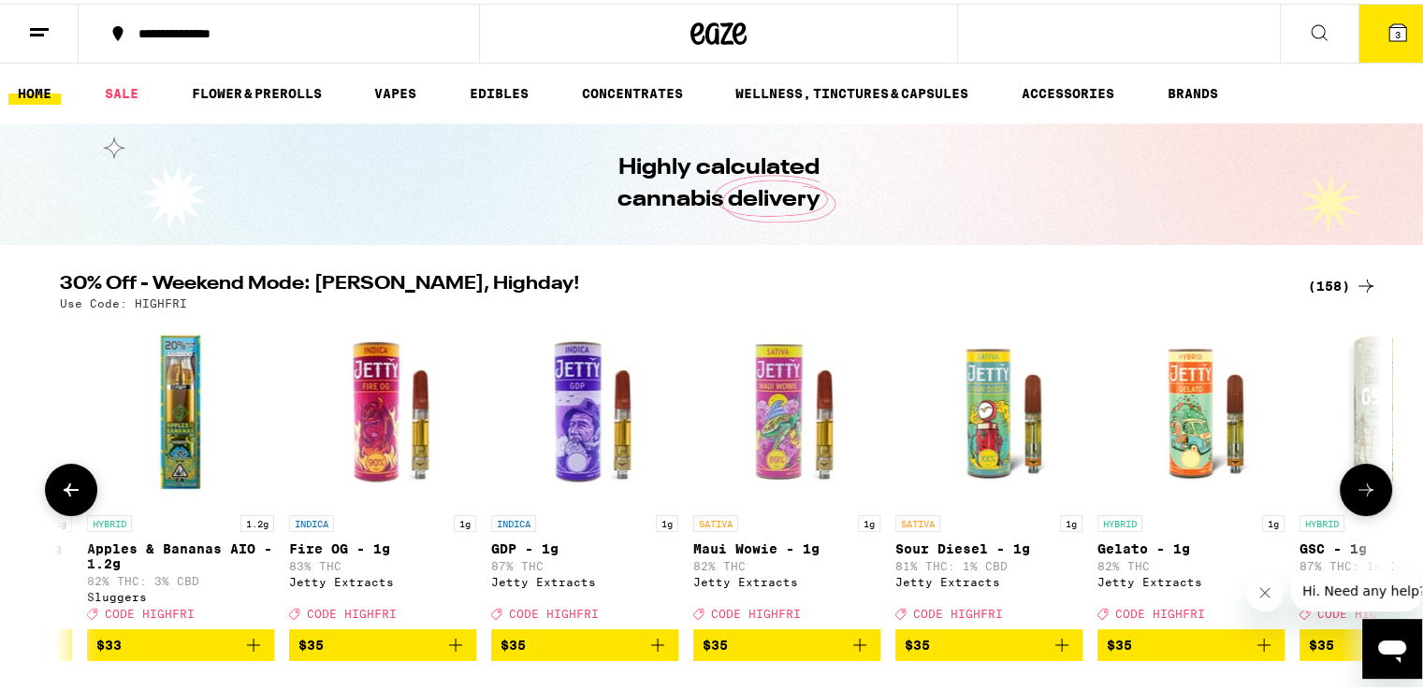
click at [60, 489] on icon at bounding box center [71, 486] width 22 height 22
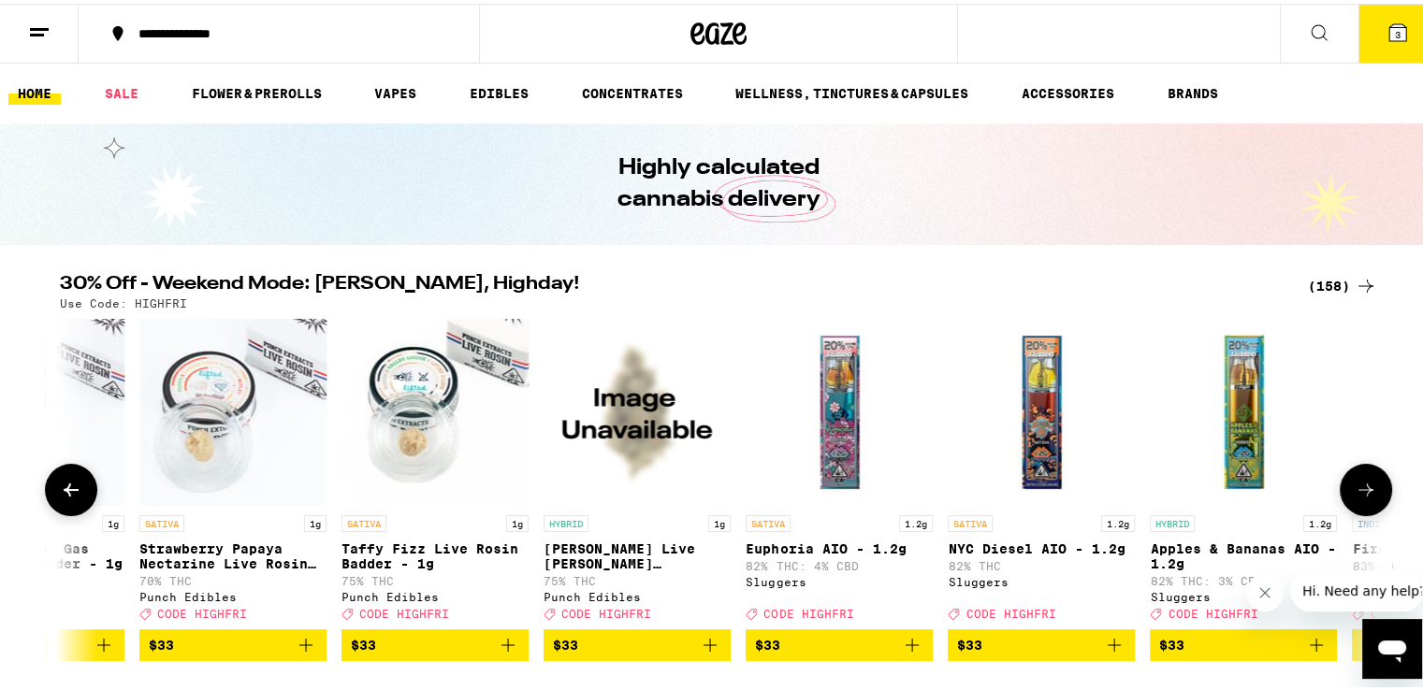
click at [60, 489] on icon at bounding box center [71, 486] width 22 height 22
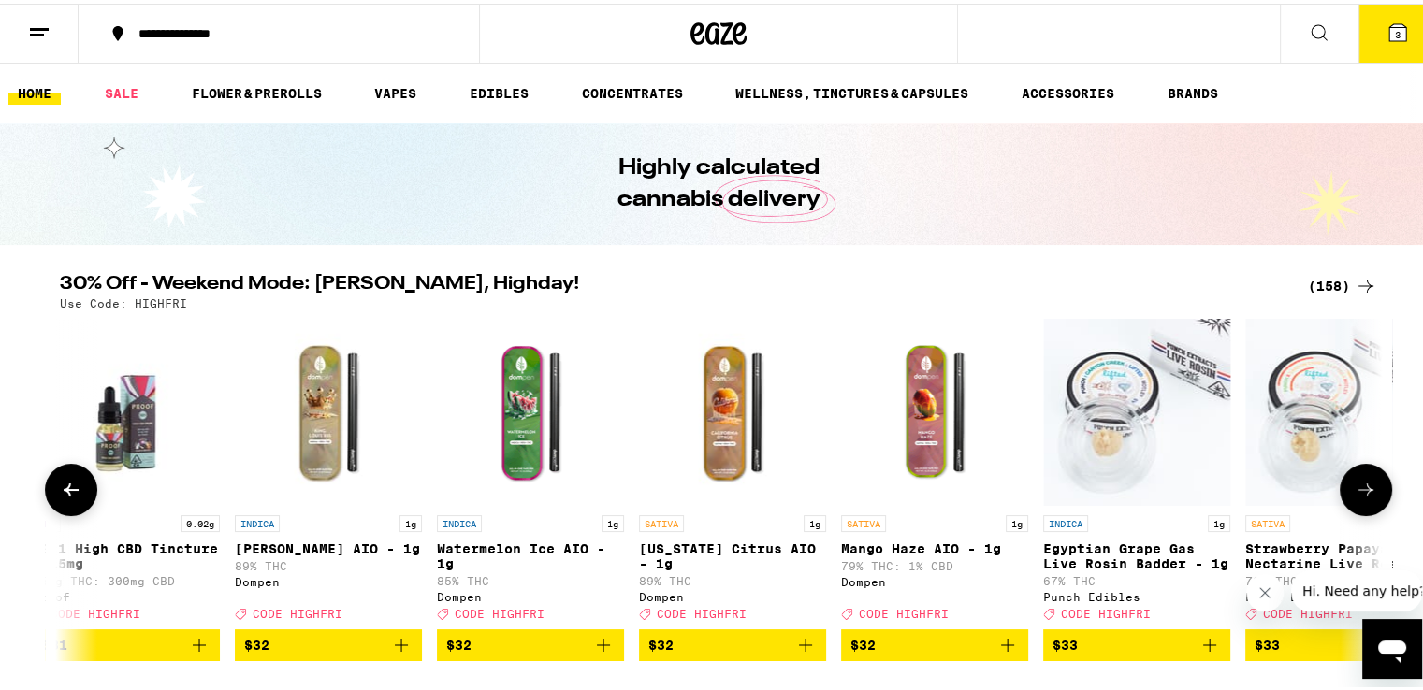
click at [60, 489] on icon at bounding box center [71, 486] width 22 height 22
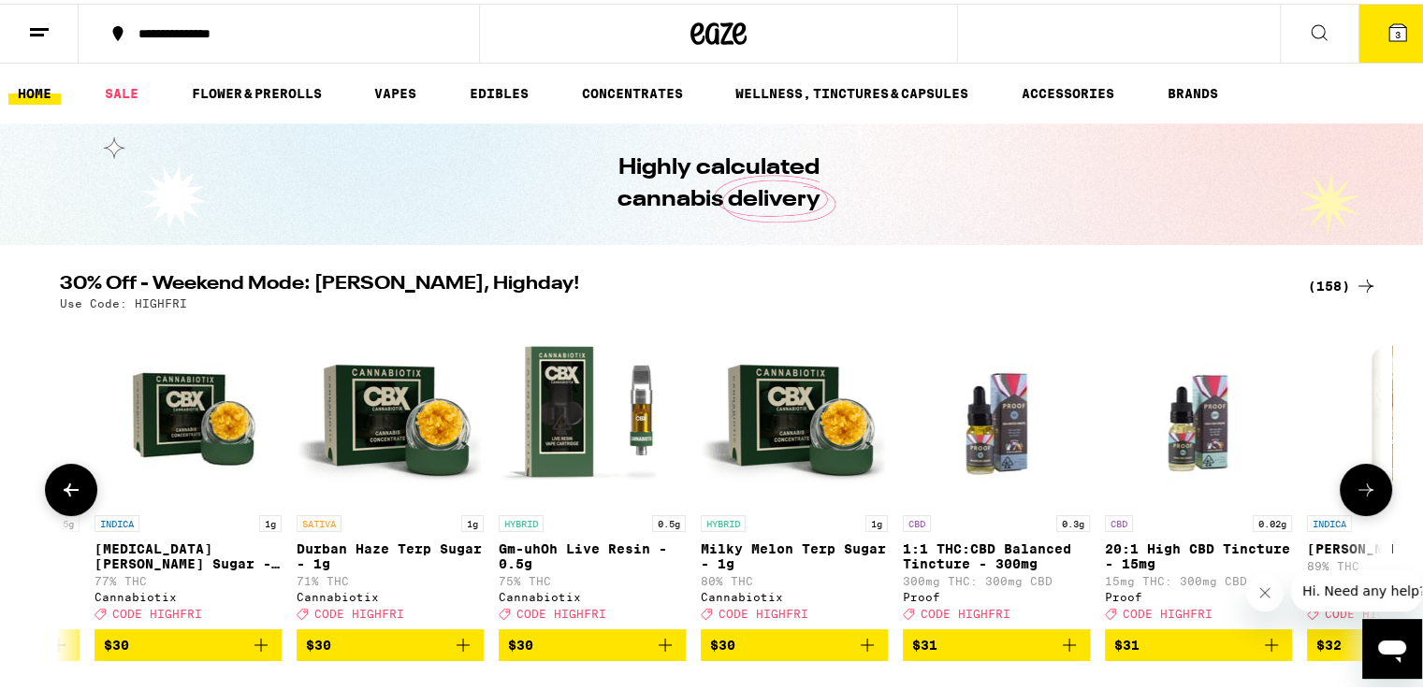
click at [60, 489] on icon at bounding box center [71, 486] width 22 height 22
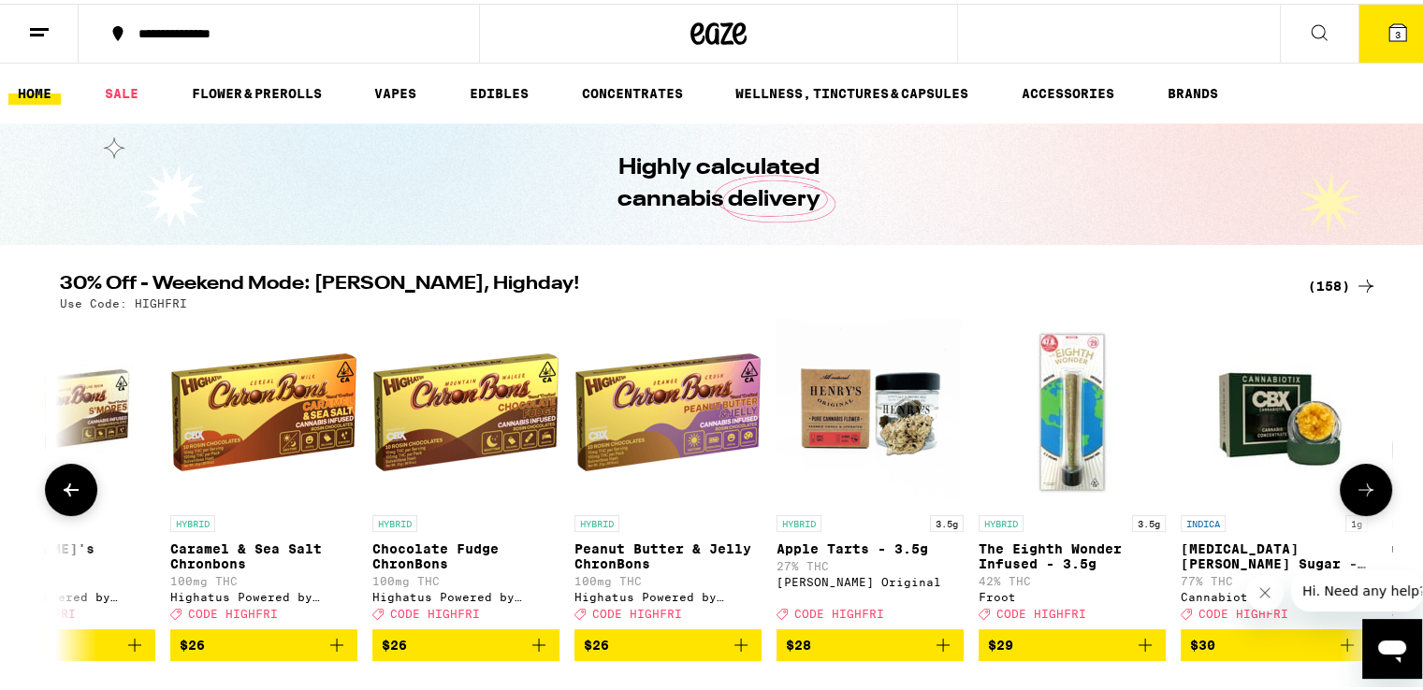
click at [60, 489] on icon at bounding box center [71, 486] width 22 height 22
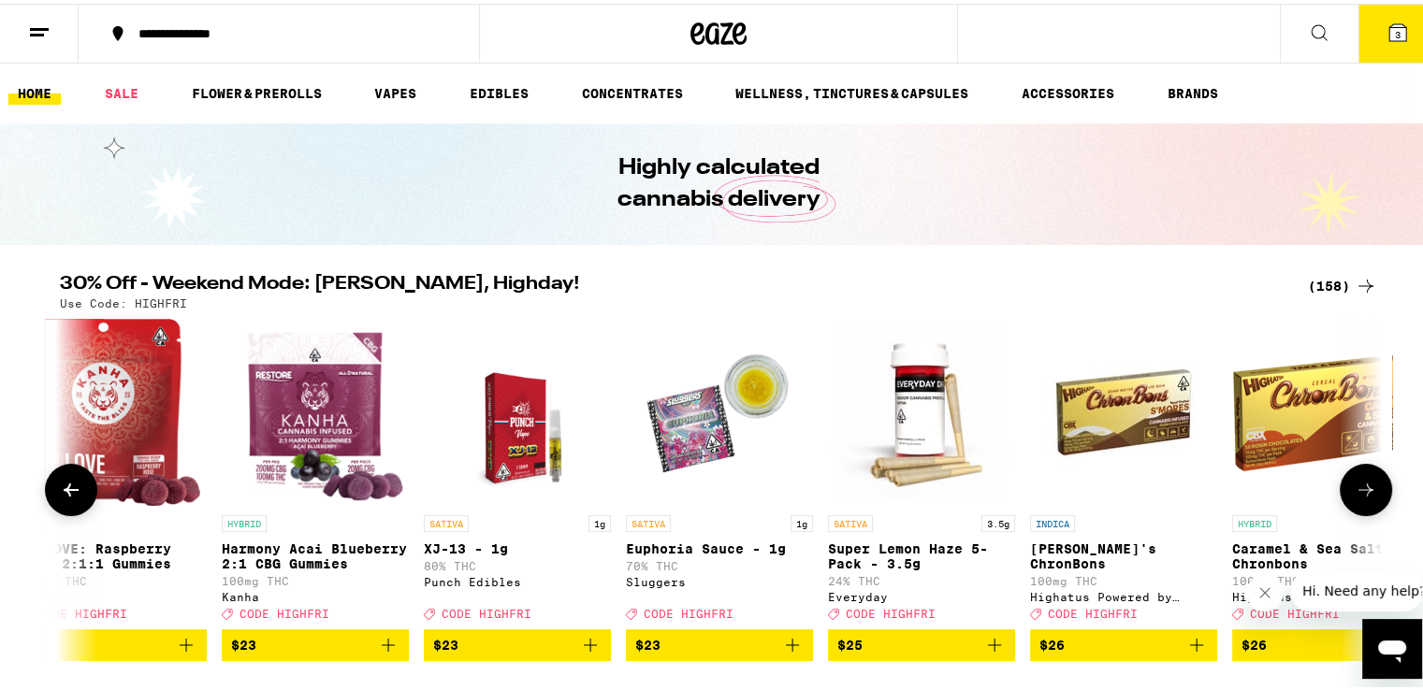
click at [60, 489] on icon at bounding box center [71, 486] width 22 height 22
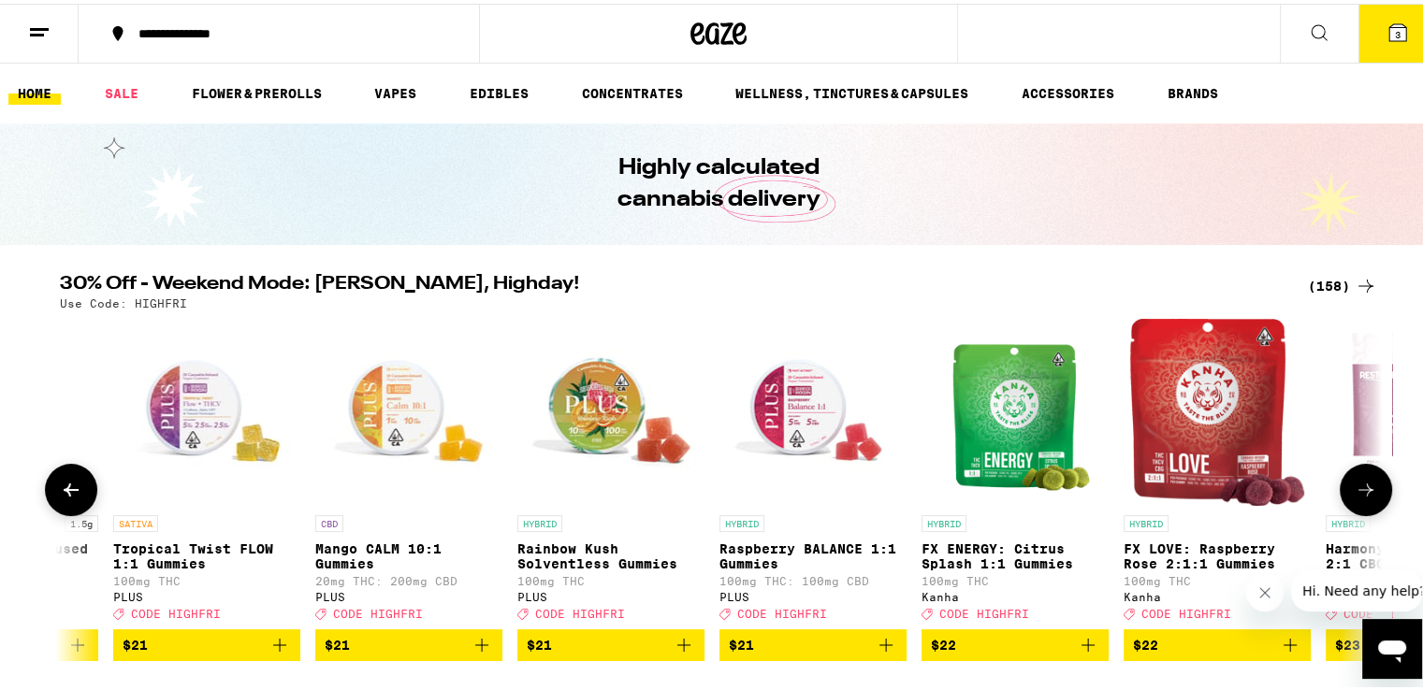
click at [60, 489] on icon at bounding box center [71, 486] width 22 height 22
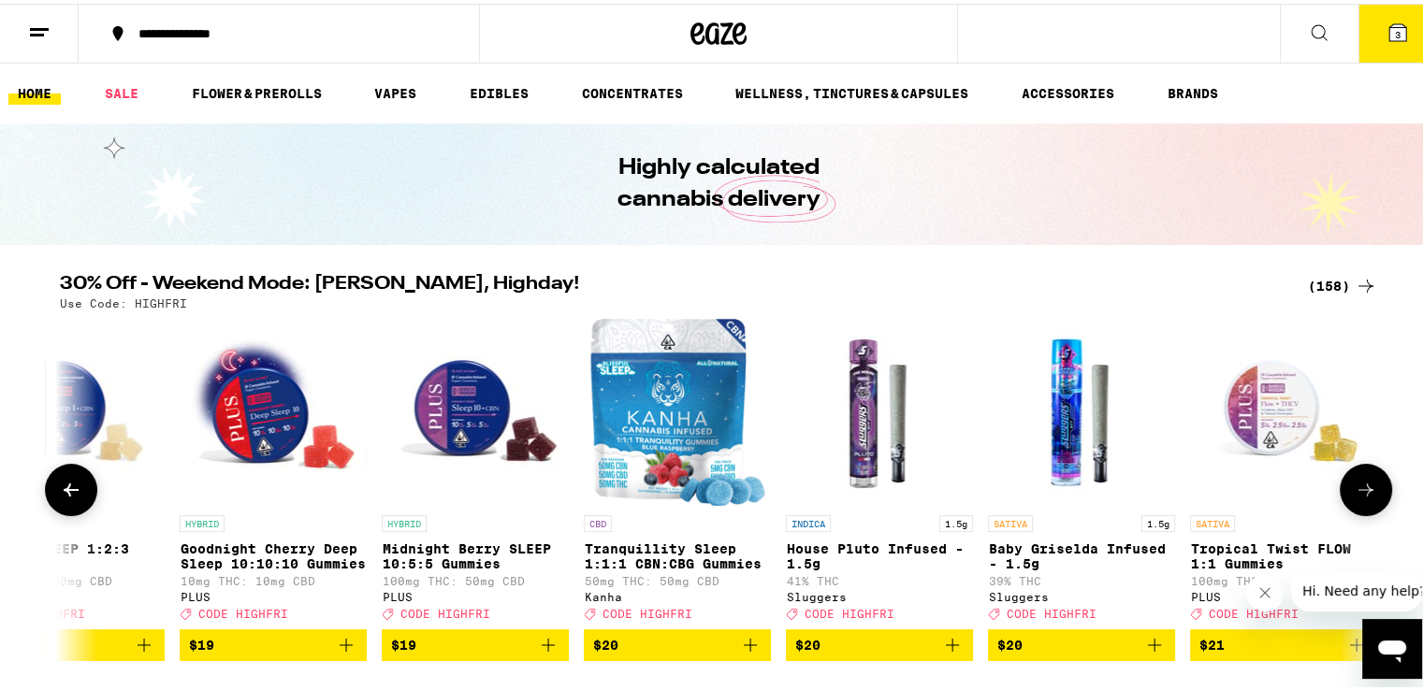
click at [60, 489] on icon at bounding box center [71, 486] width 22 height 22
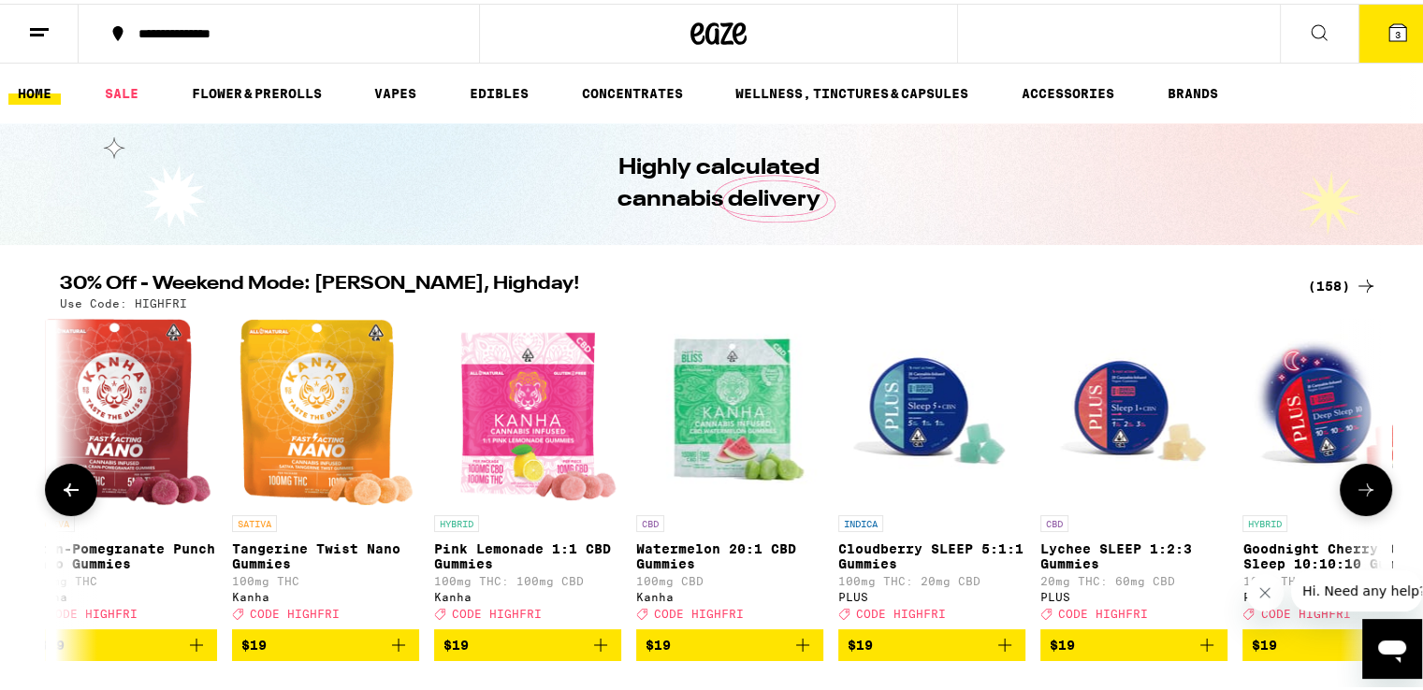
click at [60, 489] on icon at bounding box center [71, 486] width 22 height 22
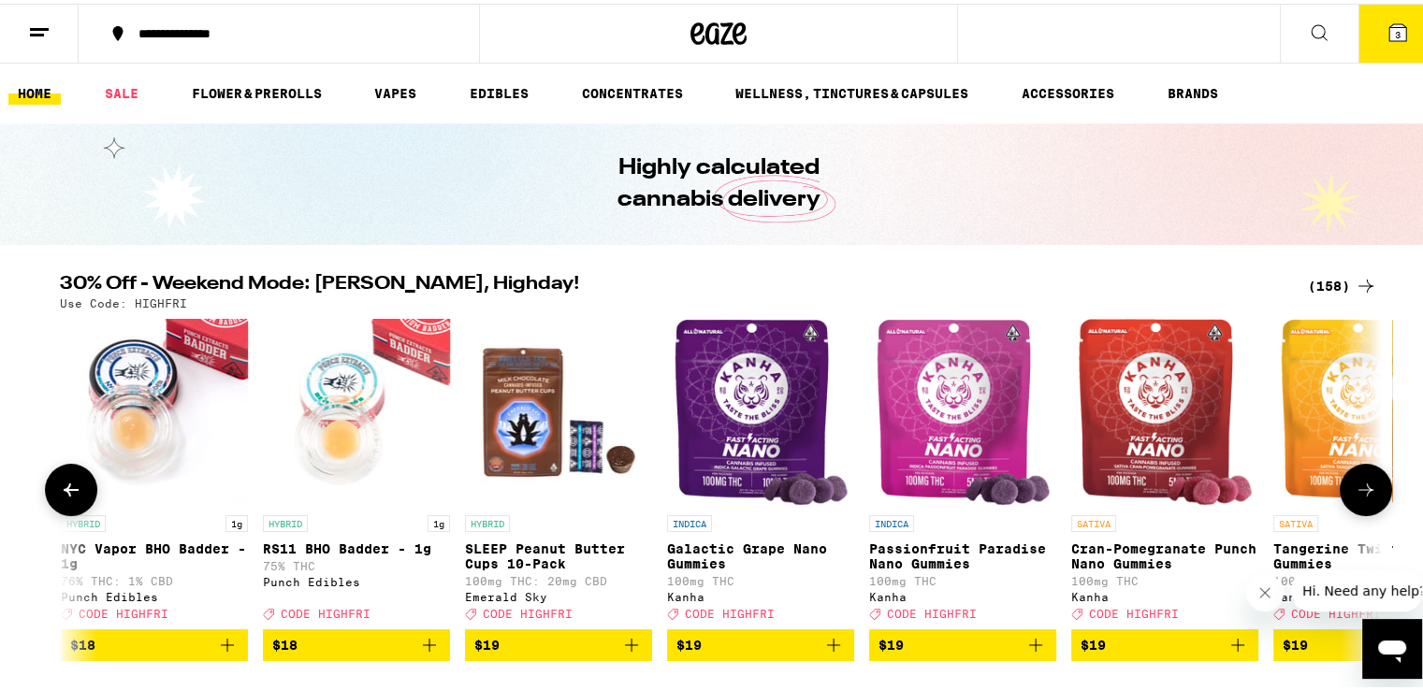
click at [60, 489] on icon at bounding box center [71, 486] width 22 height 22
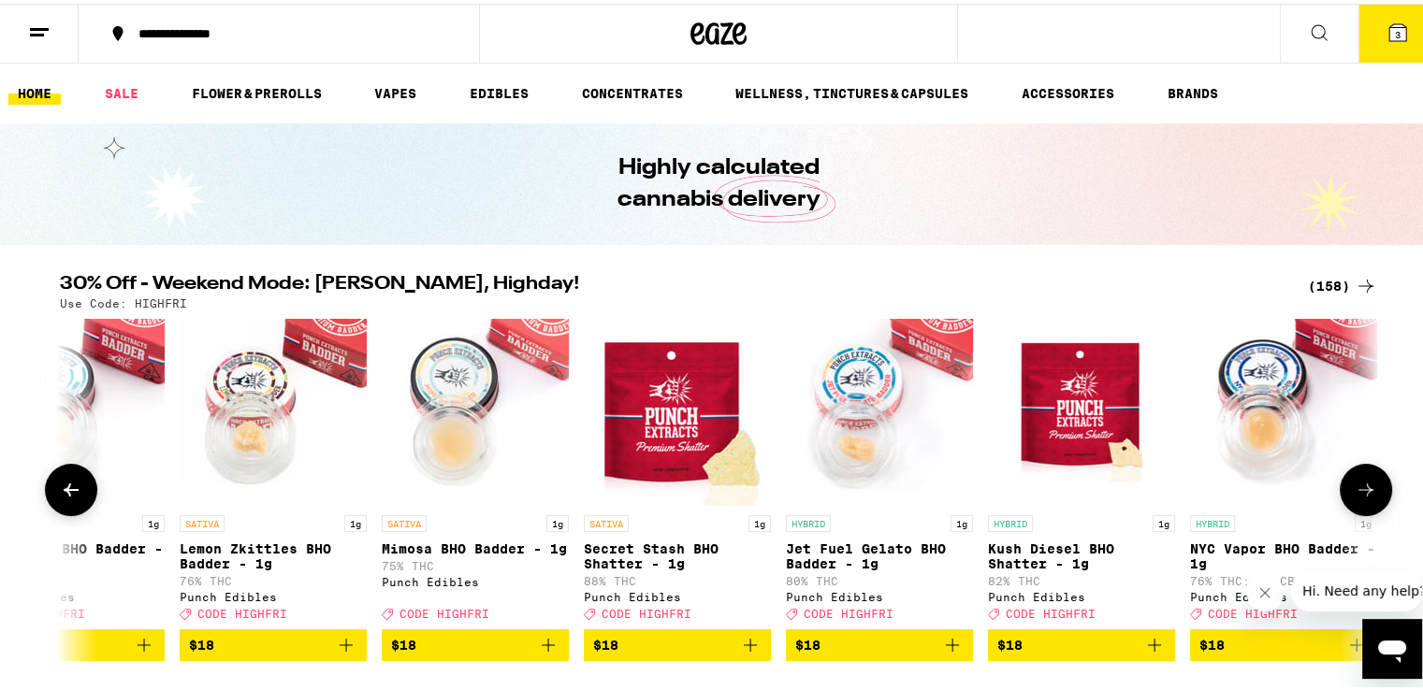
click at [60, 489] on icon at bounding box center [71, 486] width 22 height 22
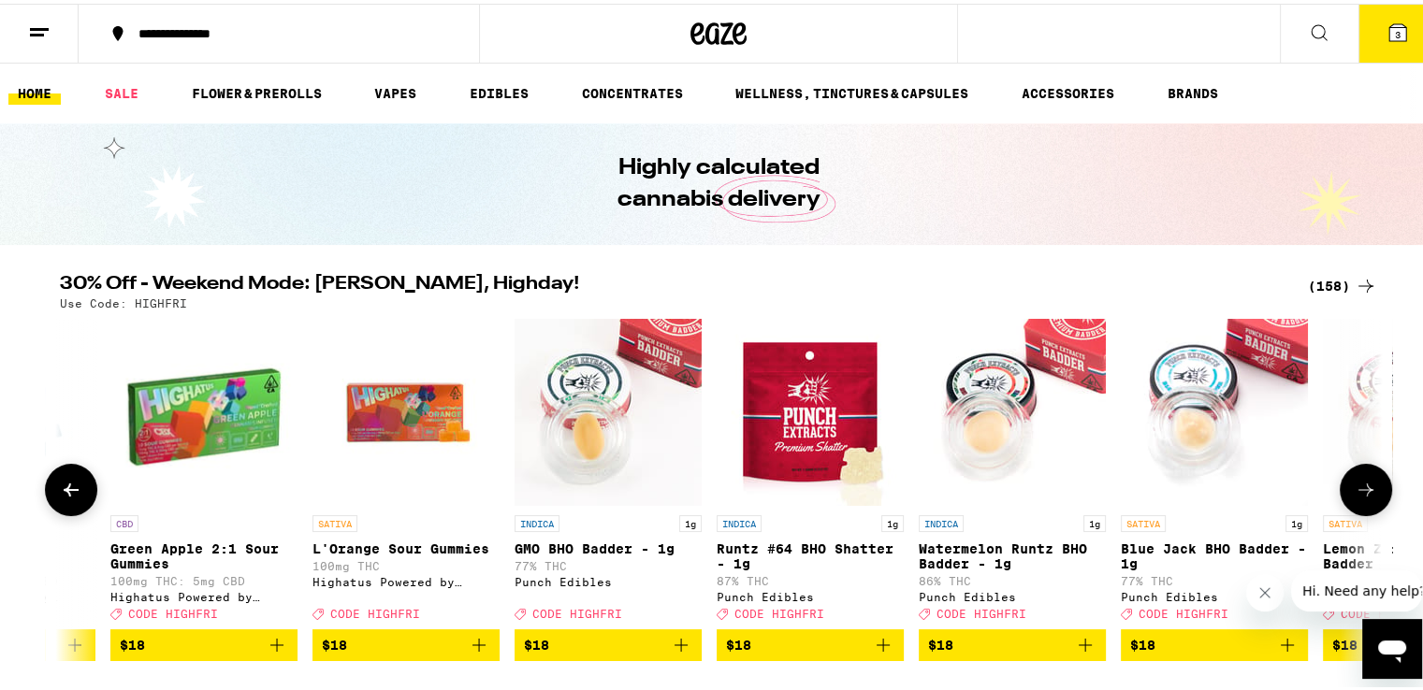
click at [60, 489] on icon at bounding box center [71, 486] width 22 height 22
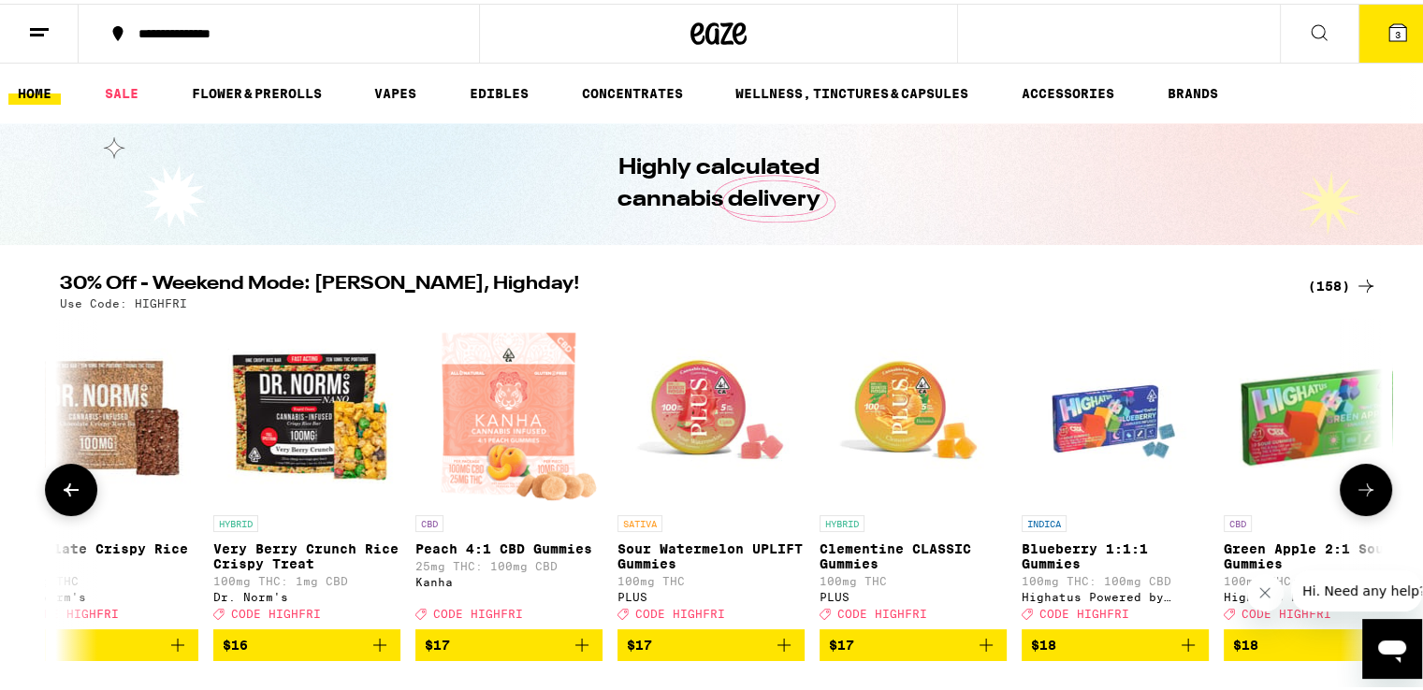
click at [60, 489] on icon at bounding box center [71, 486] width 22 height 22
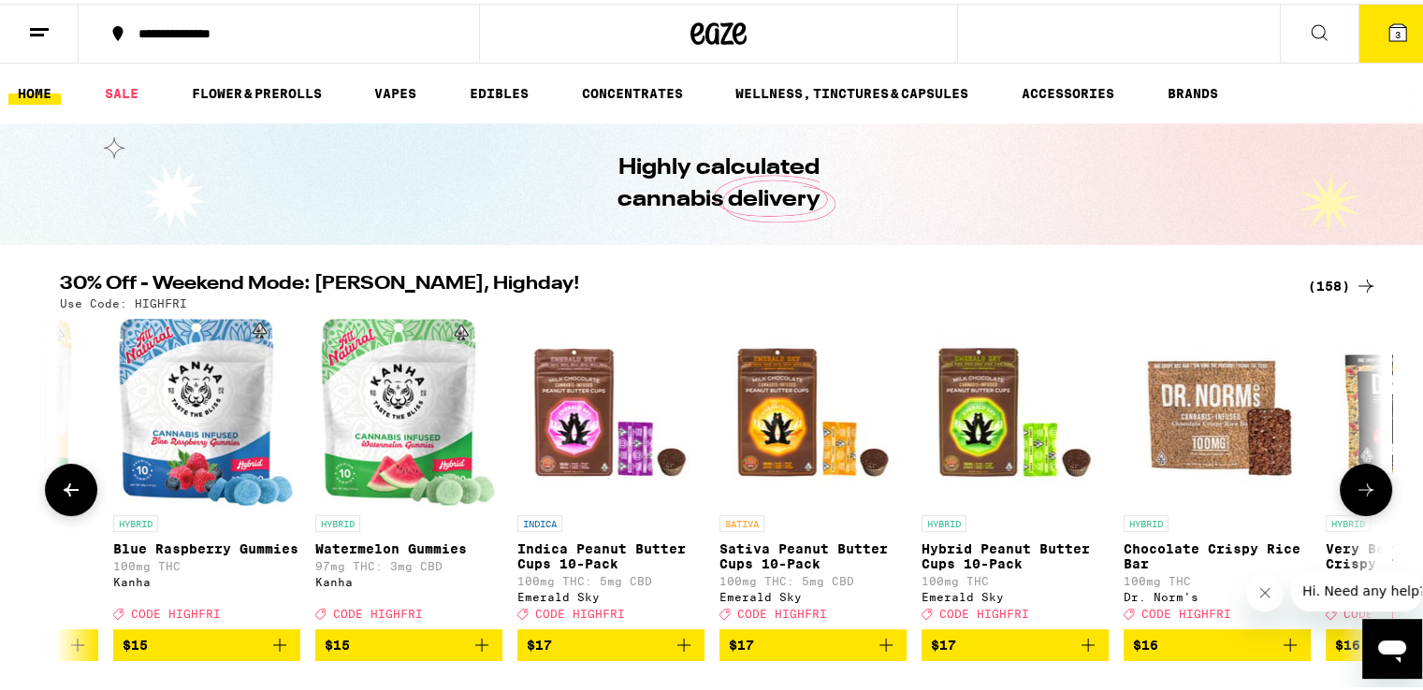
click at [60, 489] on icon at bounding box center [71, 486] width 22 height 22
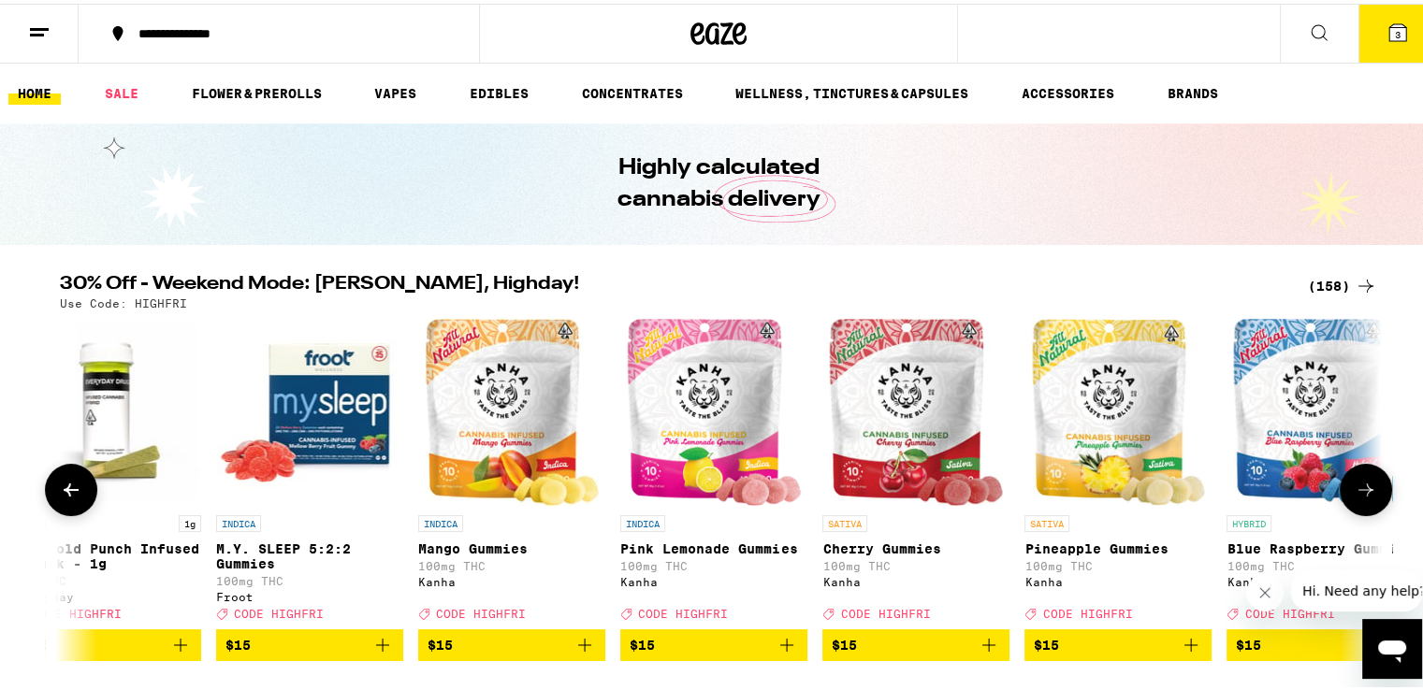
click at [60, 489] on icon at bounding box center [71, 486] width 22 height 22
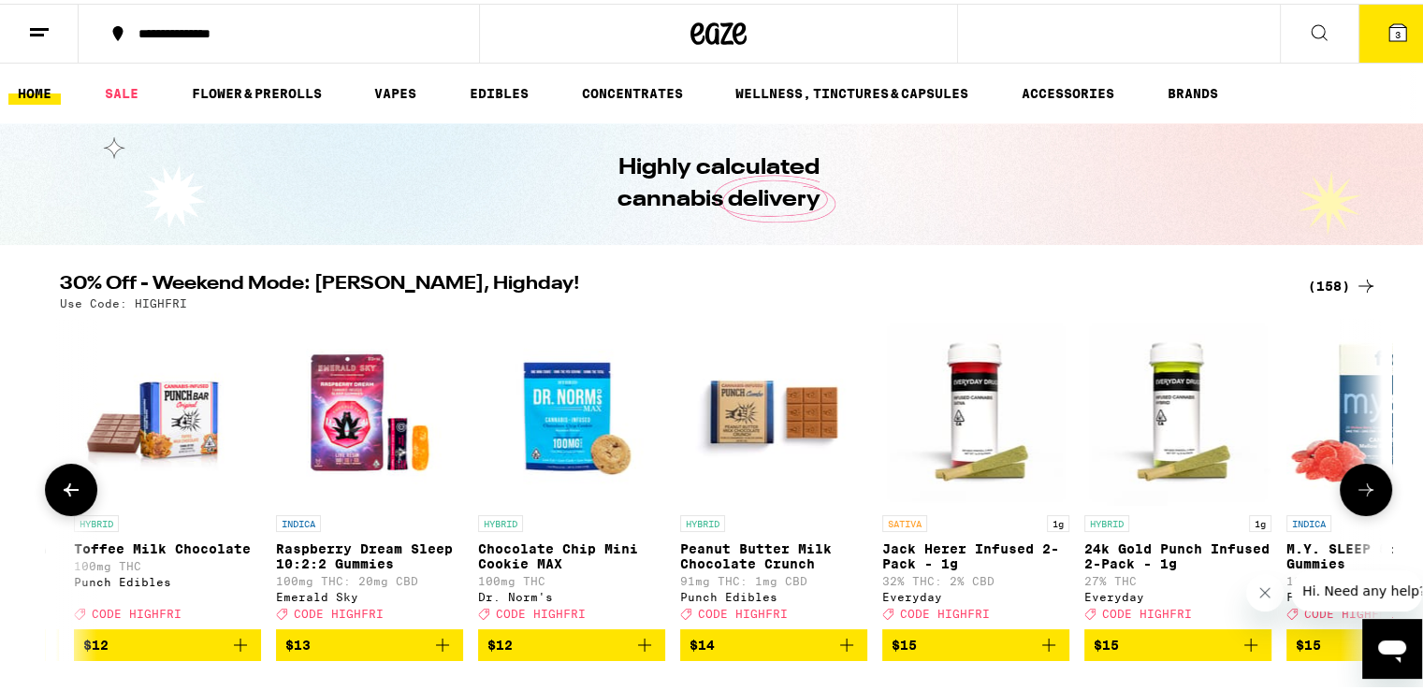
scroll to position [0, 8834]
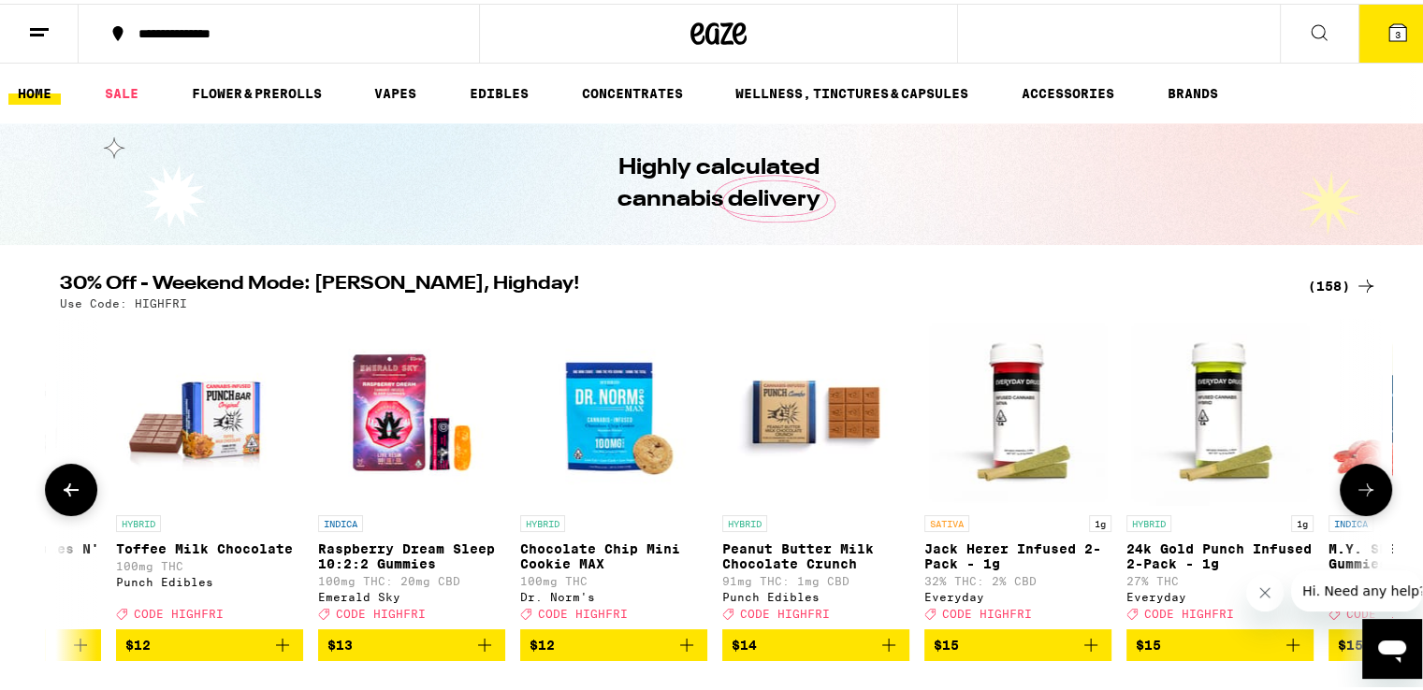
click at [60, 489] on icon at bounding box center [71, 486] width 22 height 22
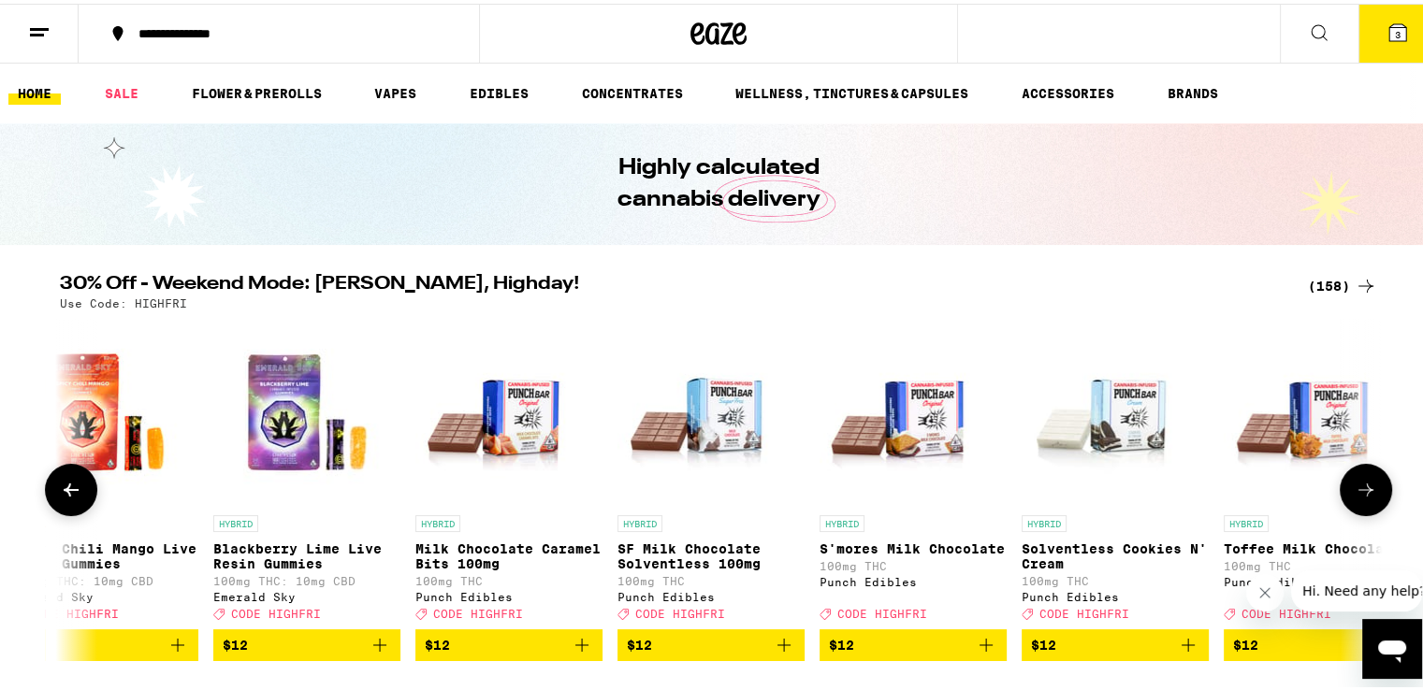
scroll to position [0, 7721]
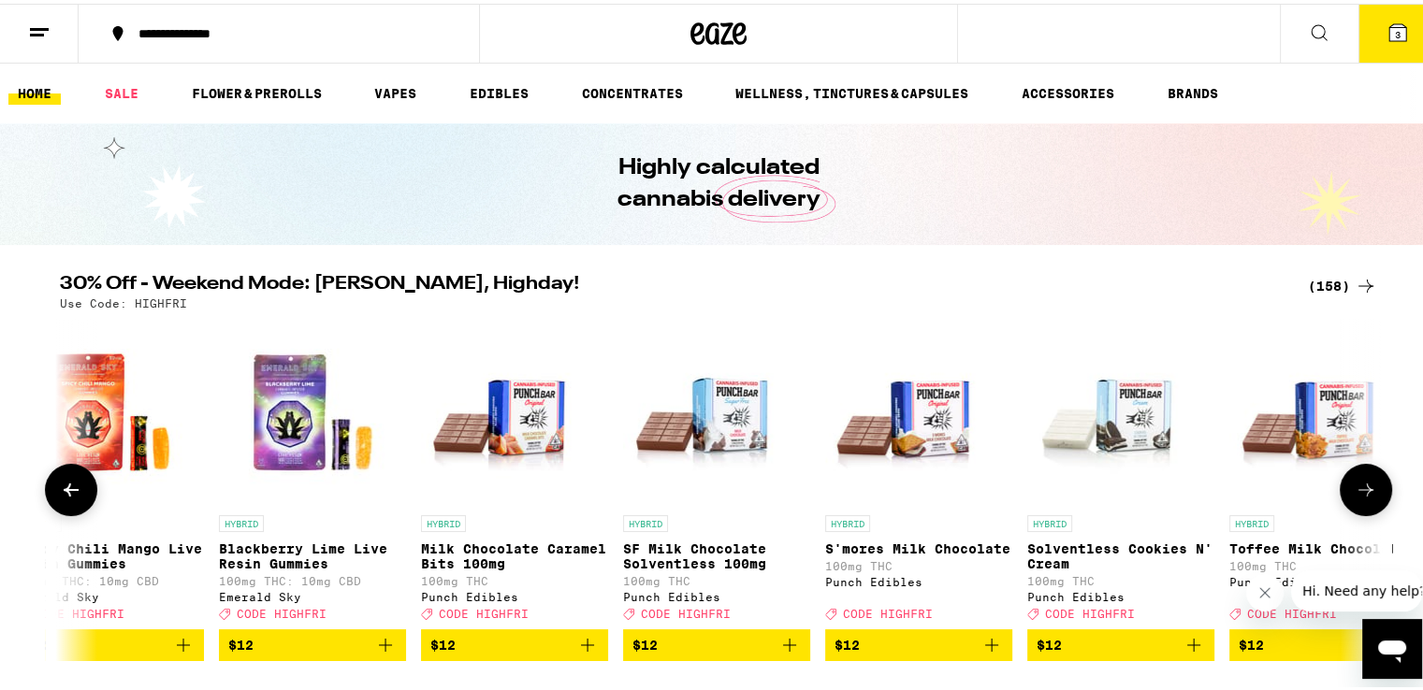
click at [60, 489] on icon at bounding box center [71, 486] width 22 height 22
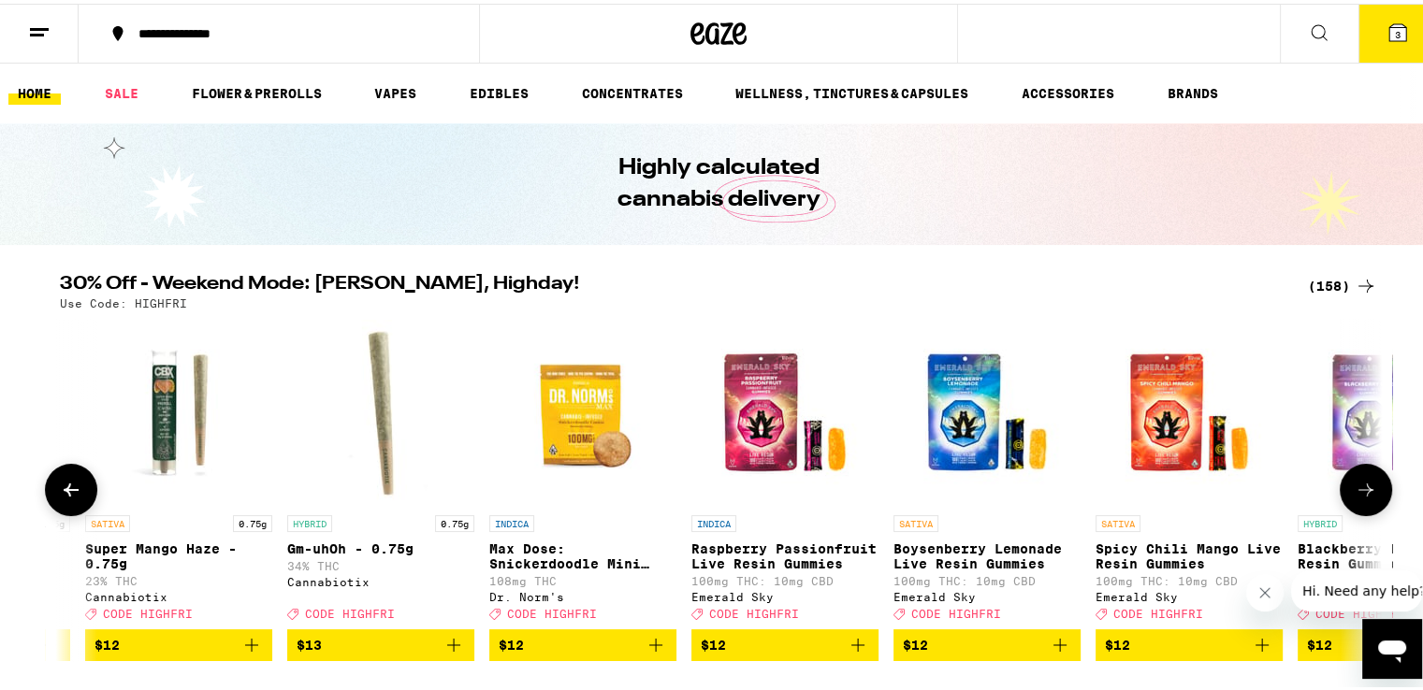
scroll to position [0, 6608]
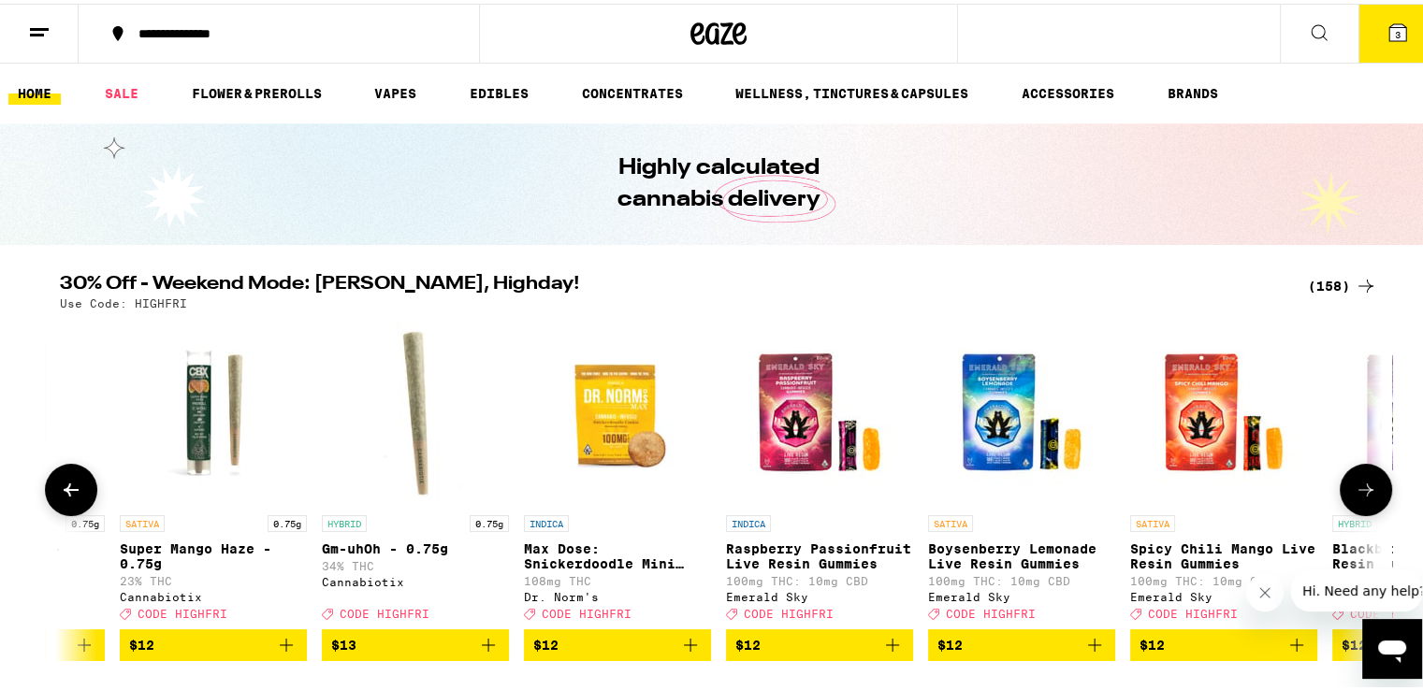
click at [60, 489] on icon at bounding box center [71, 486] width 22 height 22
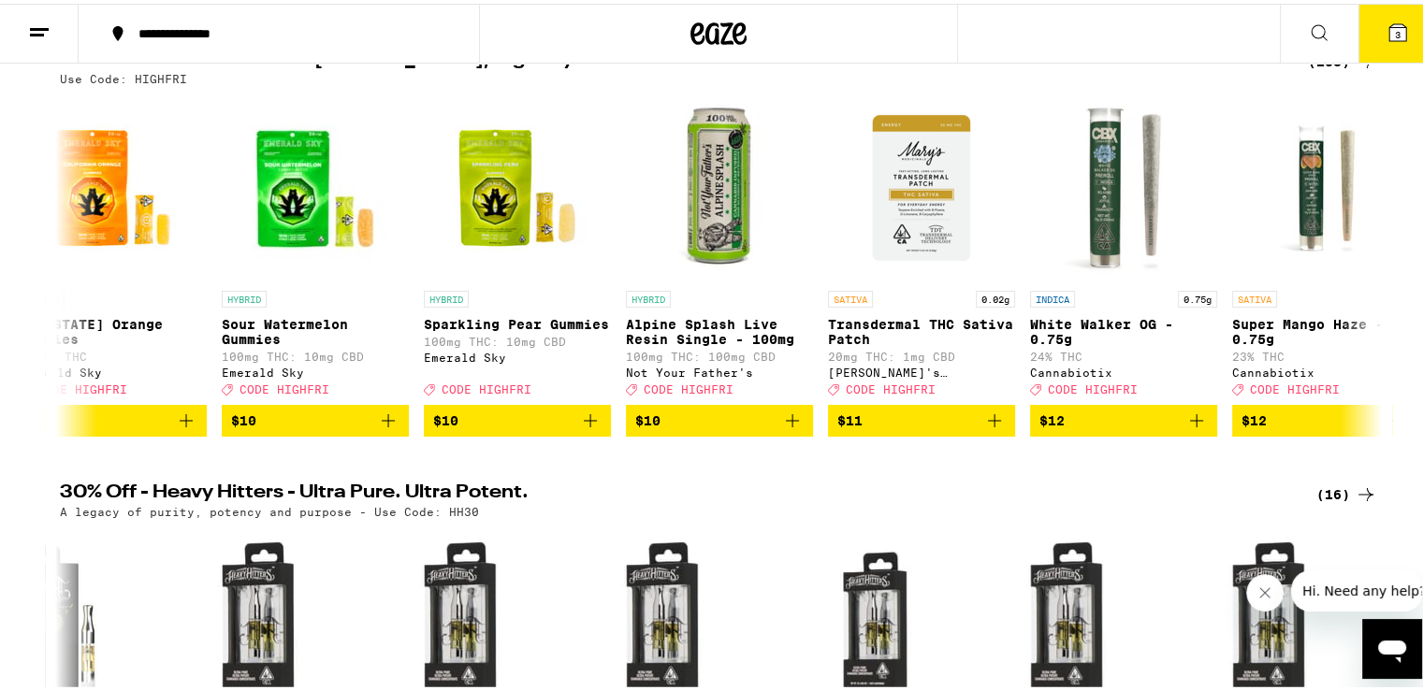
scroll to position [262, 0]
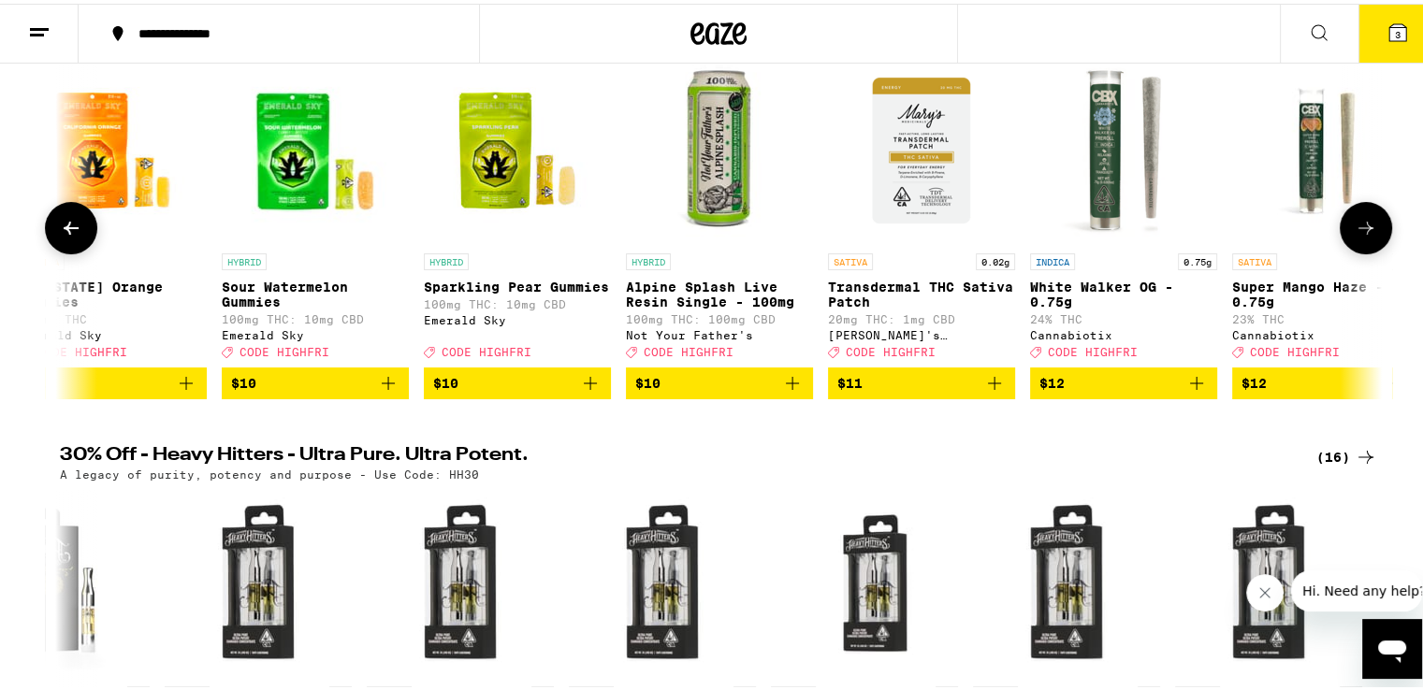
click at [76, 238] on button at bounding box center [71, 224] width 52 height 52
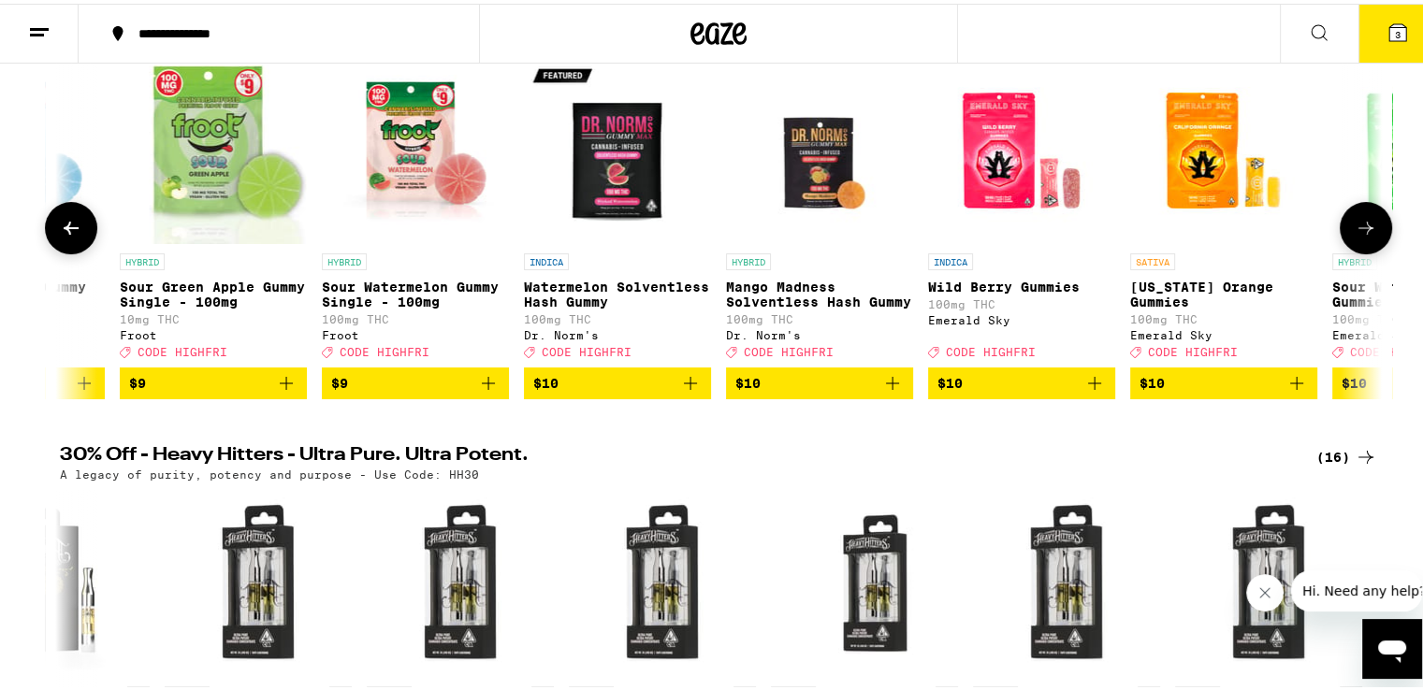
click at [76, 238] on button at bounding box center [71, 224] width 52 height 52
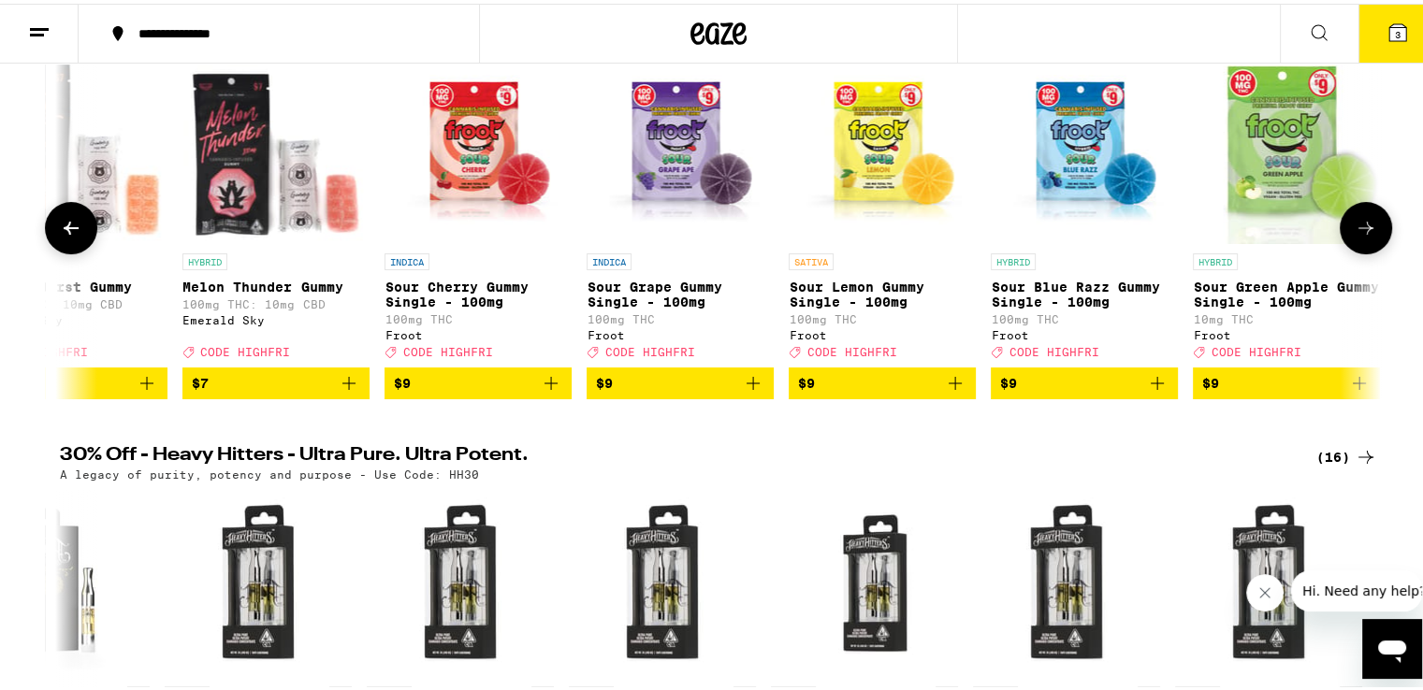
click at [76, 238] on button at bounding box center [71, 224] width 52 height 52
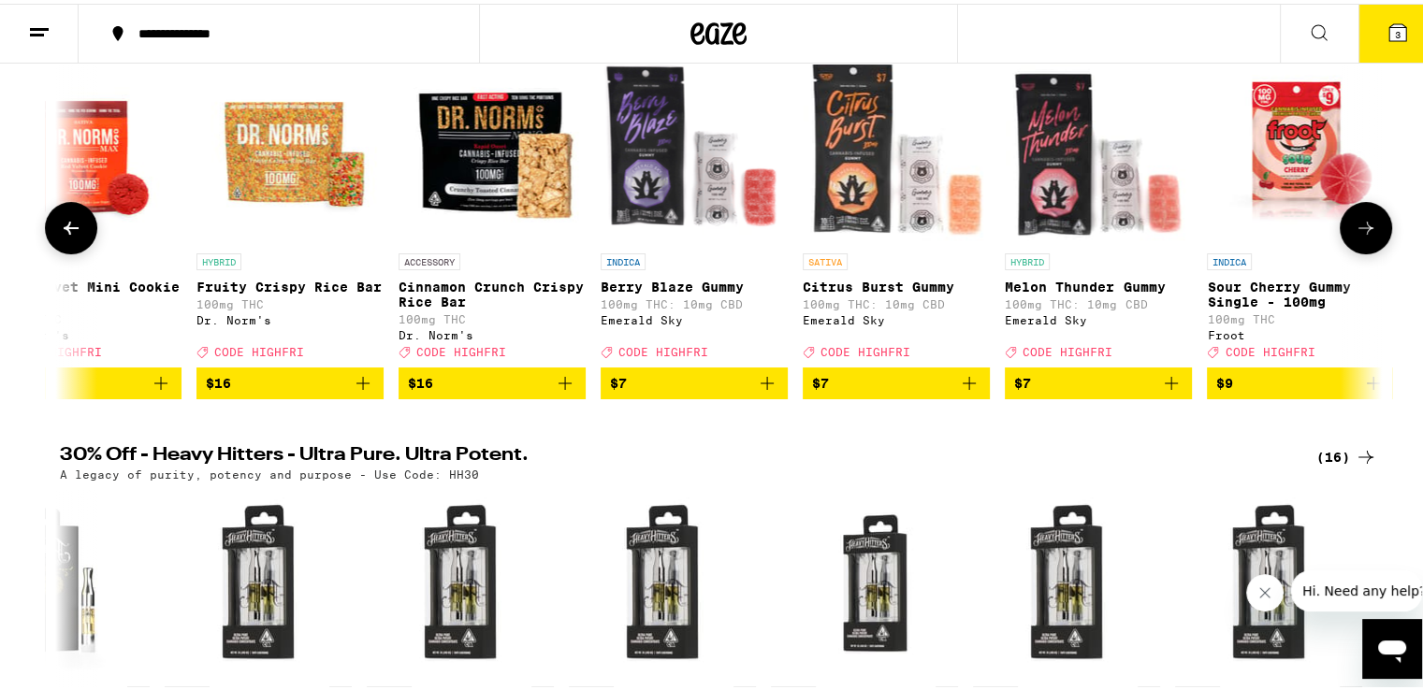
click at [76, 238] on button at bounding box center [71, 224] width 52 height 52
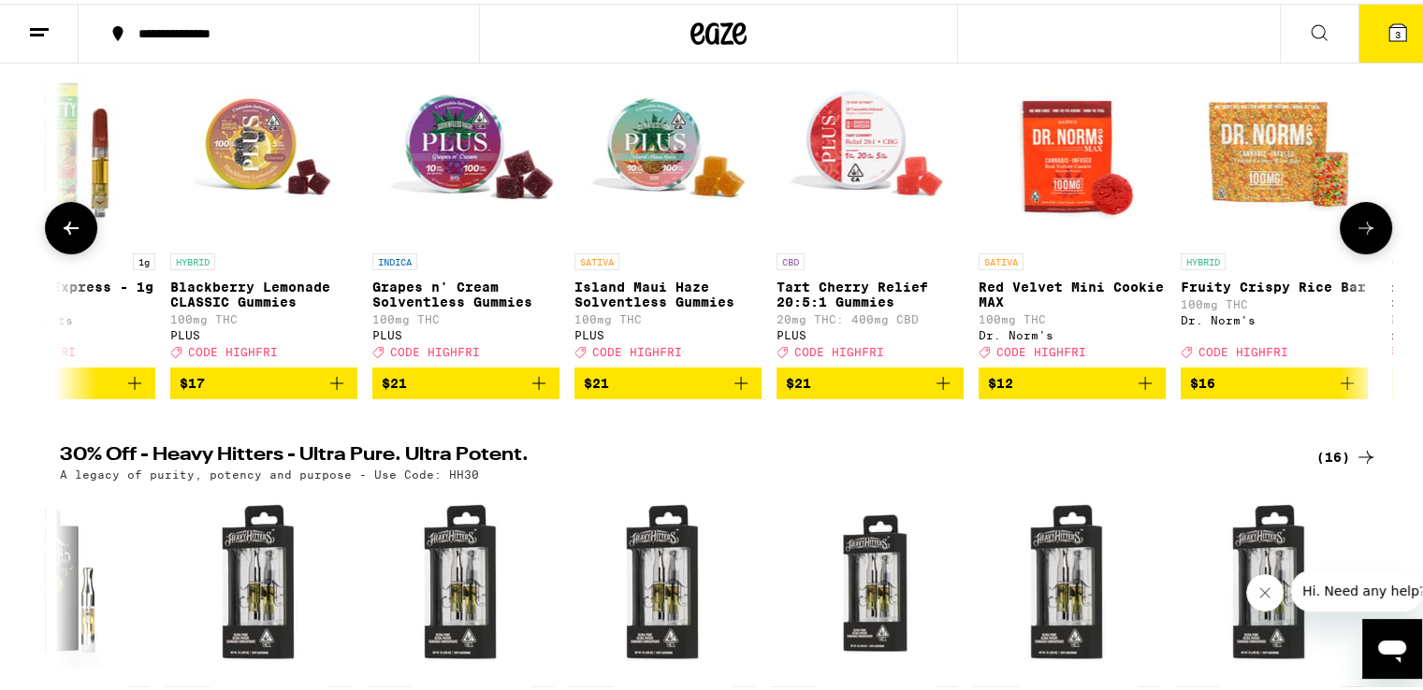
click at [76, 238] on button at bounding box center [71, 224] width 52 height 52
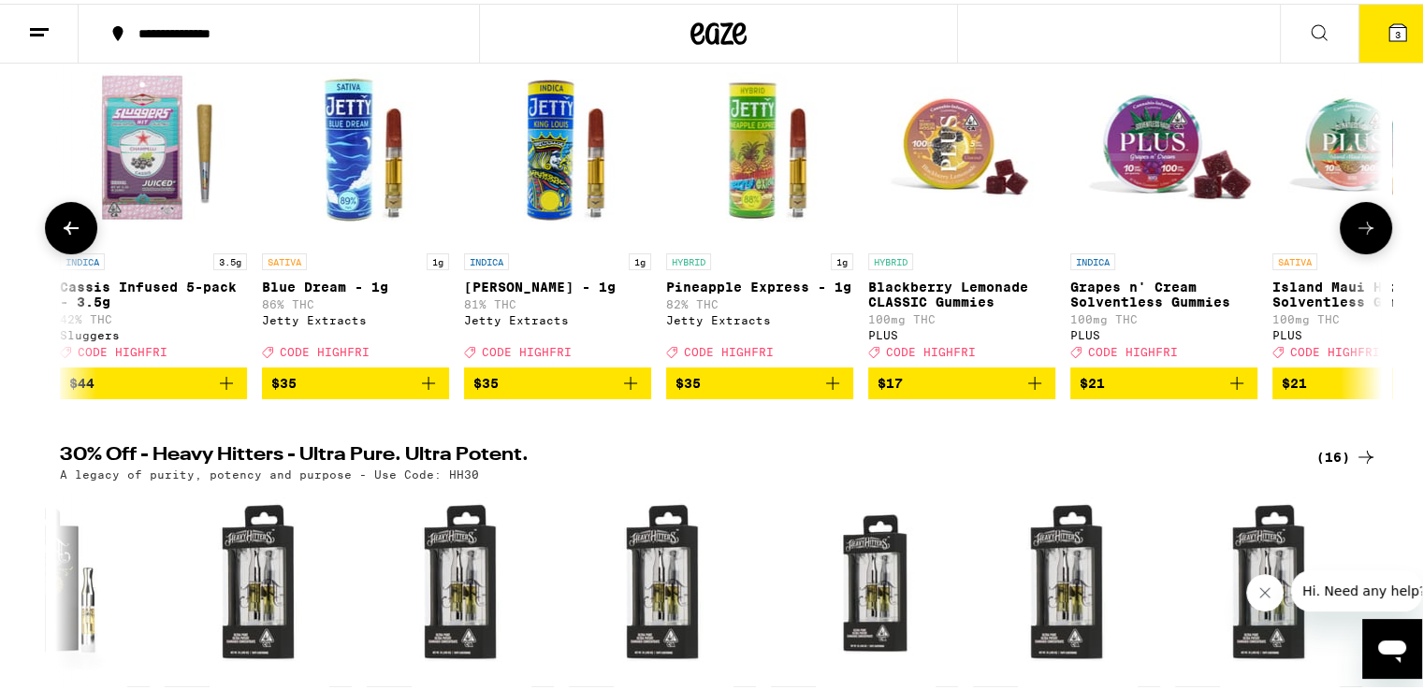
click at [76, 238] on button at bounding box center [71, 224] width 52 height 52
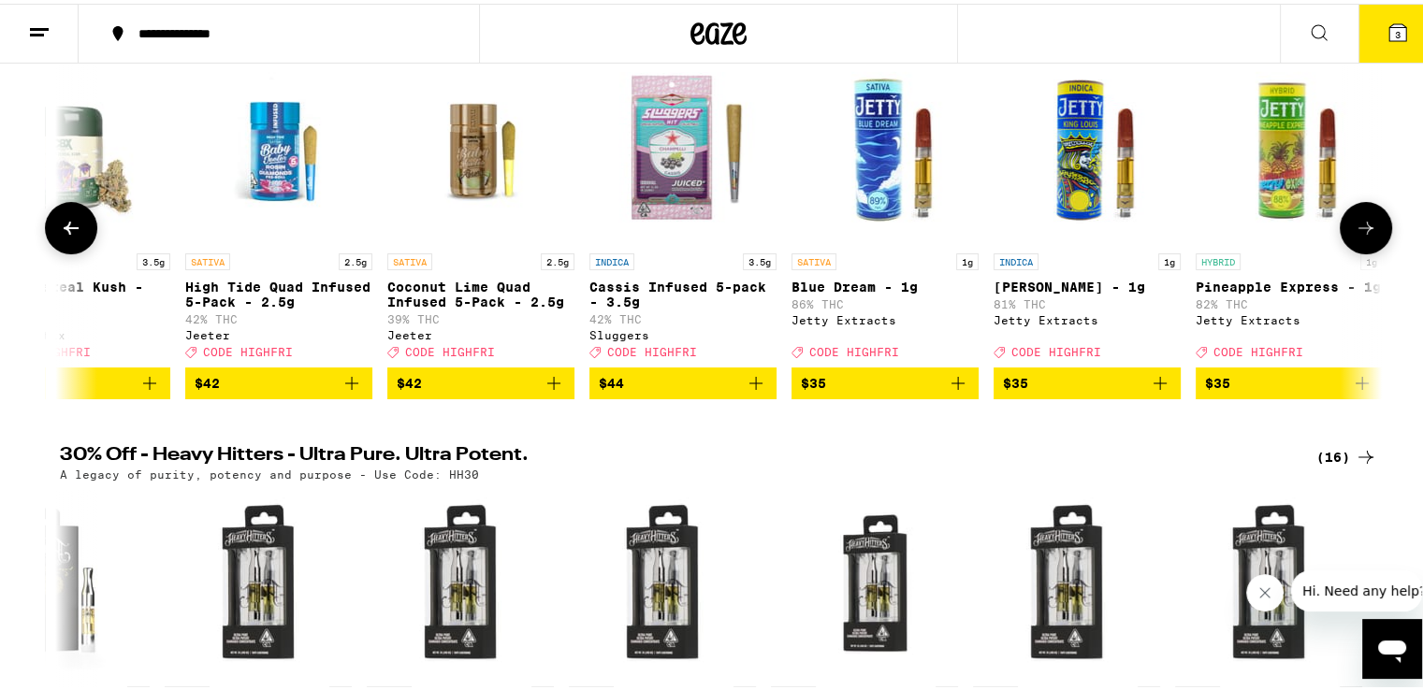
scroll to position [0, 5]
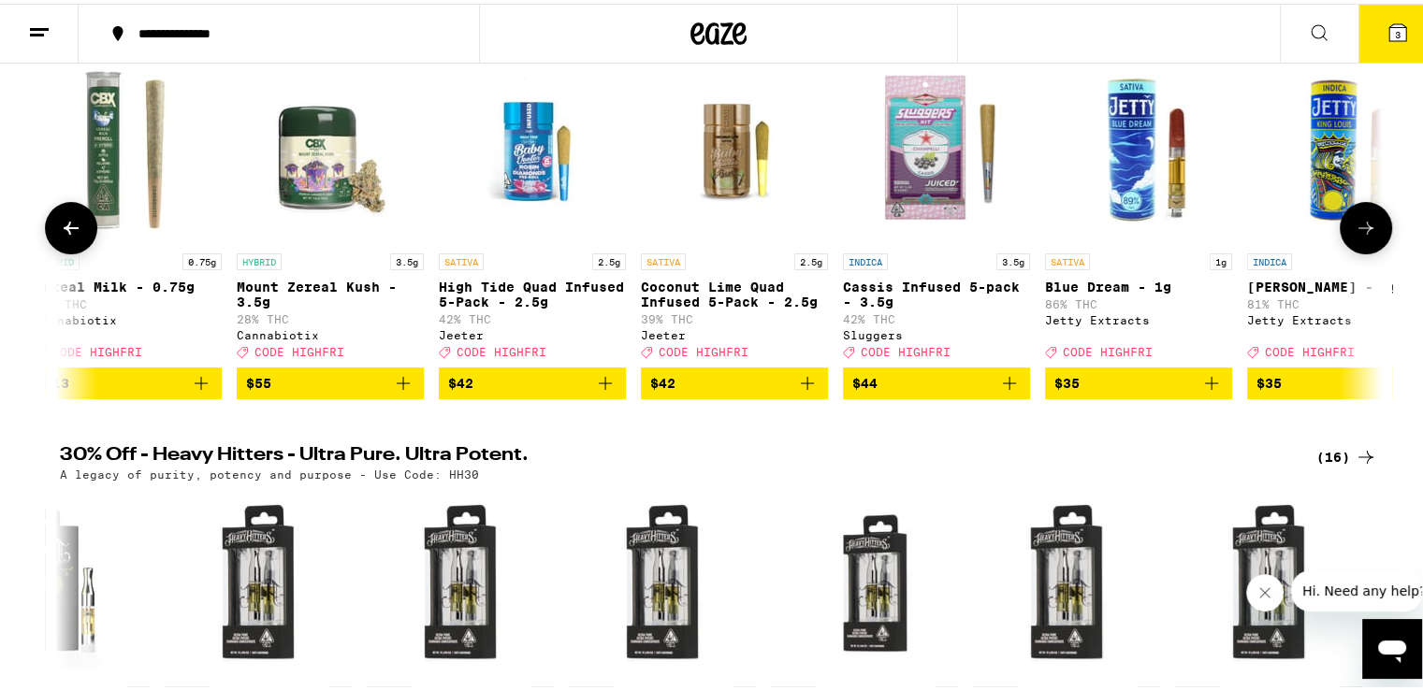
click at [76, 238] on button at bounding box center [71, 224] width 52 height 52
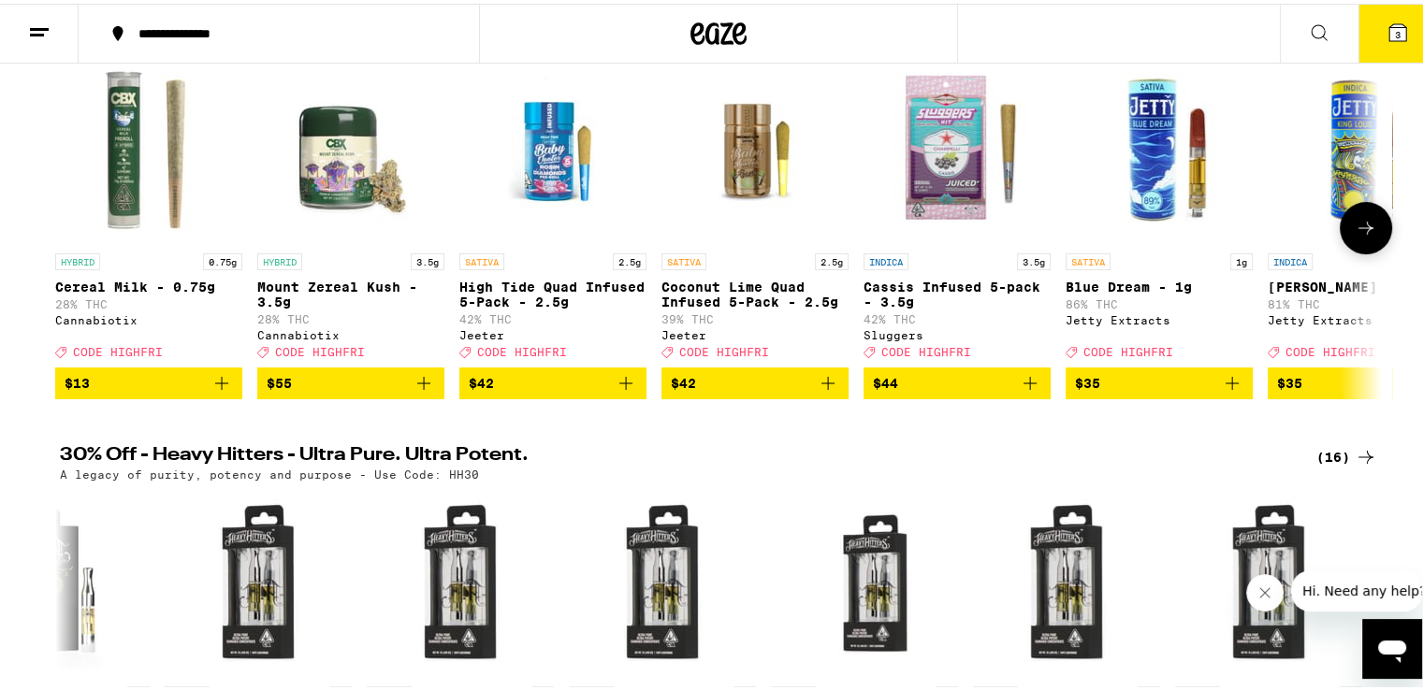
scroll to position [0, 0]
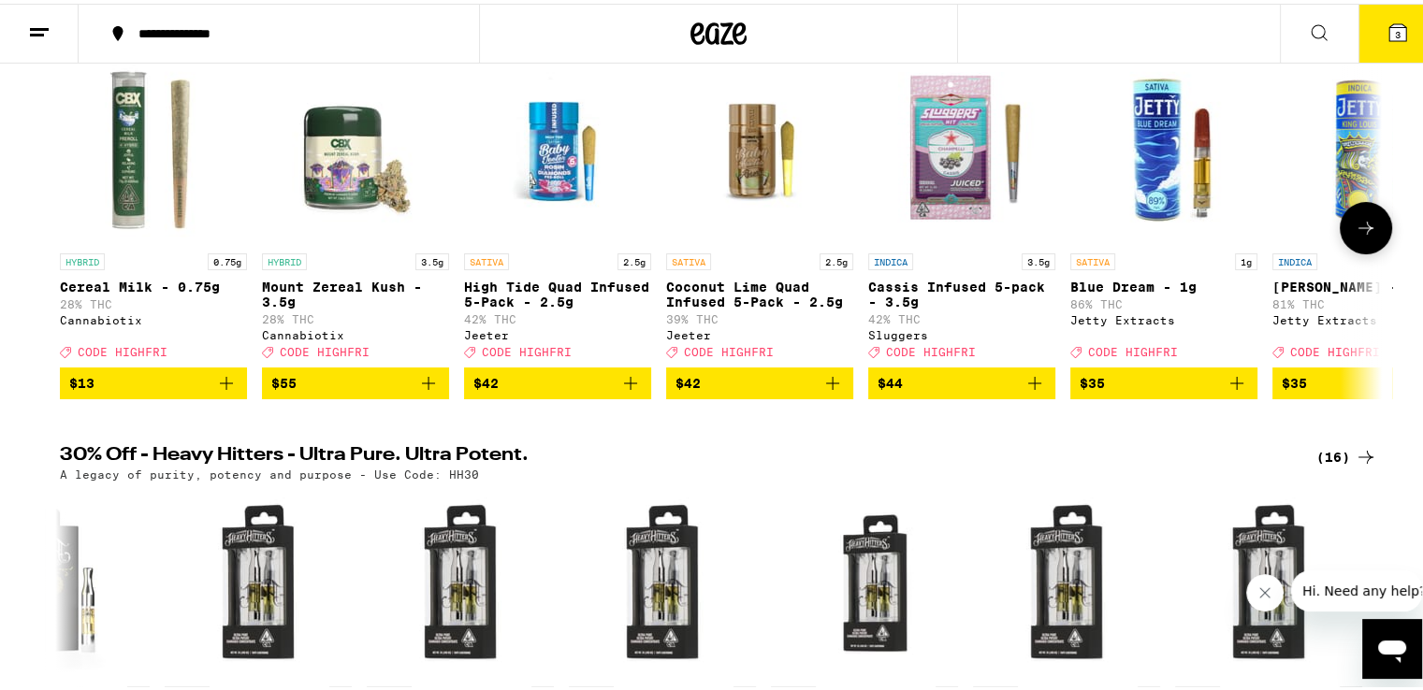
click at [76, 238] on div at bounding box center [71, 224] width 52 height 52
